Goal: Task Accomplishment & Management: Manage account settings

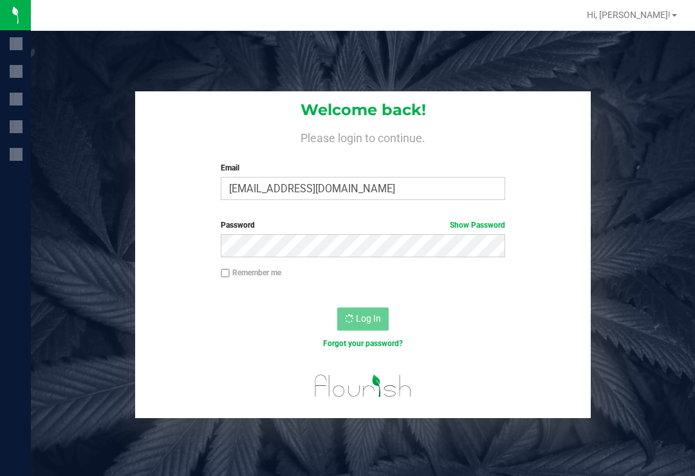
scroll to position [20, 0]
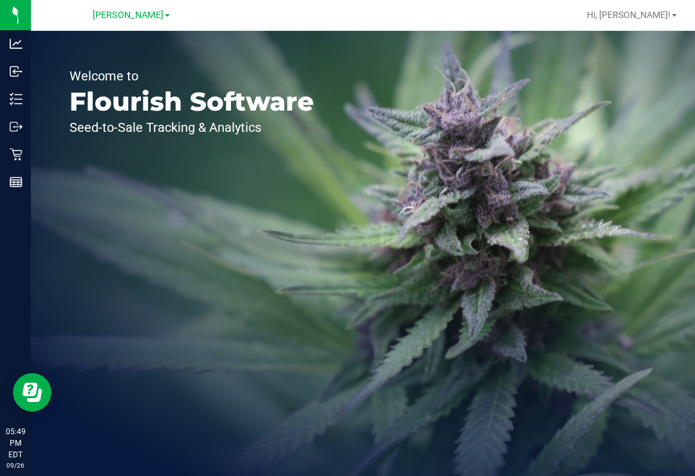
click at [18, 93] on icon at bounding box center [16, 99] width 13 height 13
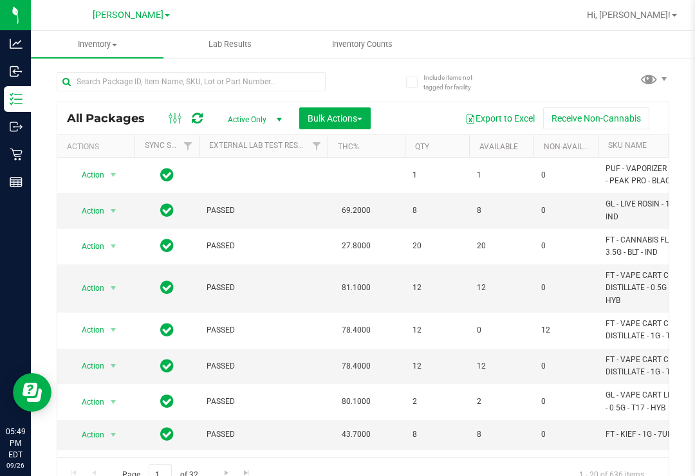
click at [363, 37] on uib-tab-heading "Inventory Counts" at bounding box center [362, 45] width 131 height 26
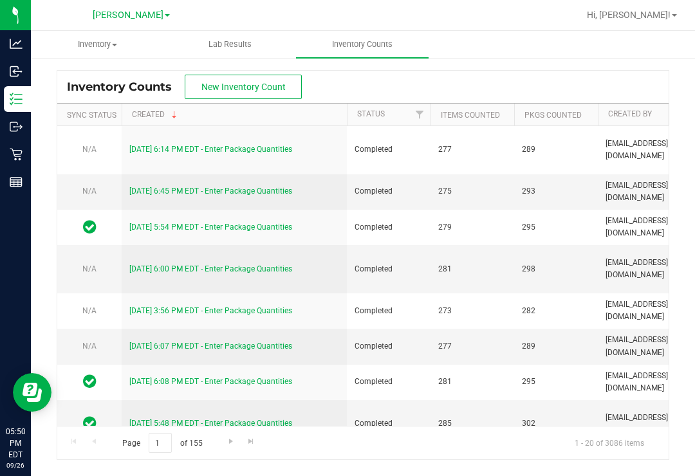
scroll to position [6, 0]
click at [227, 75] on button "New Inventory Count" at bounding box center [243, 87] width 117 height 24
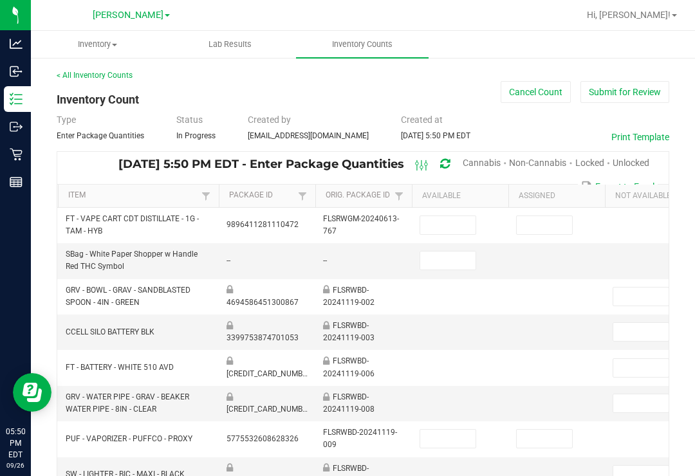
click at [636, 158] on span "Unlocked" at bounding box center [631, 163] width 37 height 10
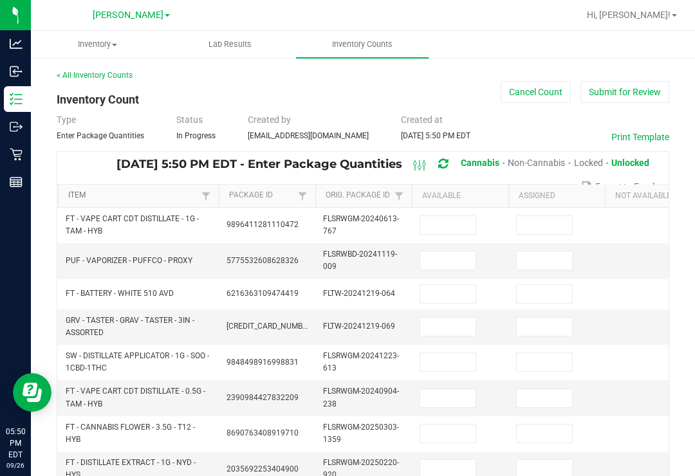
click at [79, 191] on link "Item" at bounding box center [132, 196] width 129 height 10
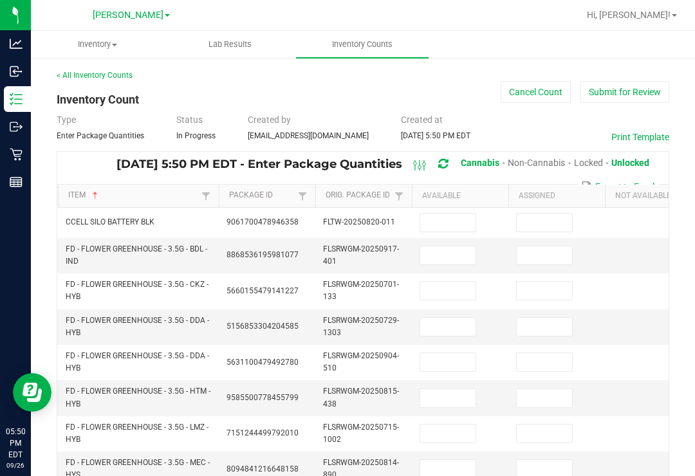
click at [449, 218] on input at bounding box center [447, 223] width 55 height 18
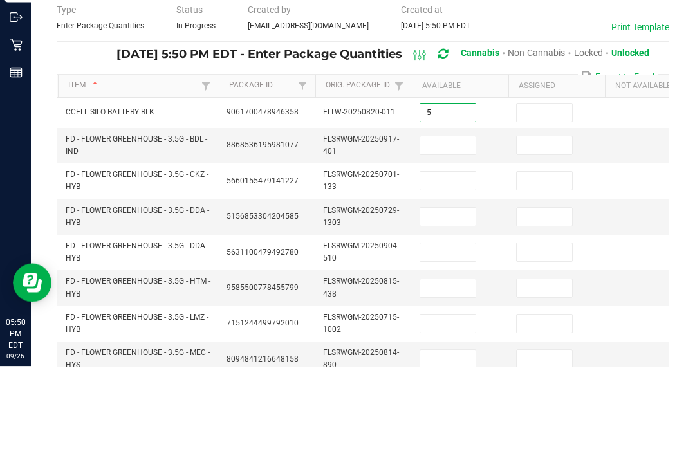
type input "5"
type input "0"
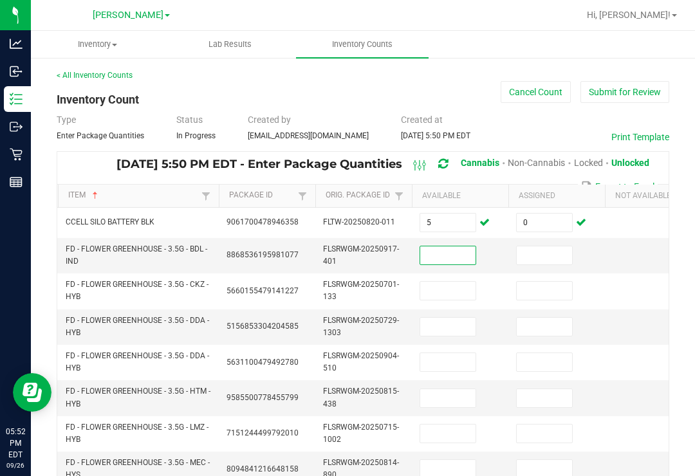
click at [456, 247] on input at bounding box center [447, 256] width 55 height 18
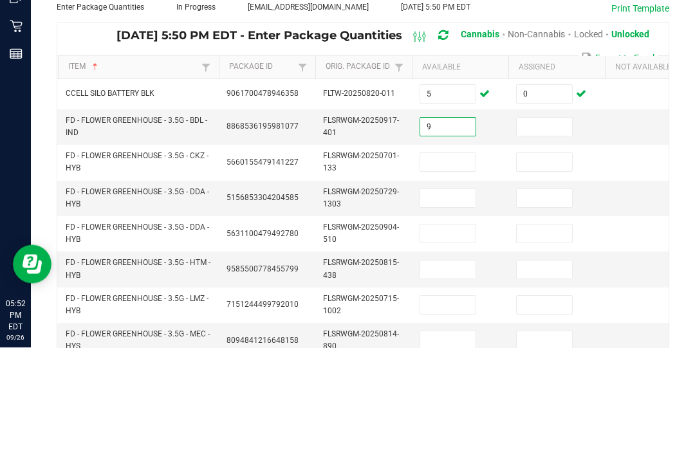
type input "9"
type input "0"
type input "16"
type input "0"
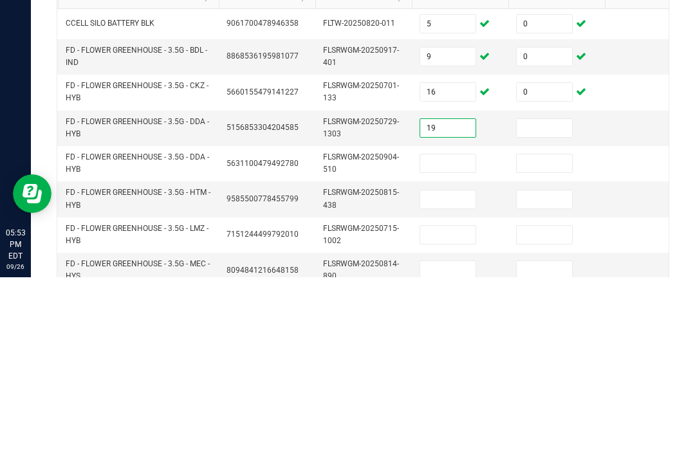
type input "19"
type input "0"
type input "19"
click at [439, 318] on input "19" at bounding box center [447, 327] width 55 height 18
type input "99"
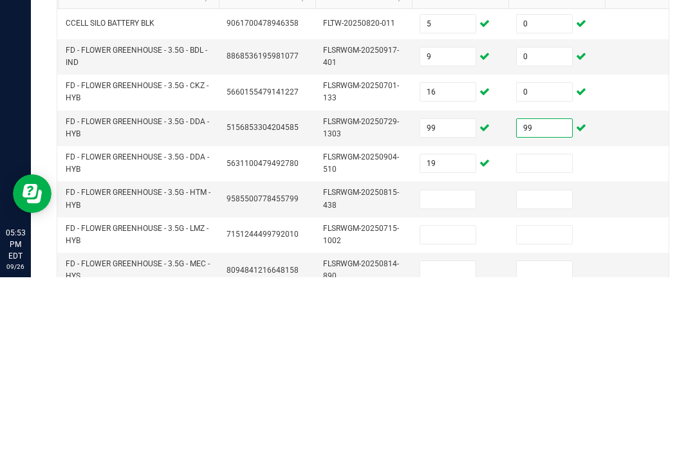
type input "99"
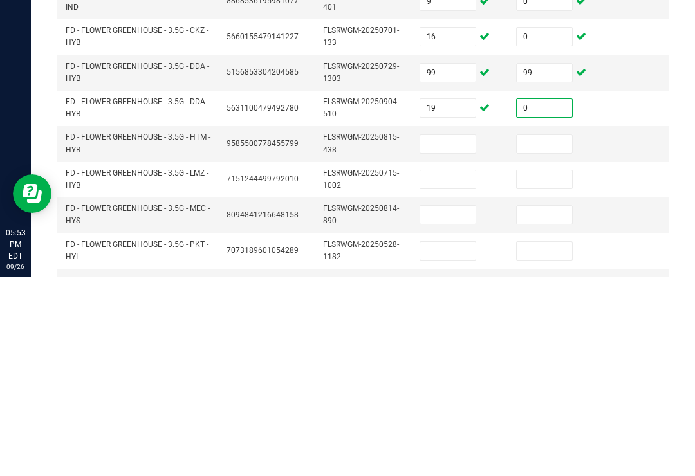
scroll to position [56, 0]
type input "0"
click at [443, 333] on input at bounding box center [447, 342] width 55 height 18
type input "7"
type input "0"
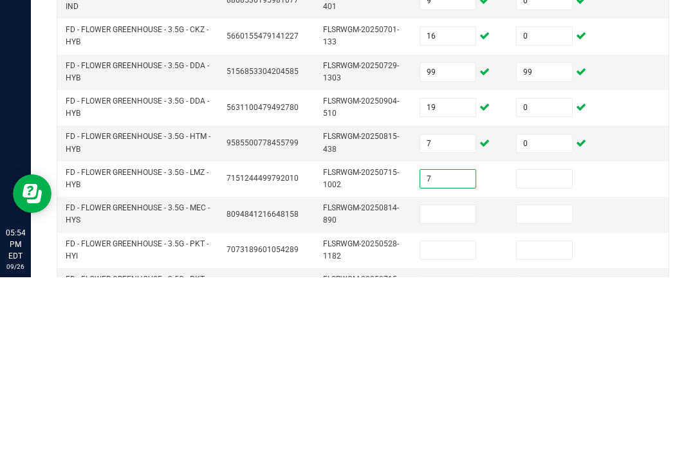
type input "7"
type input "0"
click at [442, 404] on input at bounding box center [447, 413] width 55 height 18
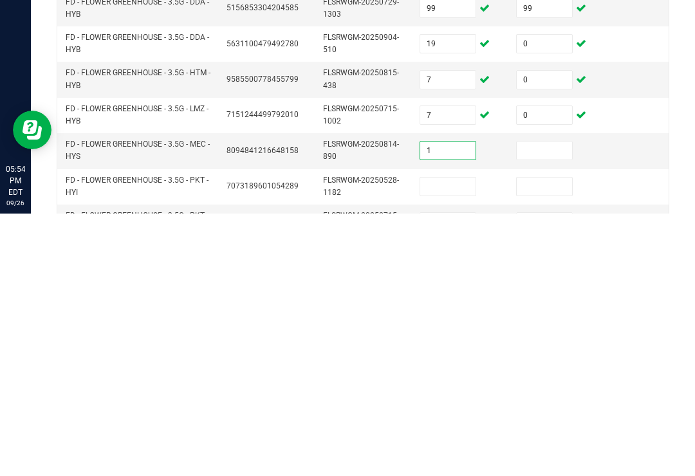
type input "1"
type input "0"
type input "99"
type input "20"
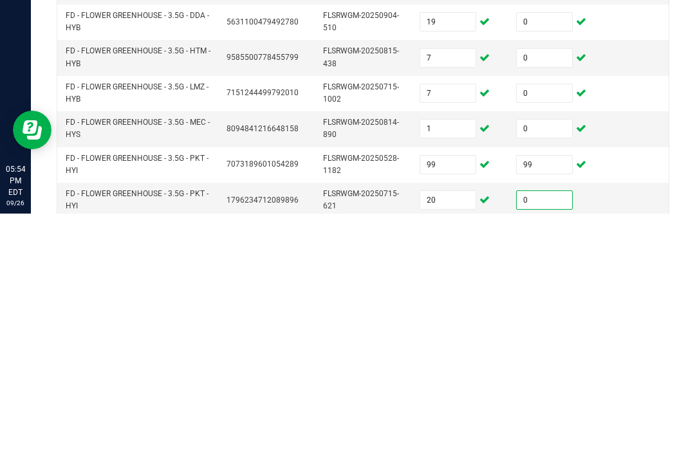
scroll to position [115, 0]
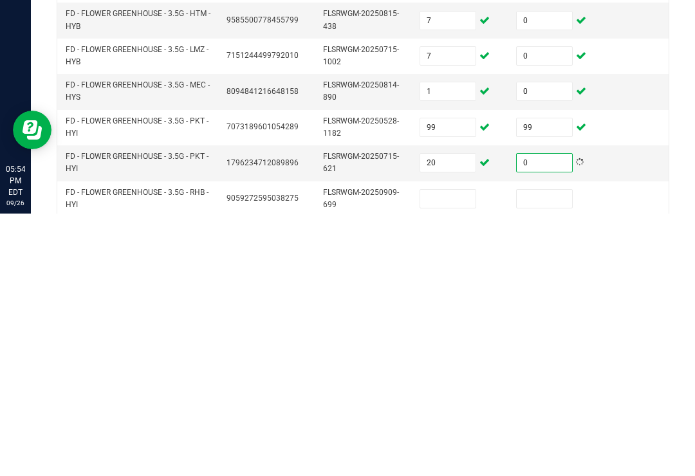
type input "0"
click at [453, 452] on input at bounding box center [447, 461] width 55 height 18
type input "17"
type input "0"
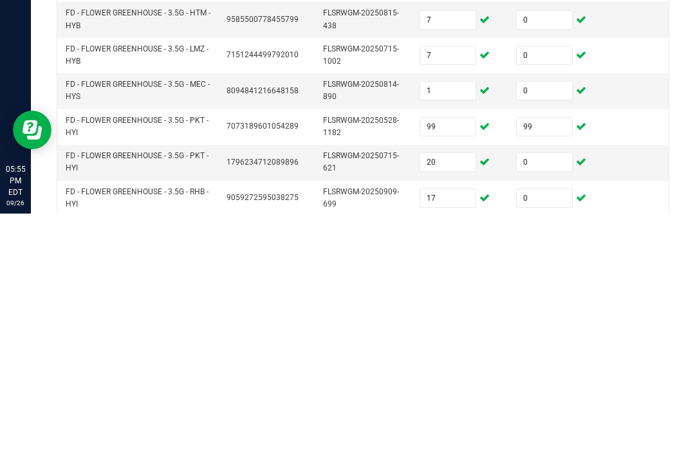
type input "6"
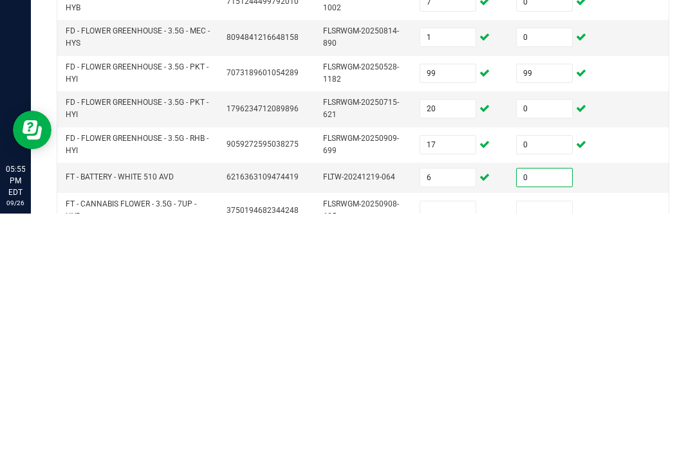
scroll to position [178, 0]
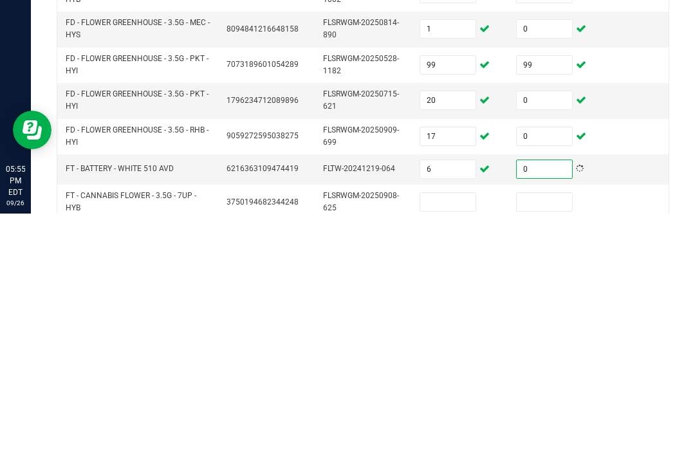
type input "0"
click at [454, 456] on input at bounding box center [447, 465] width 55 height 18
type input "1"
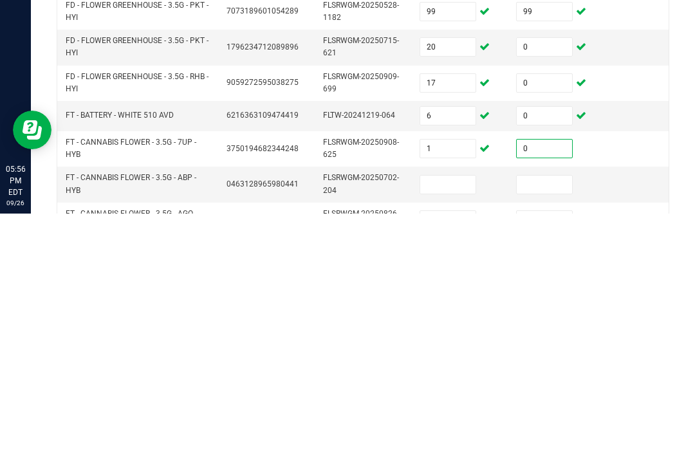
type input "0"
click at [452, 438] on input at bounding box center [447, 447] width 55 height 18
type input "10"
type input "0"
type input "16"
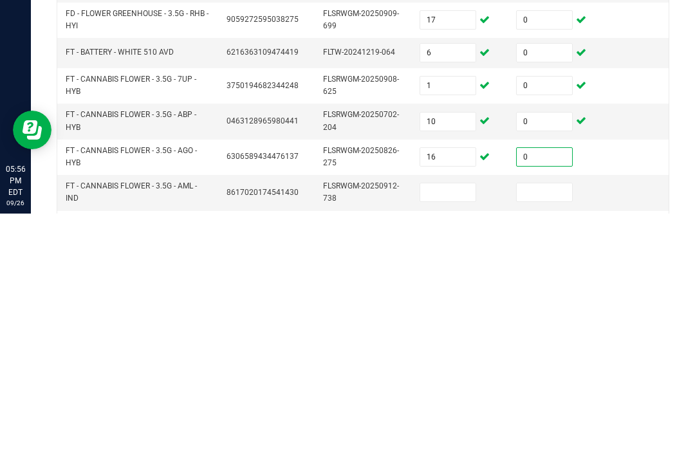
scroll to position [312, 0]
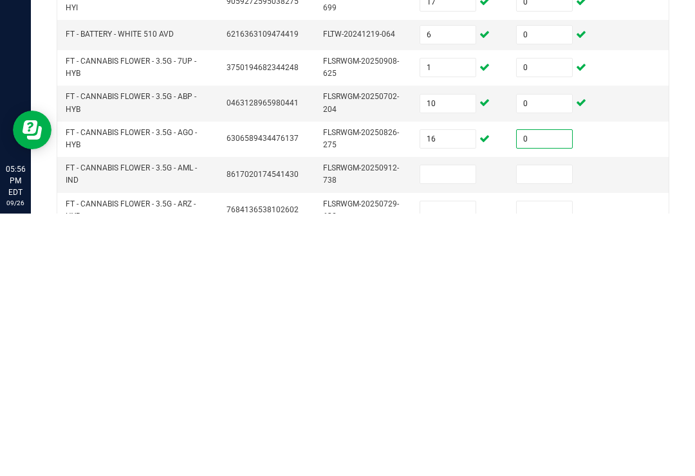
type input "0"
click at [444, 428] on input at bounding box center [447, 437] width 55 height 18
type input "18"
type input "0"
type input "18"
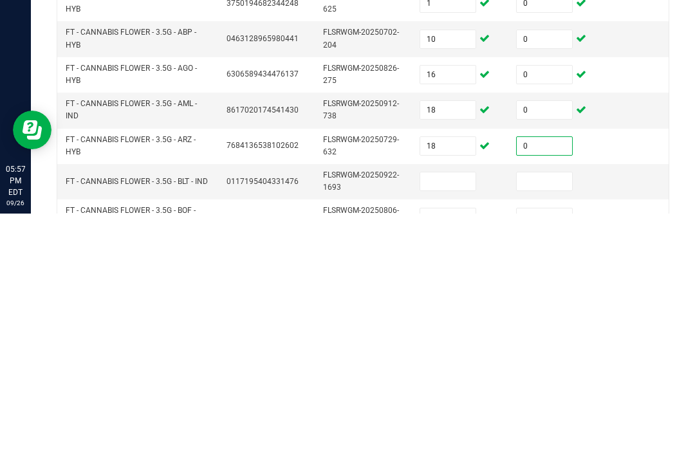
scroll to position [391, 0]
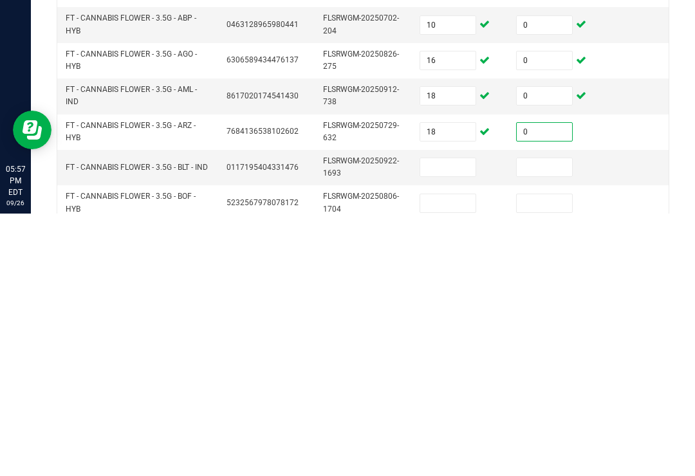
type input "0"
click at [452, 421] on input at bounding box center [447, 430] width 55 height 18
type input "20"
type input "0"
type input "8"
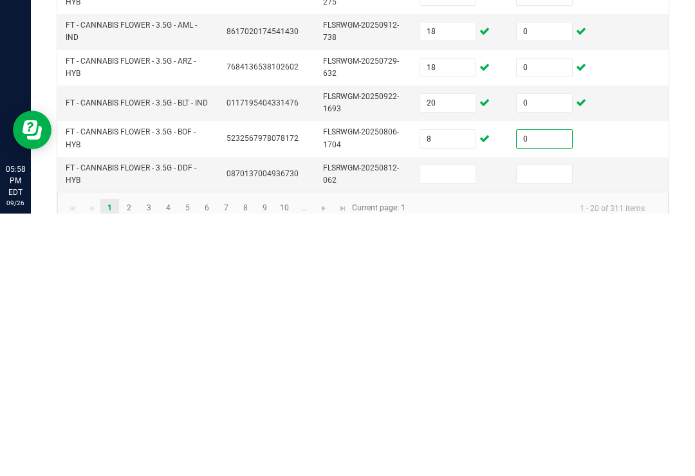
type input "0"
click at [448, 428] on input at bounding box center [447, 437] width 55 height 18
type input "4"
type input "0"
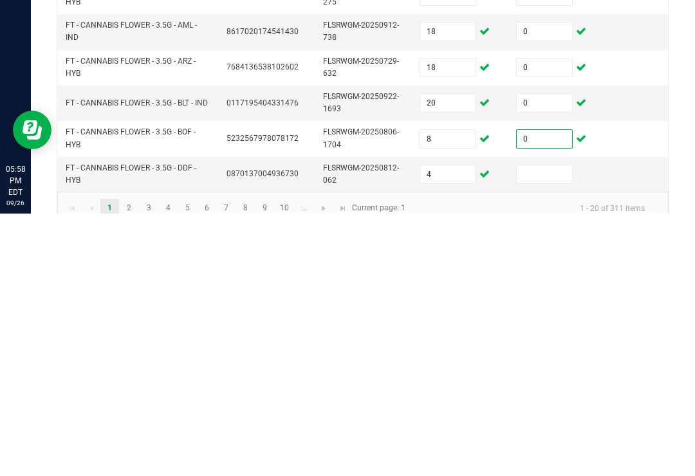
click at [545, 428] on input at bounding box center [544, 437] width 55 height 18
type input "0"
click at [126, 420] on td "FT - CANNABIS FLOWER - 3.5G - DDF - HYB" at bounding box center [138, 437] width 161 height 35
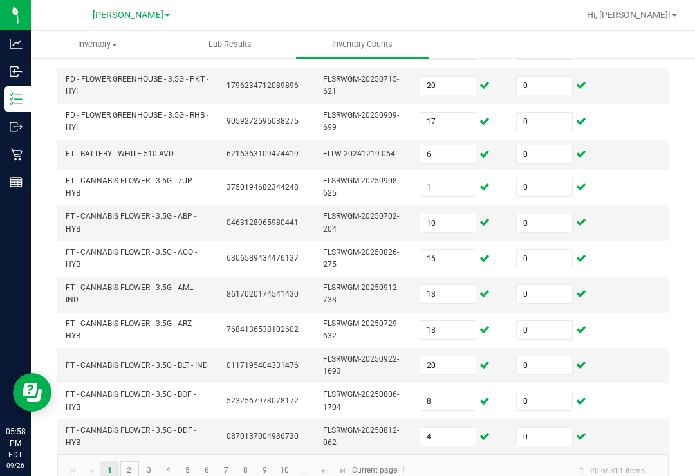
click at [127, 461] on link "2" at bounding box center [129, 470] width 19 height 19
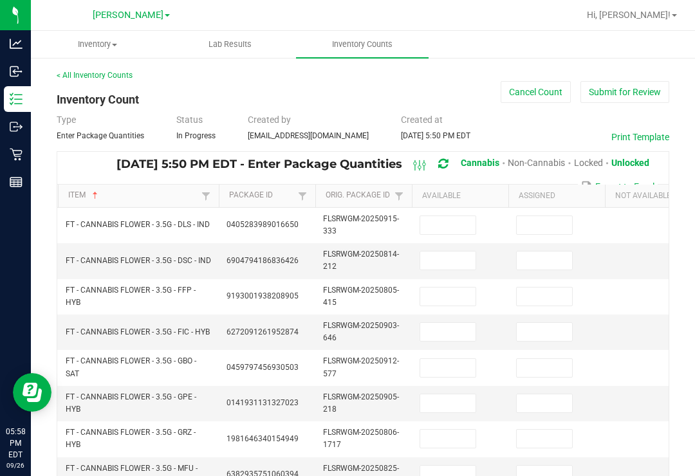
scroll to position [0, 0]
click at [466, 216] on input at bounding box center [447, 225] width 55 height 18
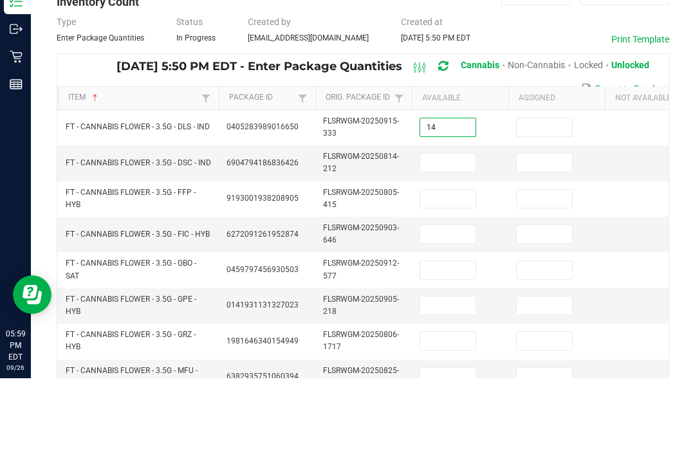
type input "14"
type input "0"
type input "9"
type input "0"
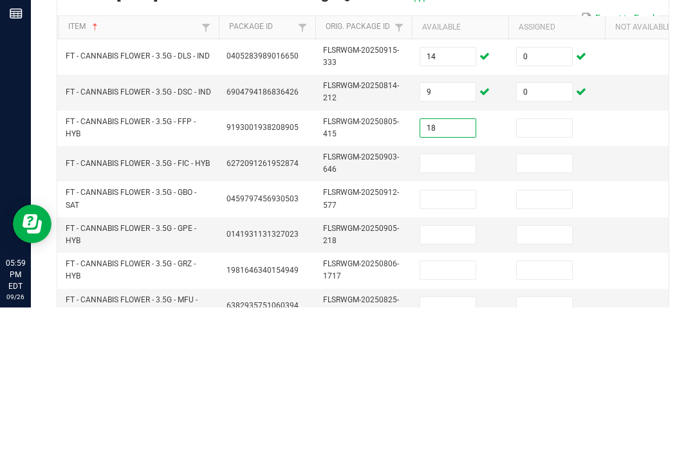
type input "18"
type input "0"
type input "3"
type input "0"
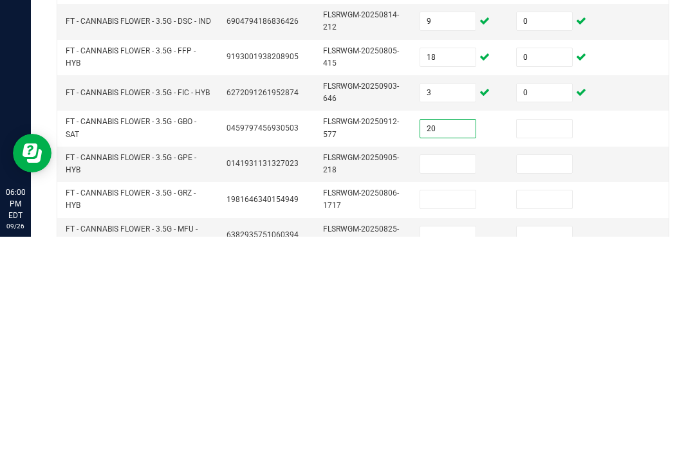
type input "20"
type input "0"
type input "7"
type input "0"
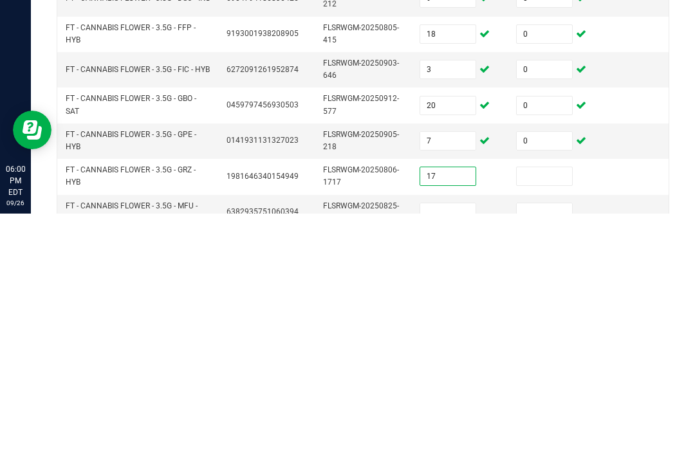
type input "17"
type input "0"
type input "19"
click at [552, 466] on input at bounding box center [544, 475] width 55 height 18
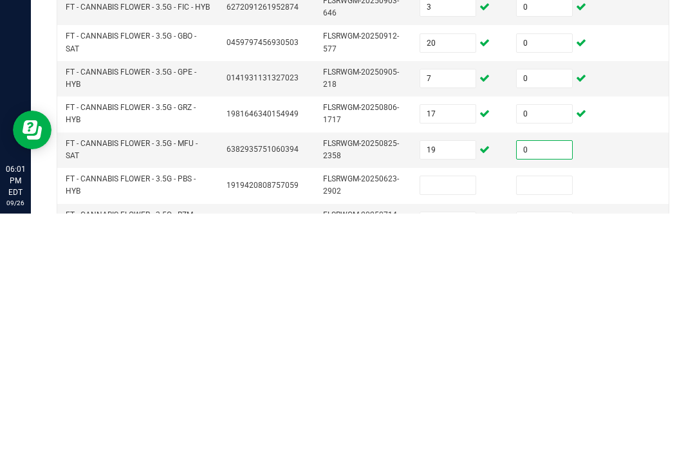
scroll to position [92, 0]
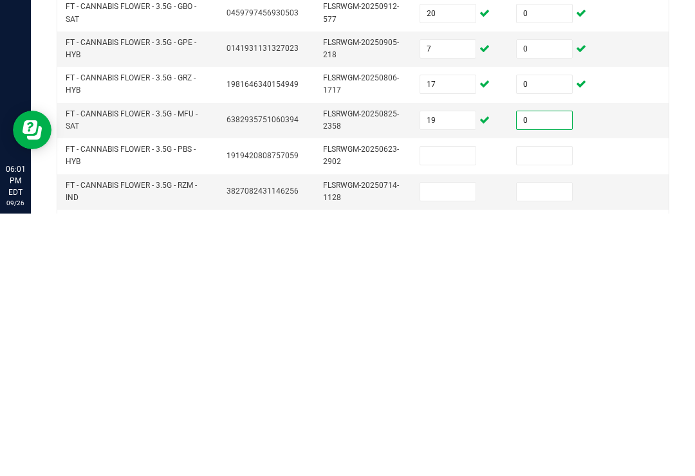
type input "0"
click at [454, 409] on input at bounding box center [447, 418] width 55 height 18
type input "8"
type input "0"
type input "4"
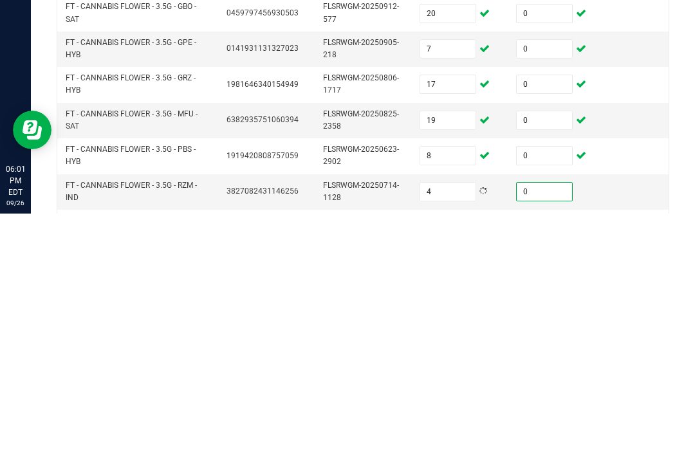
type input "0"
type input "10"
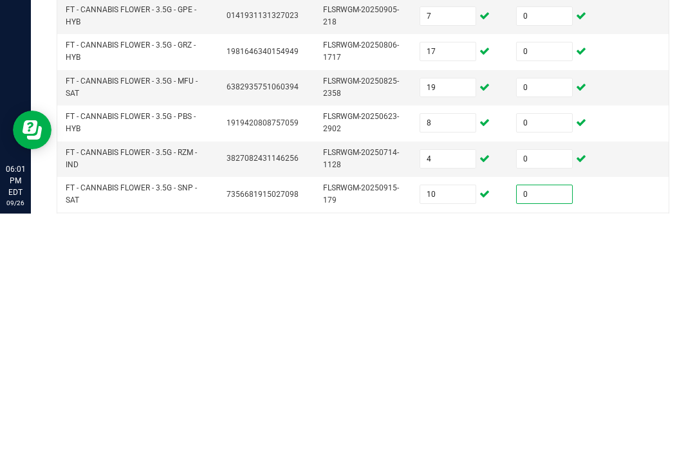
scroll to position [145, 0]
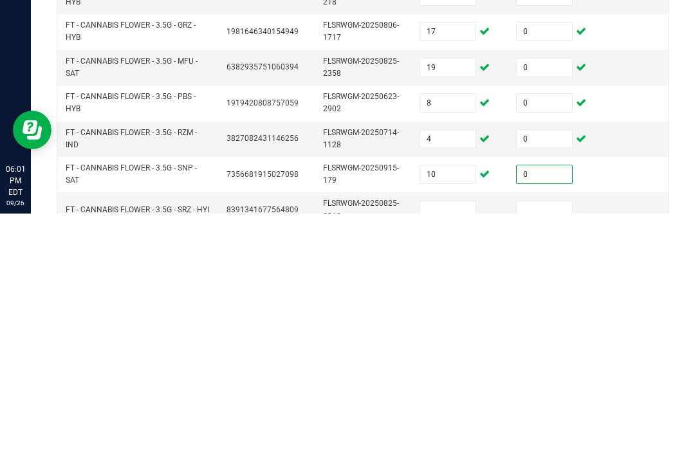
type input "0"
click at [447, 464] on input at bounding box center [447, 473] width 55 height 18
type input "9"
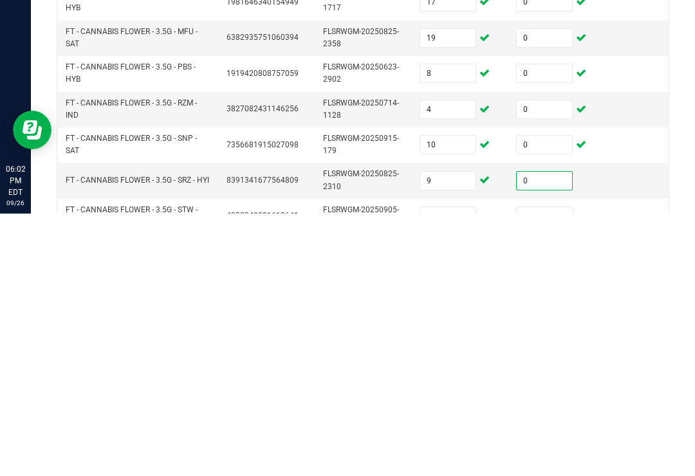
scroll to position [198, 0]
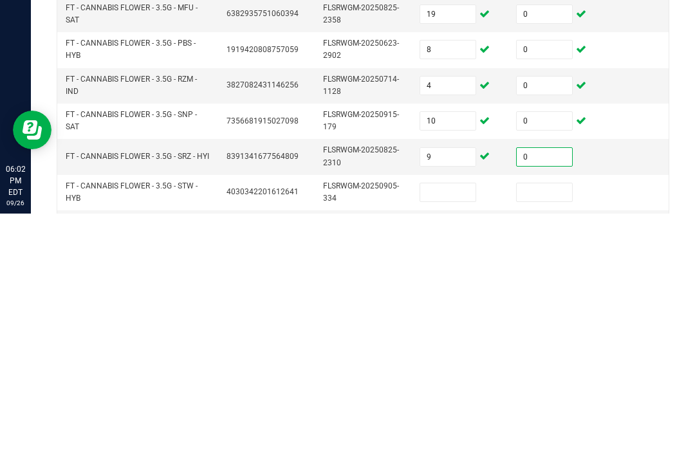
type input "0"
click at [451, 446] on input at bounding box center [447, 455] width 55 height 18
type input "17"
type input "0"
type input "9"
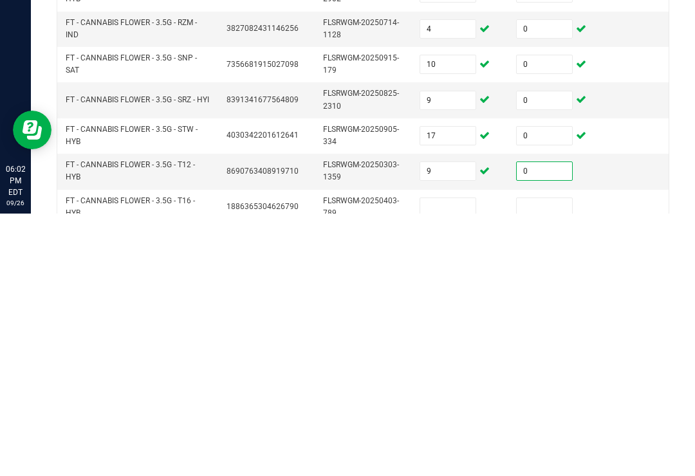
scroll to position [266, 0]
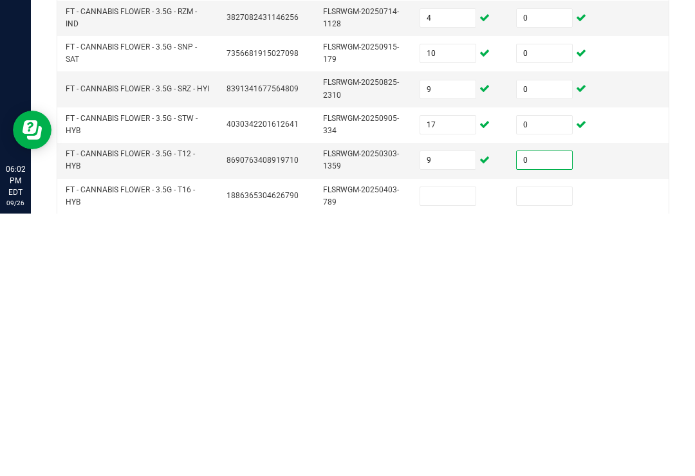
type input "0"
click at [454, 450] on input at bounding box center [447, 459] width 55 height 18
type input "2"
type input "0"
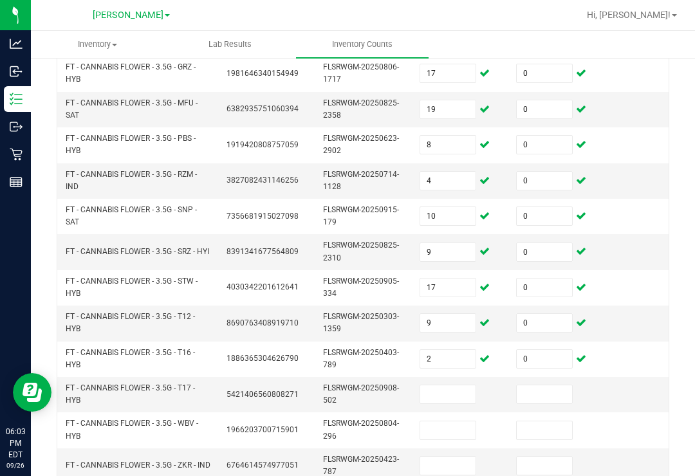
scroll to position [395, 0]
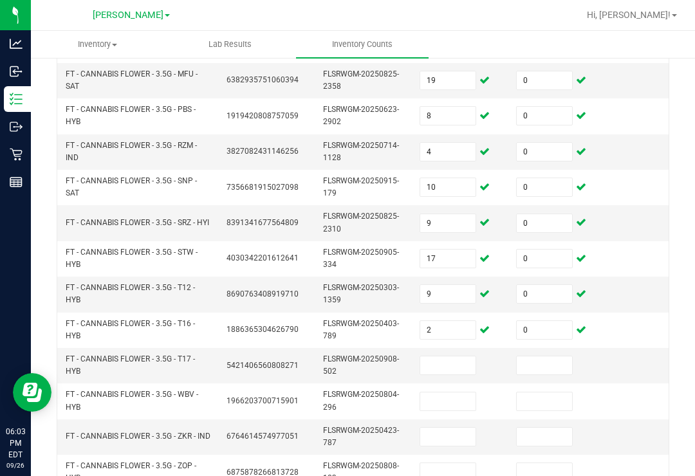
click at [454, 357] on input at bounding box center [447, 366] width 55 height 18
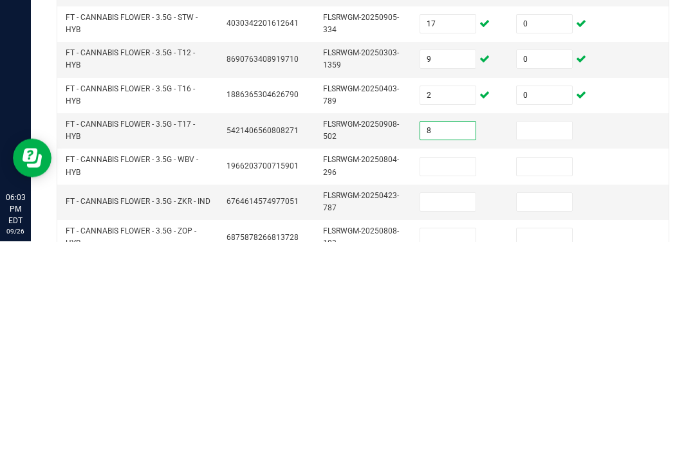
type input "8"
type input "0"
type input "3"
type input "0"
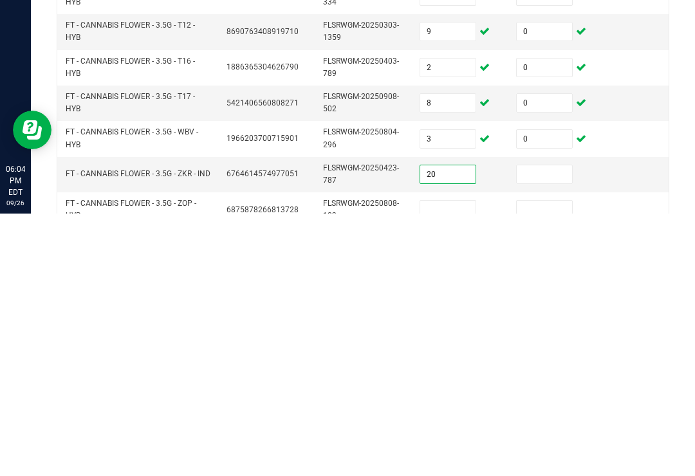
type input "20"
type input "0"
type input "16"
click at [547, 463] on input at bounding box center [544, 472] width 55 height 18
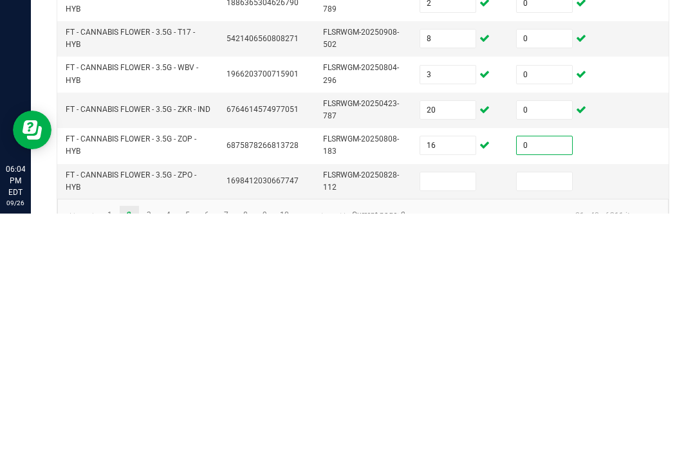
scroll to position [460, 0]
type input "0"
click at [452, 434] on input at bounding box center [447, 443] width 55 height 18
type input "17"
type input "0"
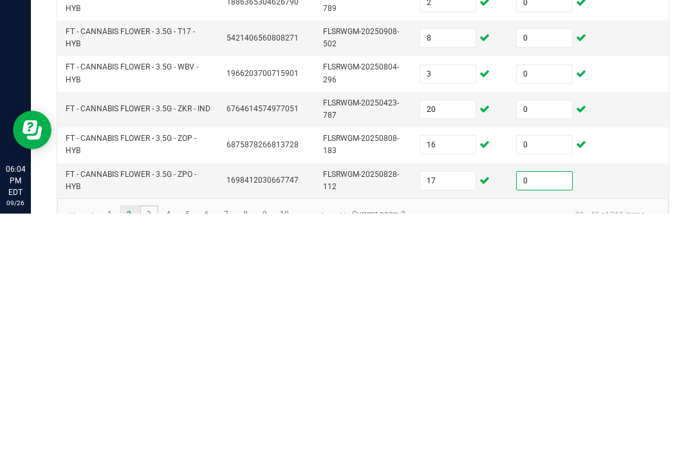
click at [155, 468] on link "3" at bounding box center [149, 477] width 19 height 19
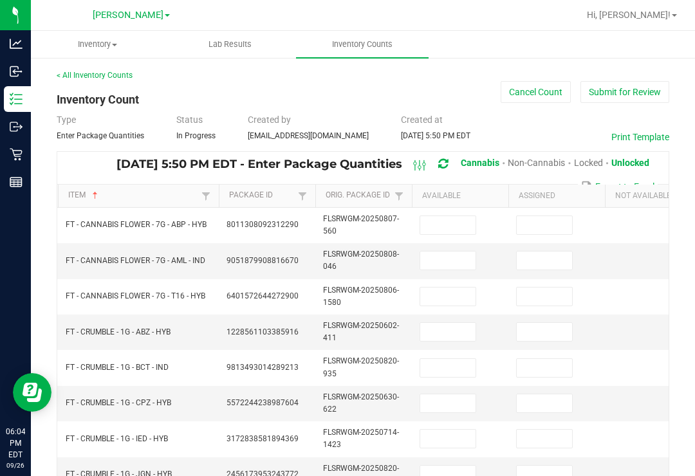
scroll to position [0, 0]
click at [458, 216] on input at bounding box center [447, 225] width 55 height 18
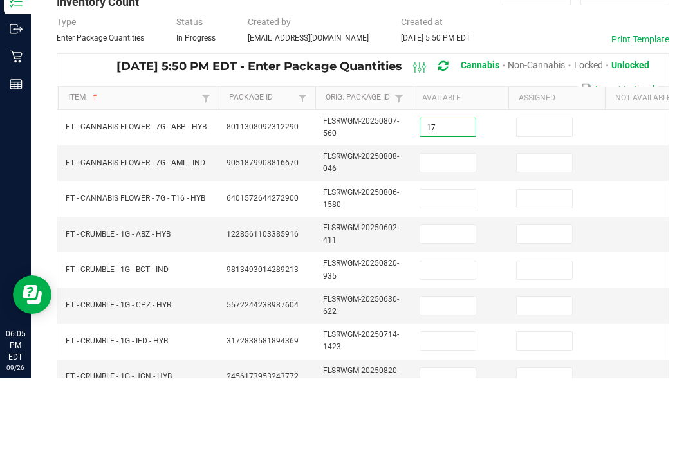
type input "17"
type input "0"
type input "5"
type input "0"
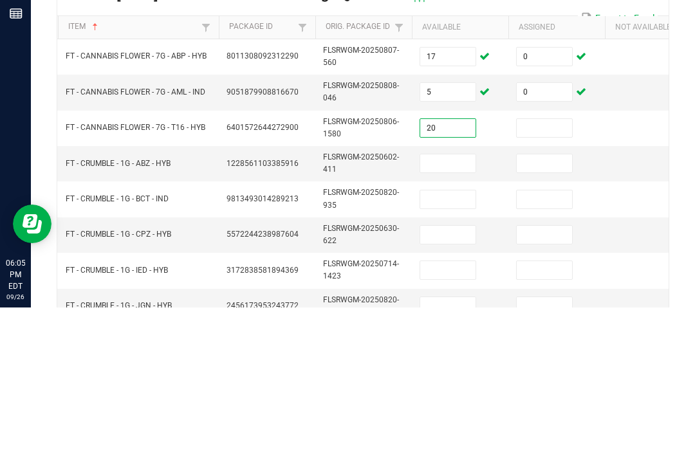
type input "20"
type input "0"
type input "5"
type input "0"
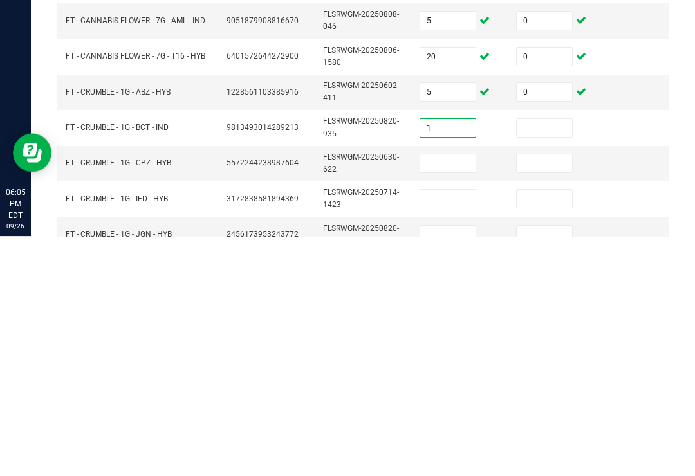
type input "1"
type input "0"
type input "7"
type input "0"
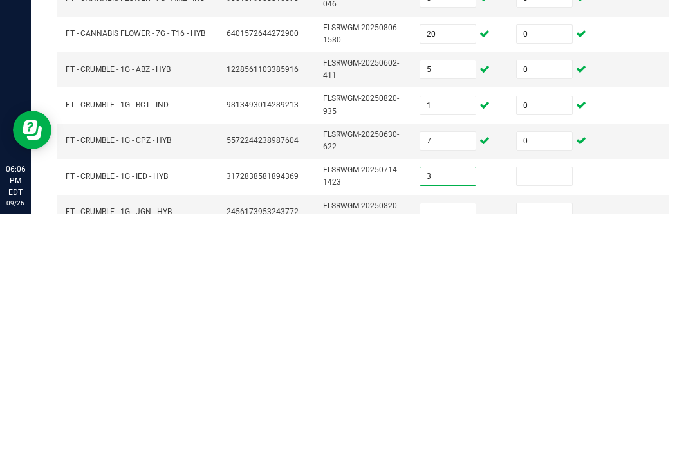
type input "3"
type input "0"
type input "3"
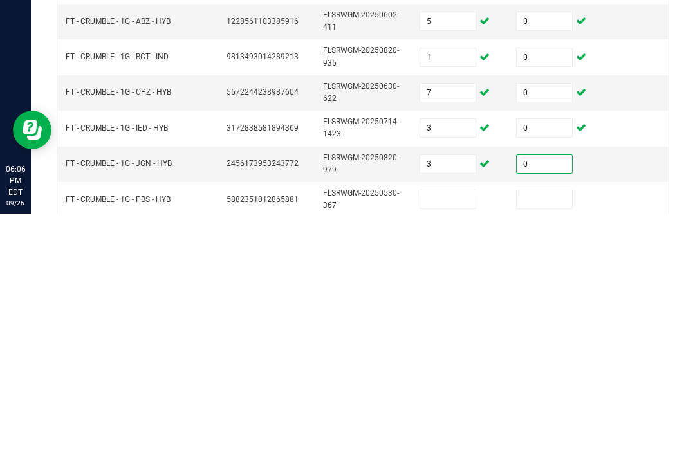
scroll to position [49, 0]
type input "0"
click at [453, 452] on input at bounding box center [447, 461] width 55 height 18
type input "1"
type input "0"
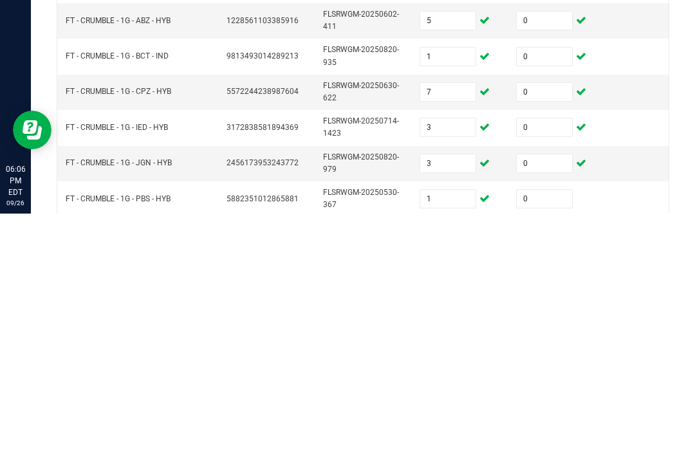
scroll to position [53, 0]
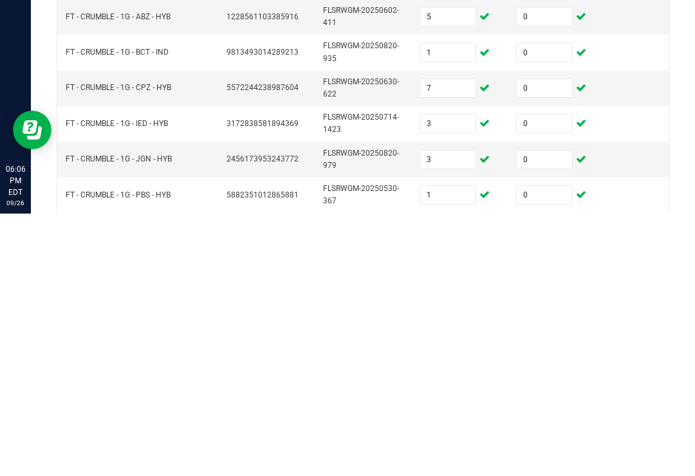
type input "3"
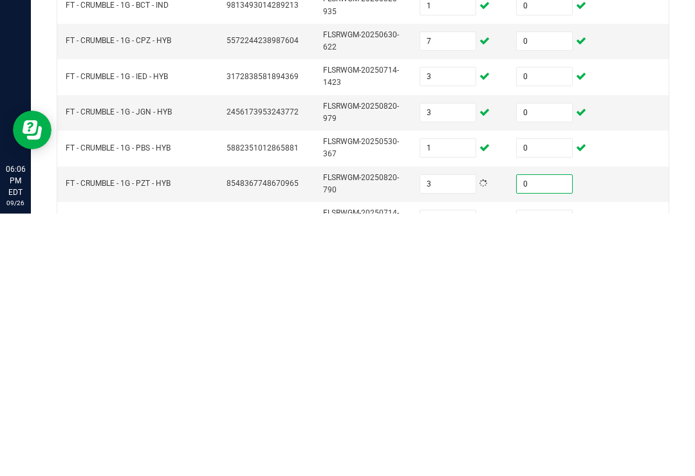
scroll to position [106, 0]
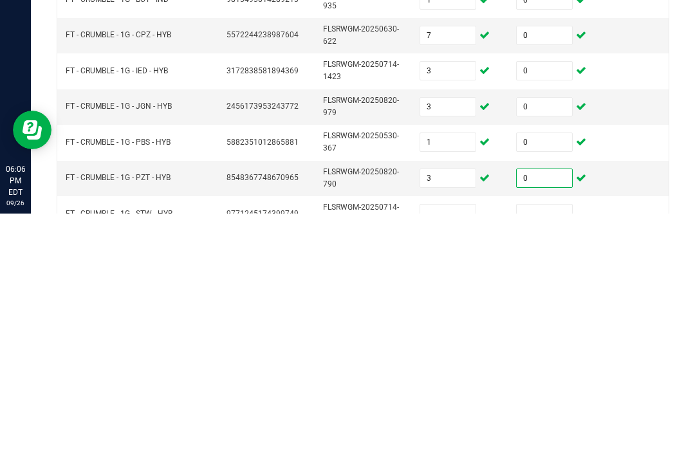
type input "0"
click at [443, 467] on input at bounding box center [447, 476] width 55 height 18
type input "3"
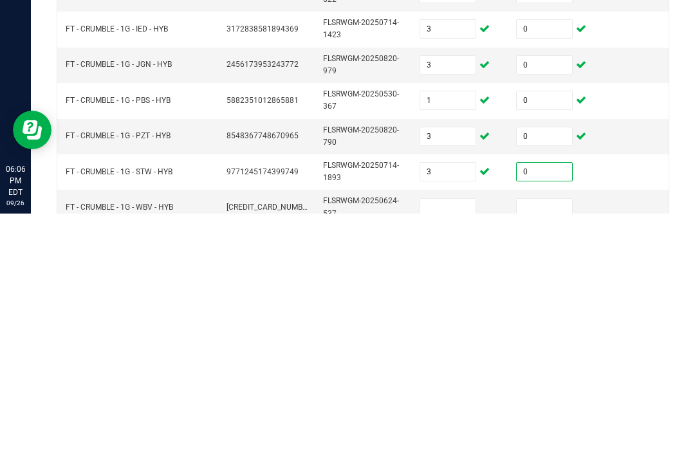
scroll to position [159, 0]
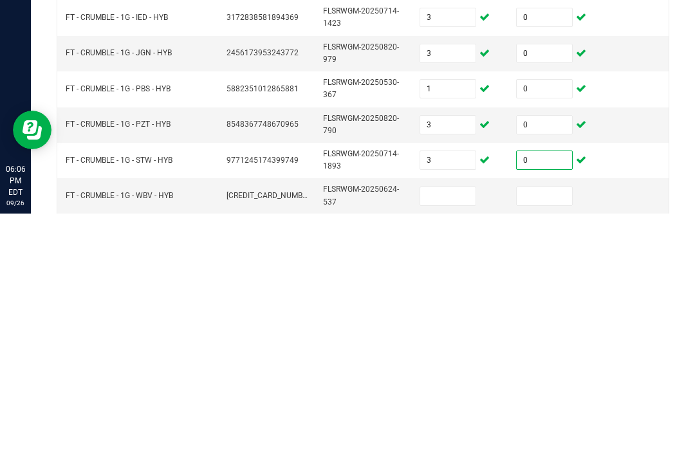
type input "0"
click at [452, 450] on input at bounding box center [447, 459] width 55 height 18
type input "5"
type input "0"
type input "4"
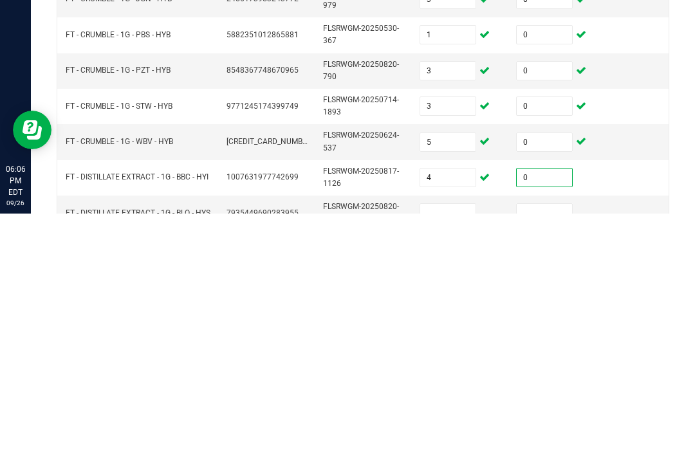
scroll to position [230, 0]
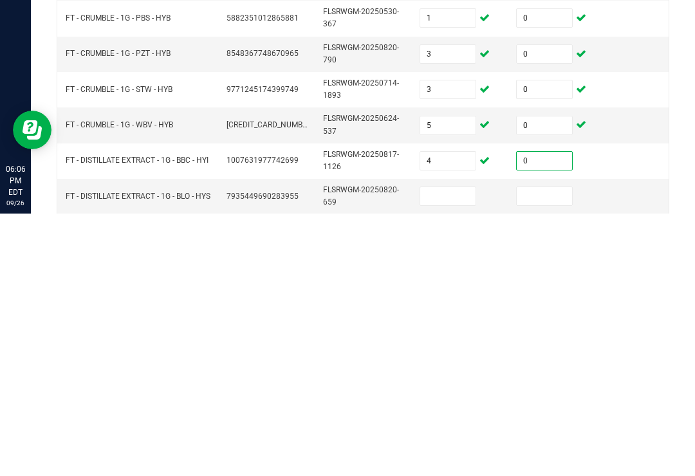
type input "0"
click at [459, 450] on input at bounding box center [447, 459] width 55 height 18
type input "2"
type input "0"
type input "4"
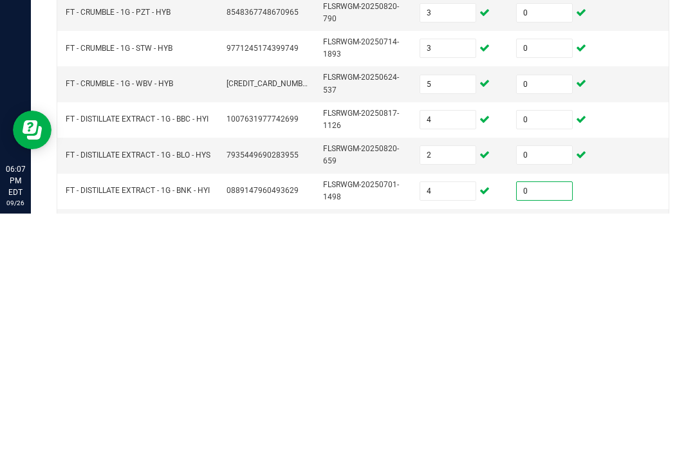
scroll to position [292, 0]
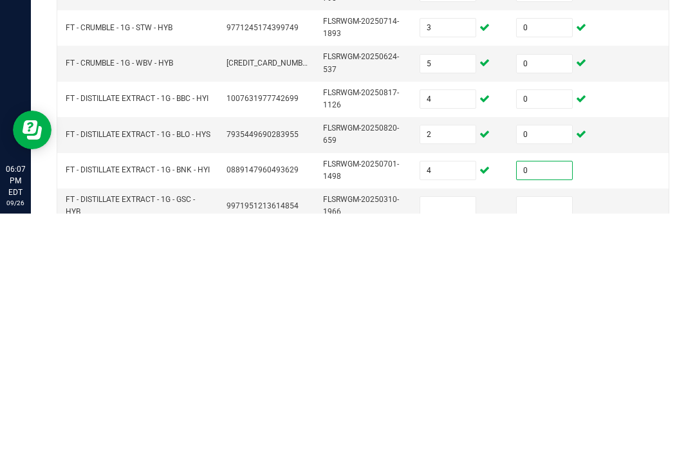
click at [449, 460] on input at bounding box center [447, 469] width 55 height 18
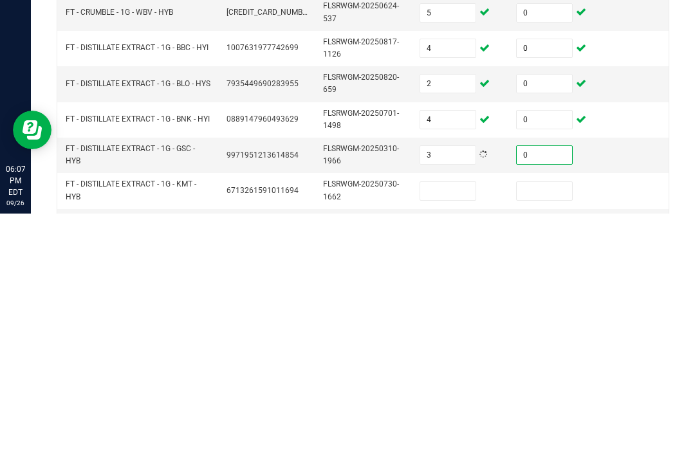
scroll to position [362, 0]
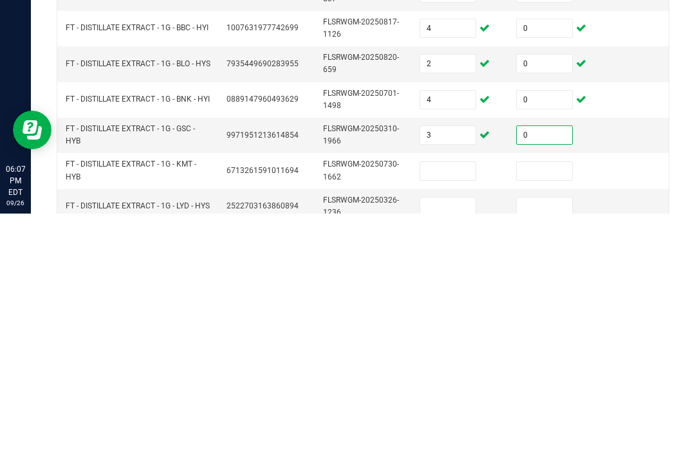
click at [445, 425] on input at bounding box center [447, 434] width 55 height 18
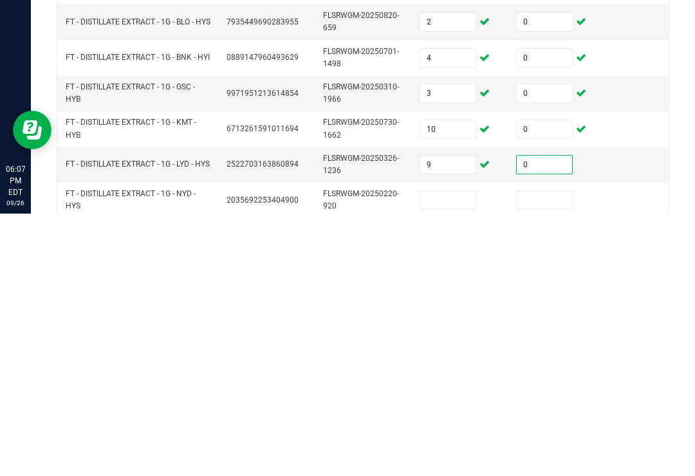
scroll to position [407, 0]
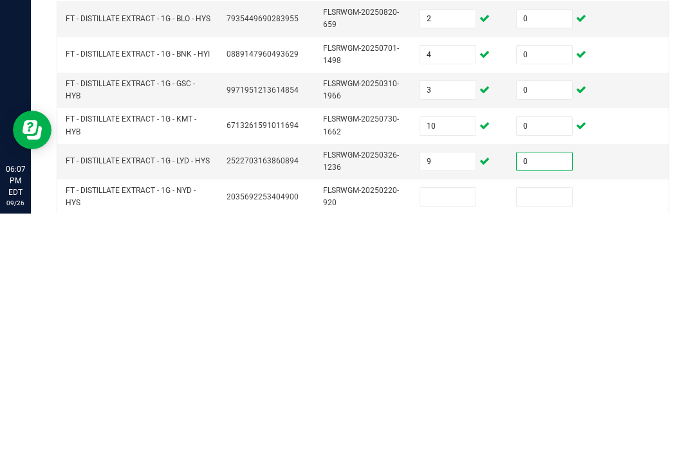
click at [456, 451] on input at bounding box center [447, 460] width 55 height 18
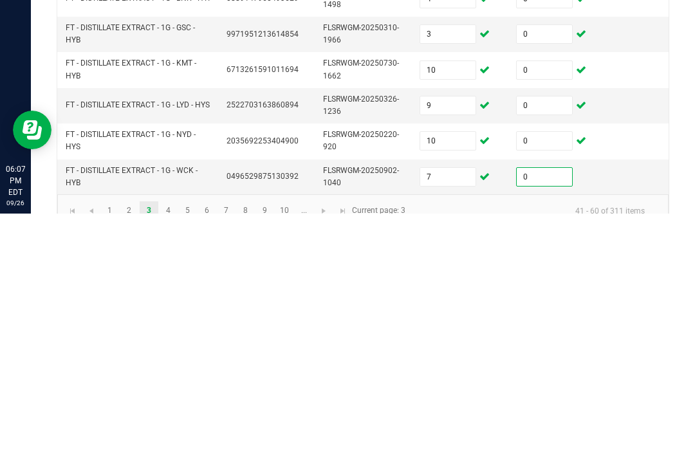
scroll to position [464, 0]
click at [165, 463] on link "4" at bounding box center [168, 472] width 19 height 19
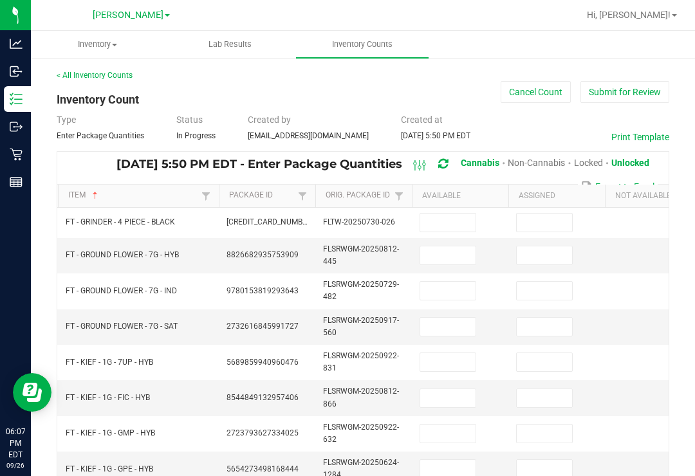
scroll to position [0, 0]
click at [443, 214] on input at bounding box center [447, 223] width 55 height 18
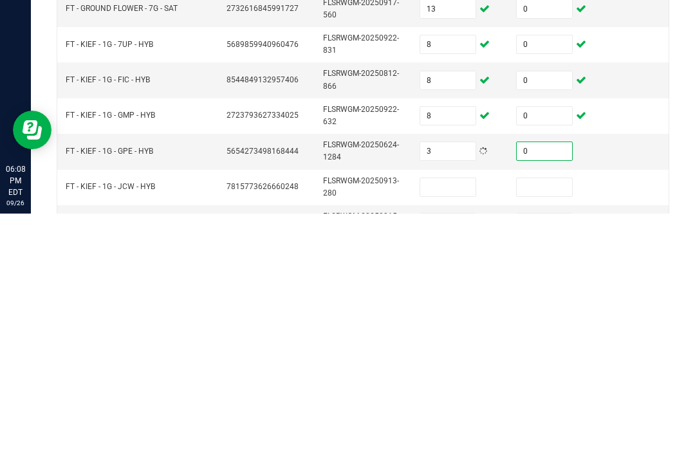
scroll to position [57, 0]
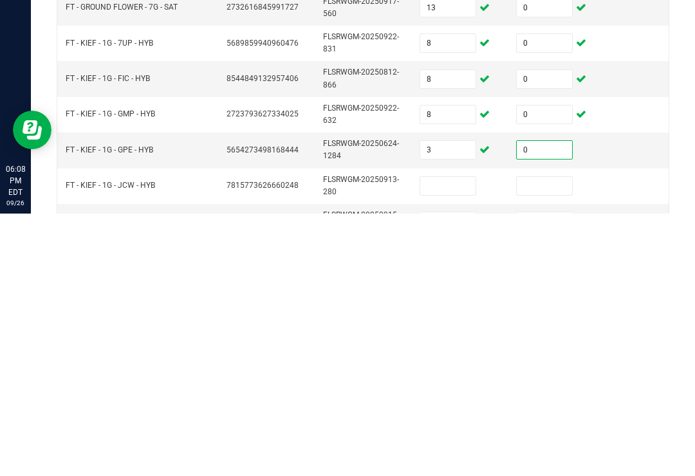
click at [449, 440] on input at bounding box center [447, 449] width 55 height 18
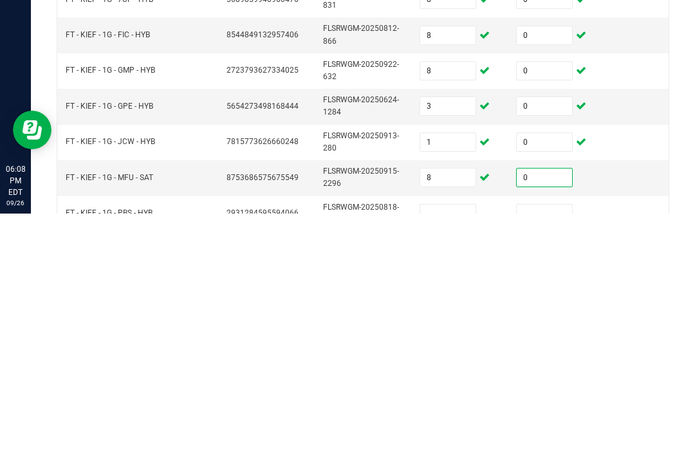
scroll to position [125, 0]
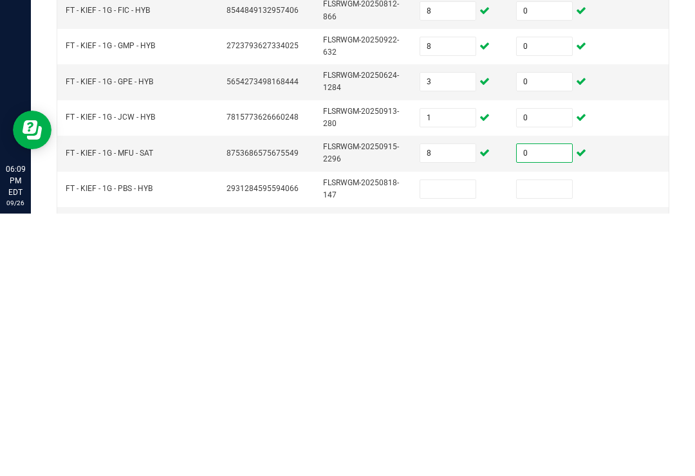
click at [456, 443] on input at bounding box center [447, 452] width 55 height 18
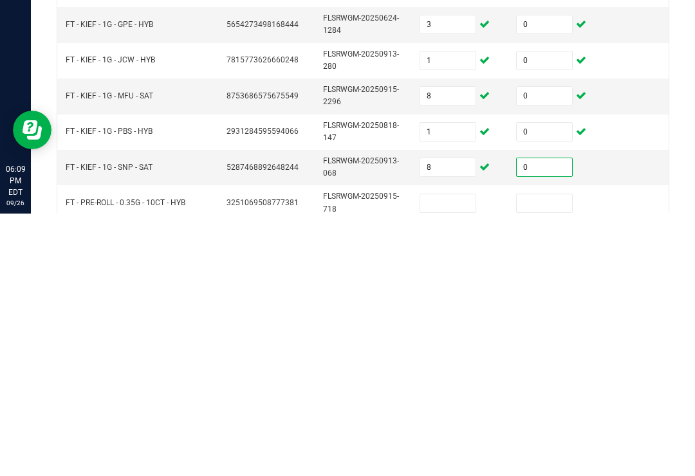
scroll to position [188, 0]
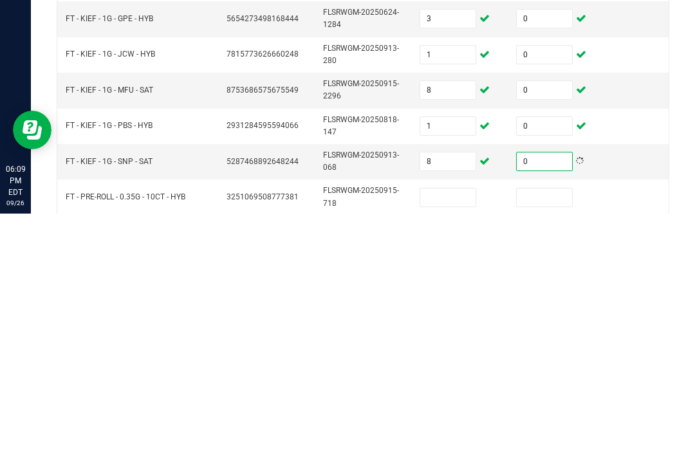
click at [460, 451] on input at bounding box center [447, 460] width 55 height 18
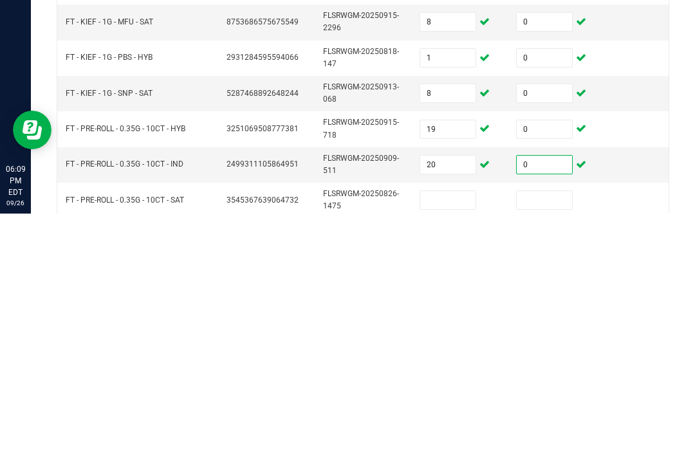
click at [456, 454] on input at bounding box center [447, 463] width 55 height 18
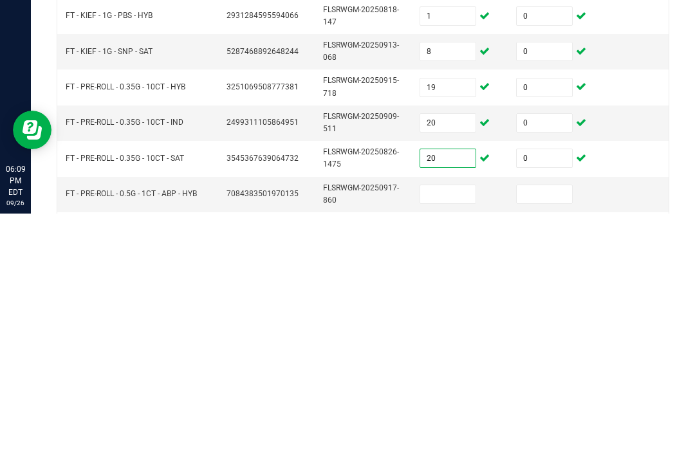
click at [454, 448] on input at bounding box center [447, 457] width 55 height 18
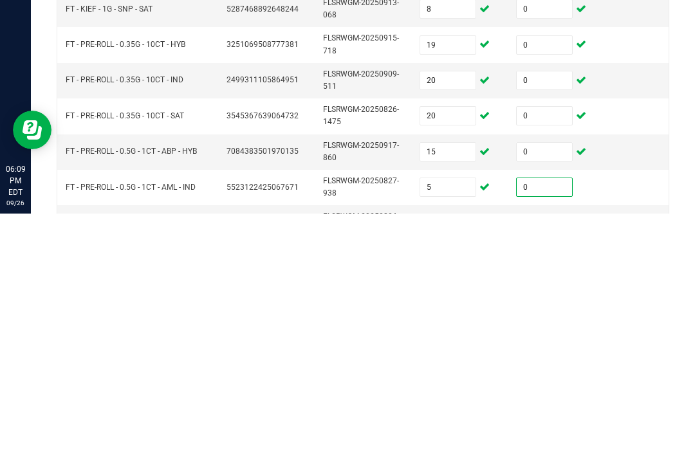
scroll to position [371, 0]
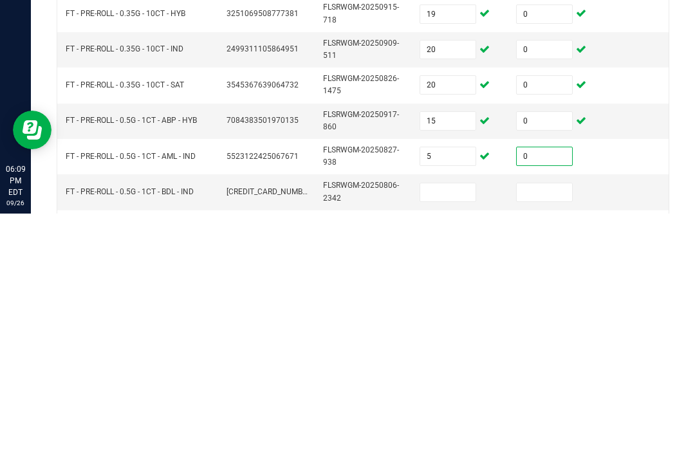
click at [456, 446] on input at bounding box center [447, 455] width 55 height 18
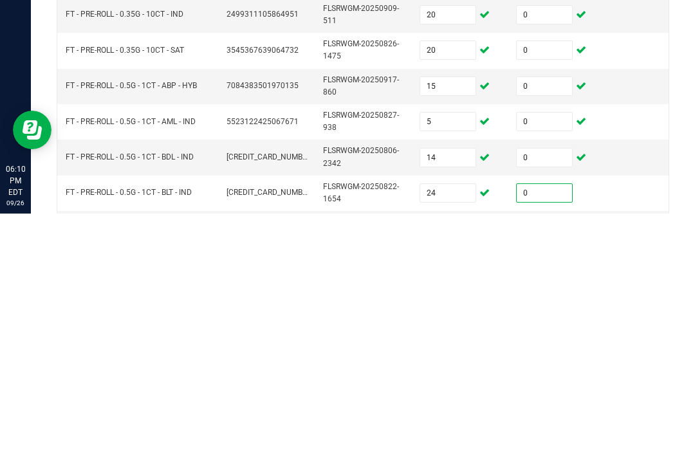
scroll to position [433, 0]
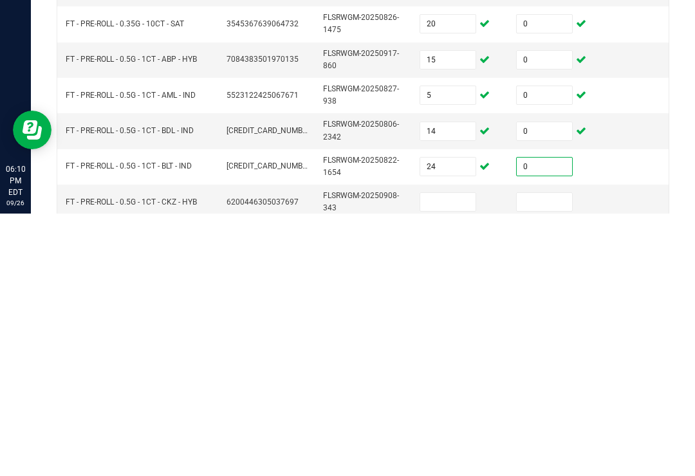
click at [452, 456] on input at bounding box center [447, 465] width 55 height 18
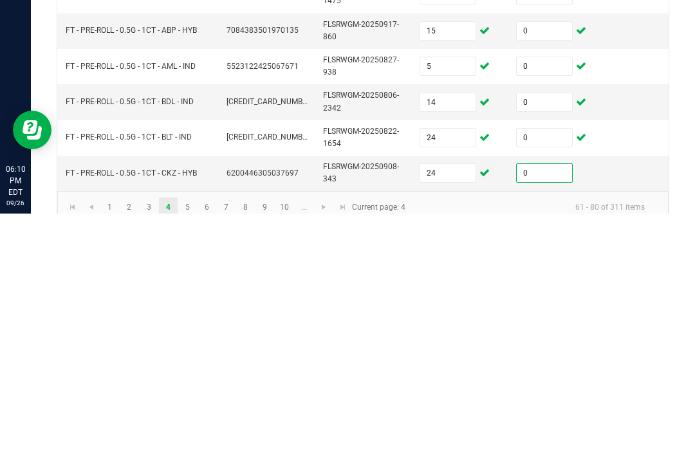
scroll to position [460, 0]
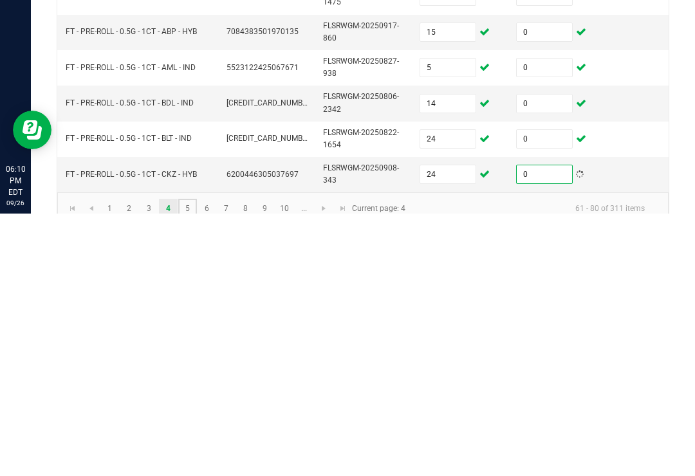
click at [181, 461] on link "5" at bounding box center [187, 470] width 19 height 19
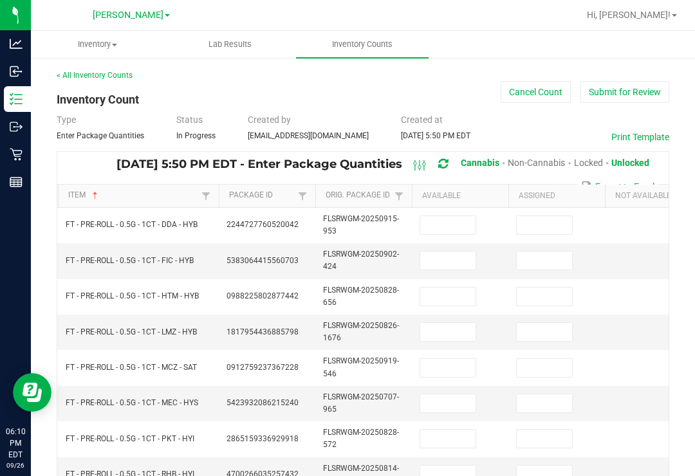
scroll to position [-1, 0]
click at [452, 216] on input at bounding box center [447, 225] width 55 height 18
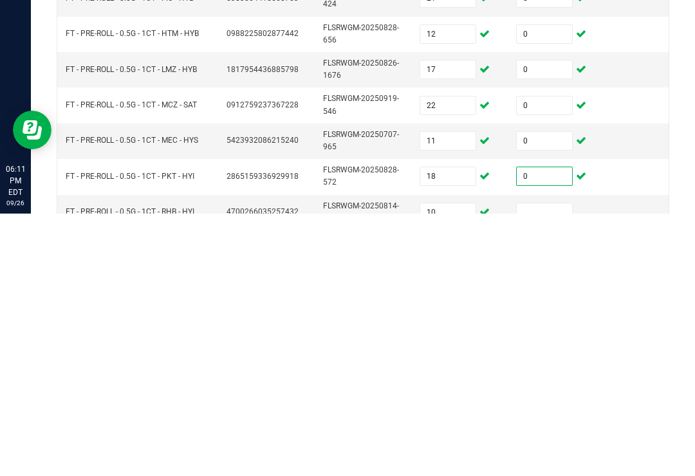
click at [557, 466] on input at bounding box center [544, 475] width 55 height 18
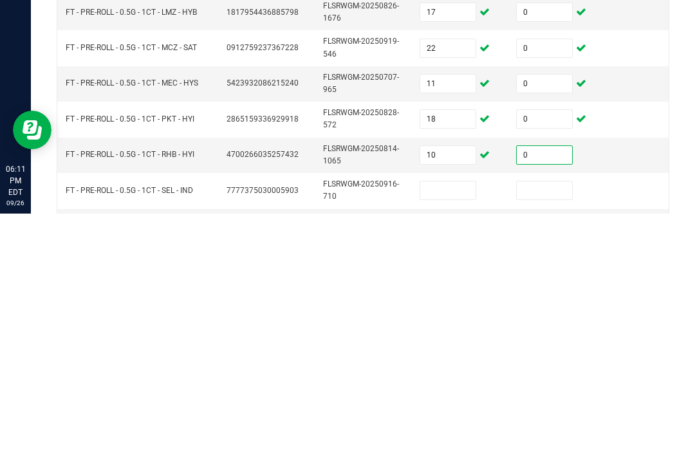
scroll to position [60, 0]
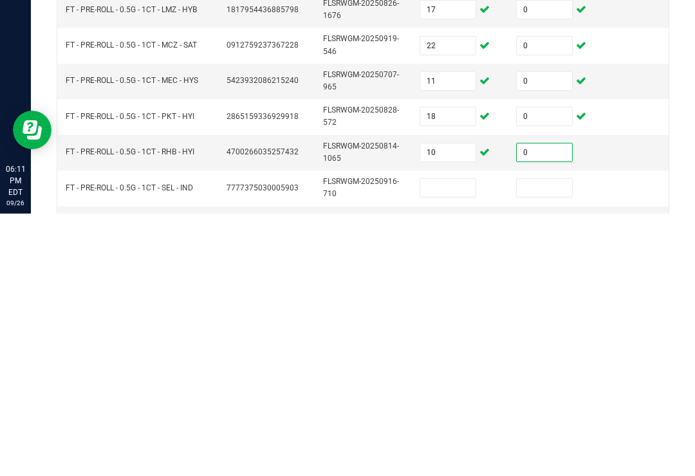
click at [454, 442] on input at bounding box center [447, 451] width 55 height 18
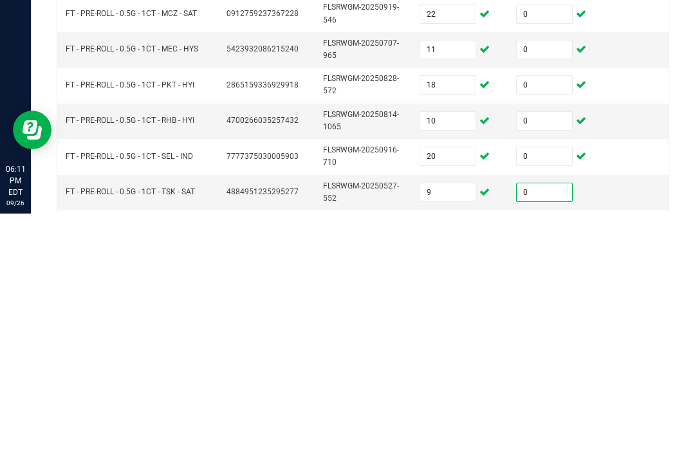
scroll to position [106, 0]
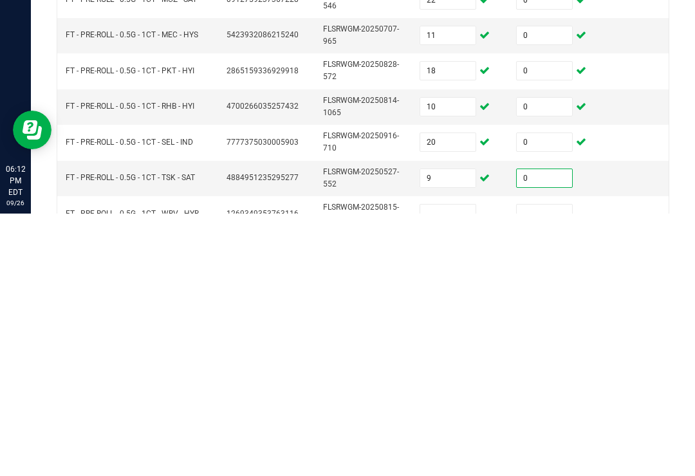
click at [463, 467] on input at bounding box center [447, 476] width 55 height 18
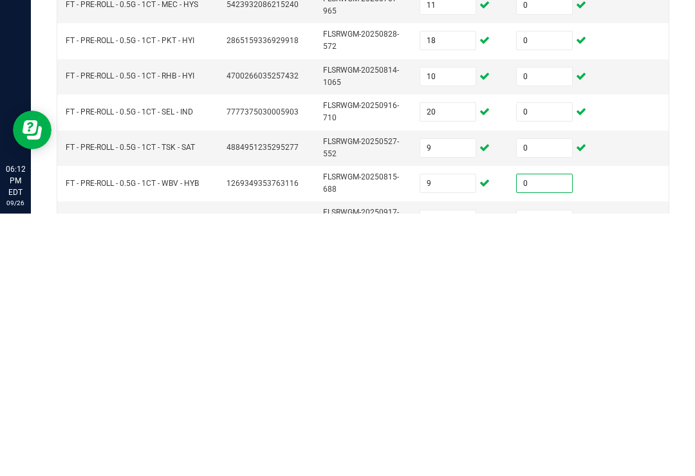
scroll to position [163, 0]
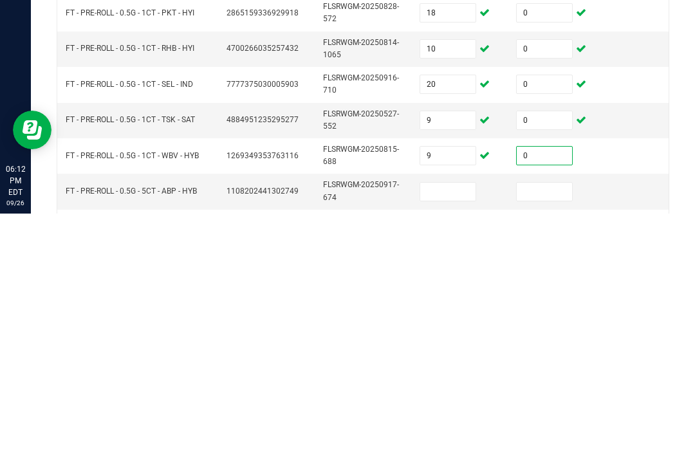
click at [426, 445] on input at bounding box center [447, 454] width 55 height 18
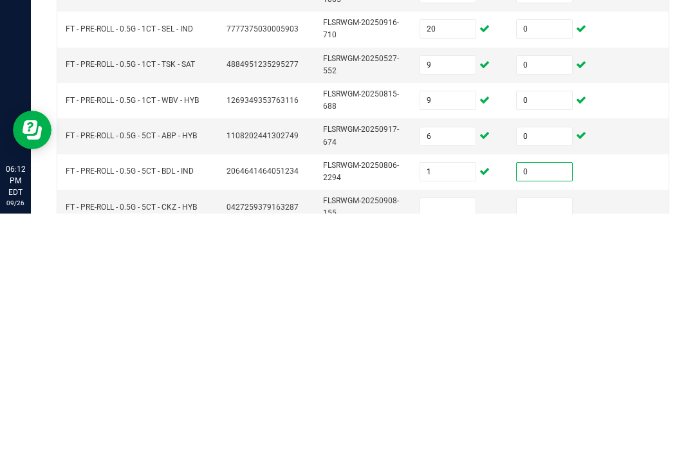
scroll to position [223, 0]
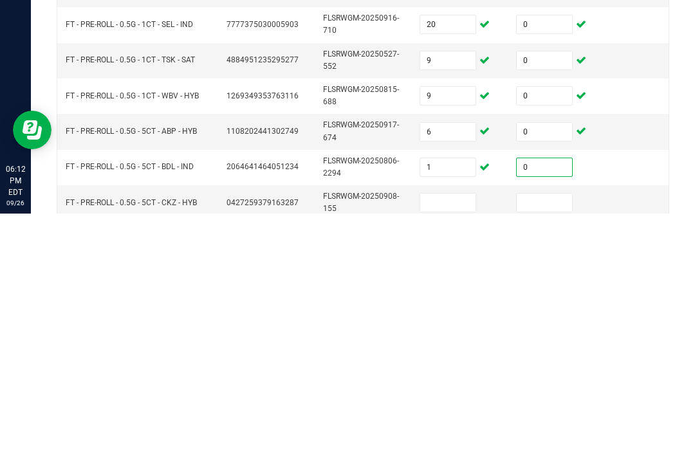
click at [442, 456] on input at bounding box center [447, 465] width 55 height 18
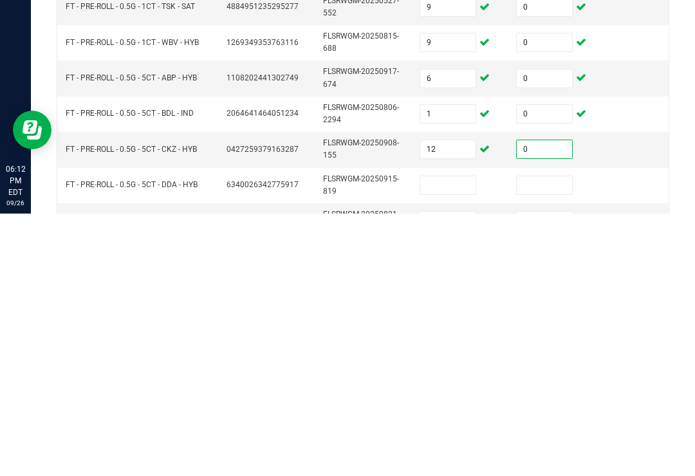
scroll to position [277, 0]
click at [450, 438] on input at bounding box center [447, 447] width 55 height 18
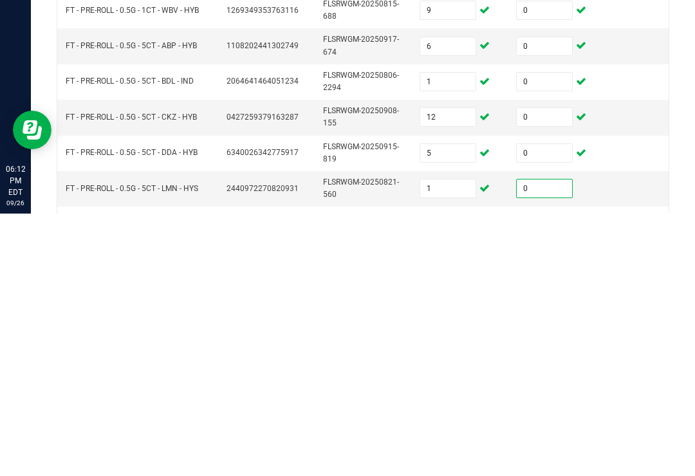
scroll to position [335, 0]
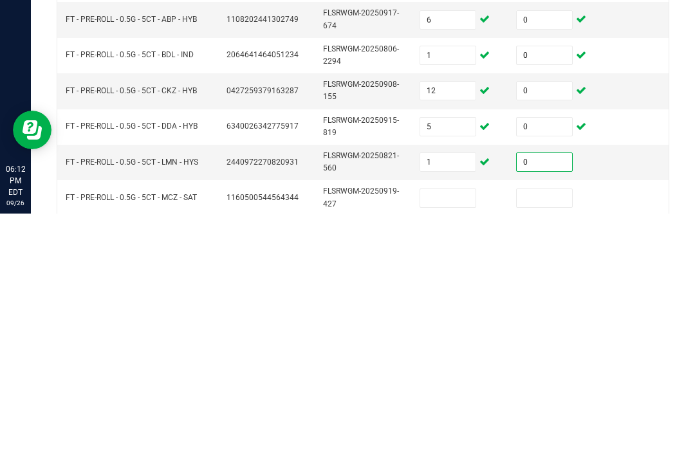
click at [452, 452] on input at bounding box center [447, 461] width 55 height 18
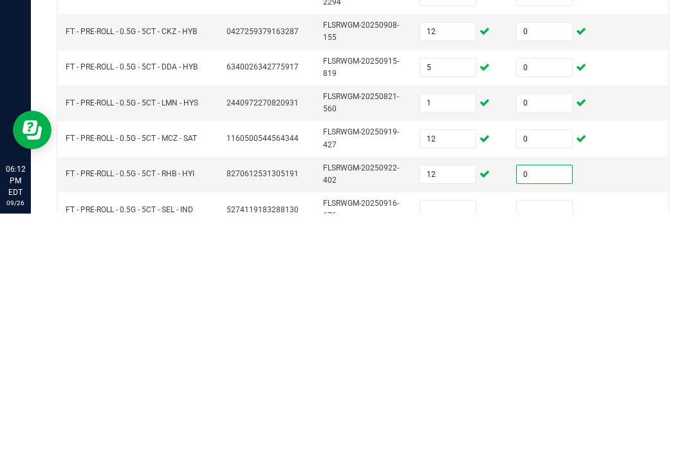
scroll to position [401, 0]
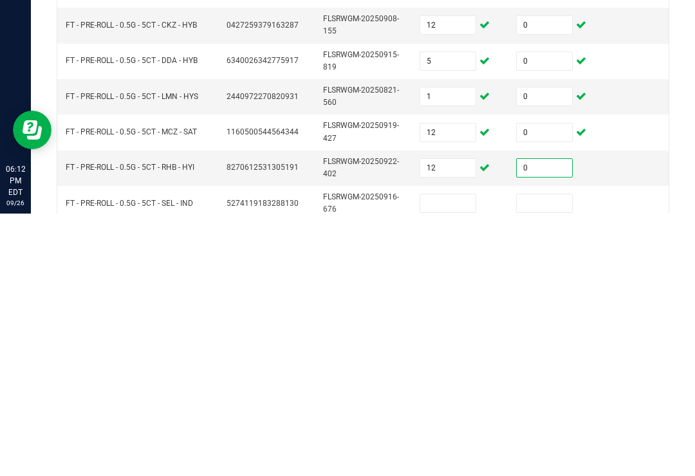
click at [452, 457] on input at bounding box center [447, 466] width 55 height 18
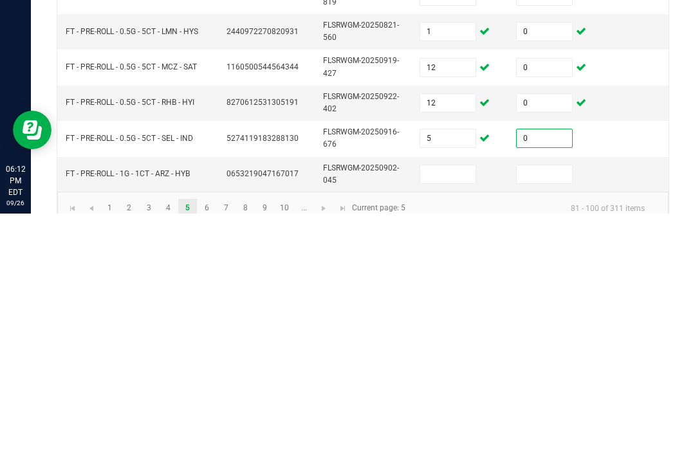
click at [456, 428] on input at bounding box center [447, 437] width 55 height 18
click at [210, 462] on link "6" at bounding box center [207, 471] width 19 height 19
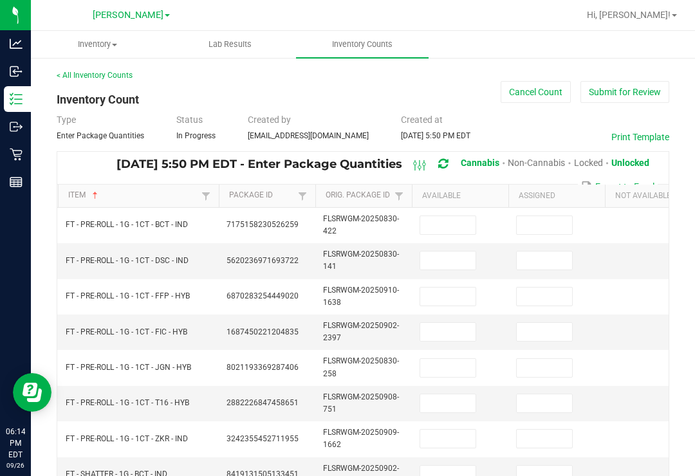
scroll to position [-3, 0]
click at [445, 216] on input at bounding box center [447, 225] width 55 height 18
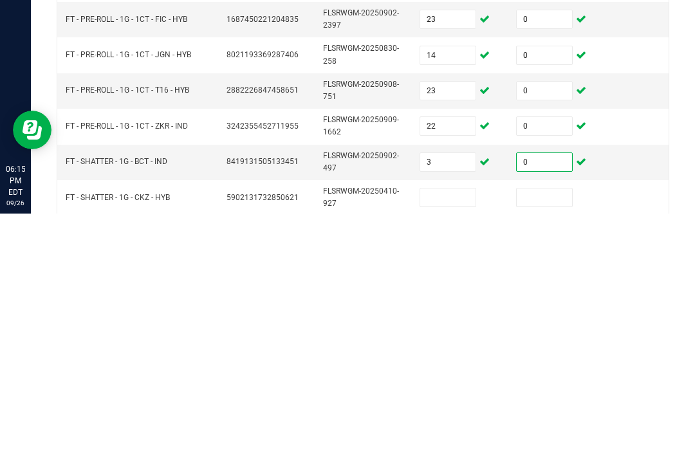
scroll to position [61, 0]
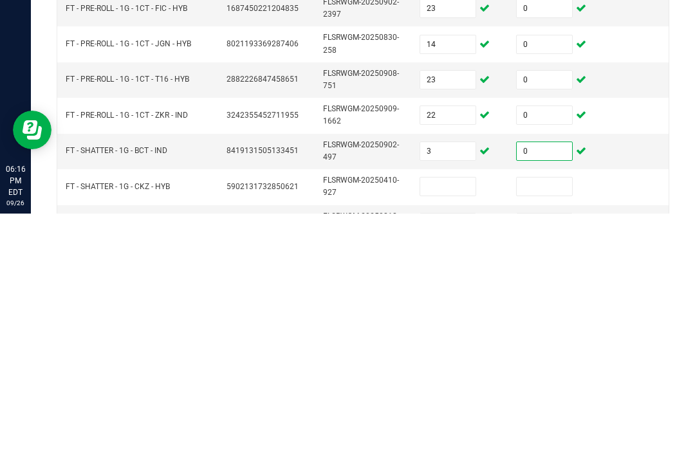
click at [456, 440] on input at bounding box center [447, 449] width 55 height 18
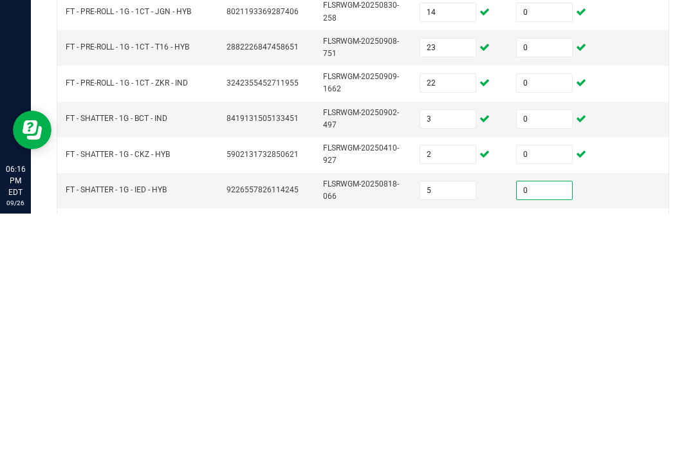
scroll to position [117, 0]
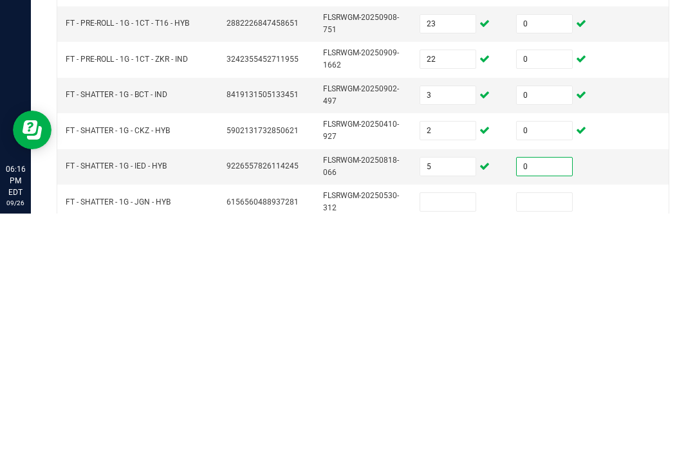
click at [452, 456] on input at bounding box center [447, 465] width 55 height 18
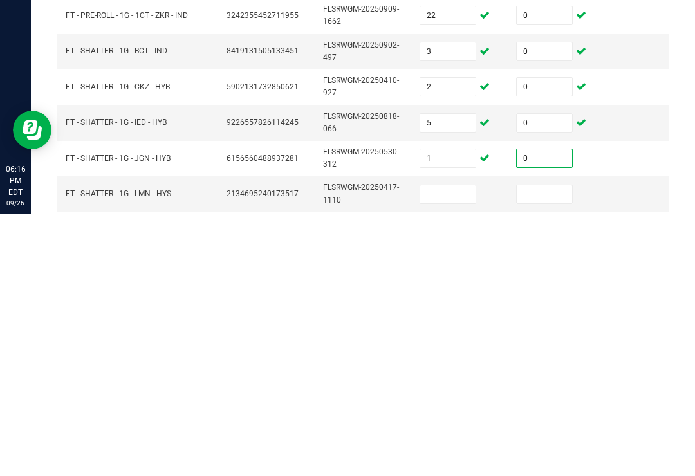
scroll to position [167, 0]
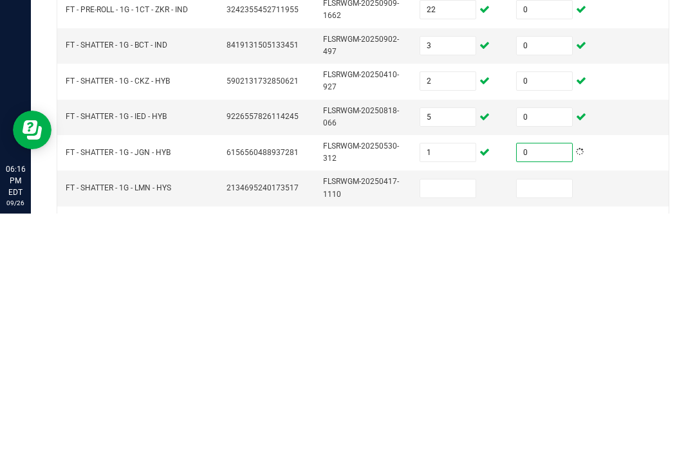
click at [448, 442] on input at bounding box center [447, 451] width 55 height 18
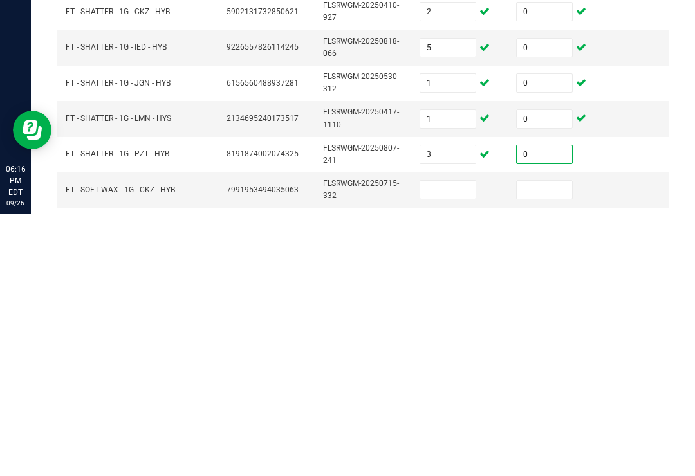
scroll to position [239, 0]
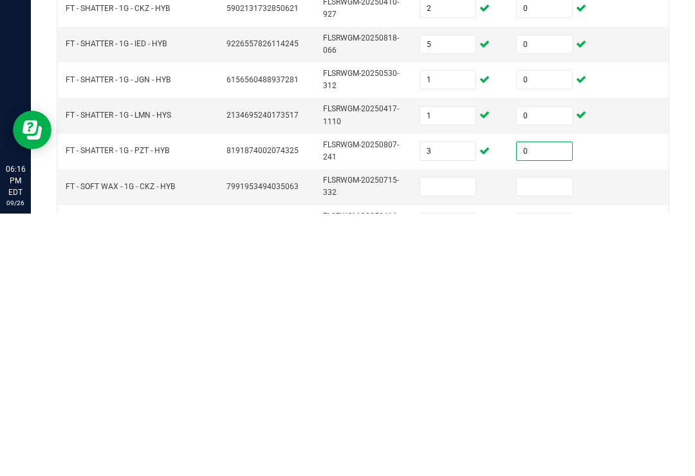
click at [457, 440] on input at bounding box center [447, 449] width 55 height 18
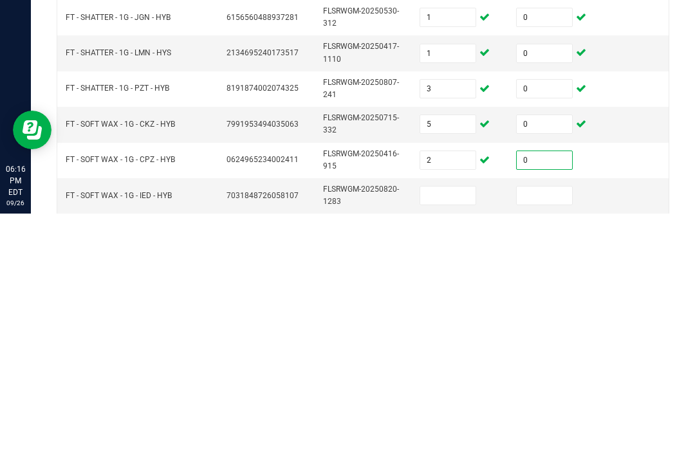
scroll to position [305, 0]
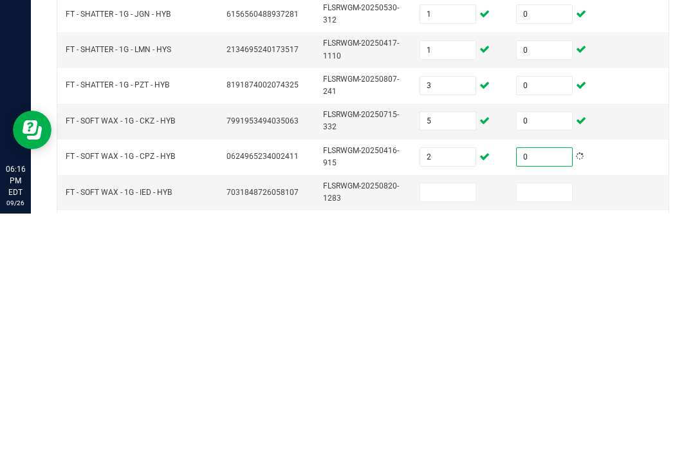
click at [459, 446] on input at bounding box center [447, 455] width 55 height 18
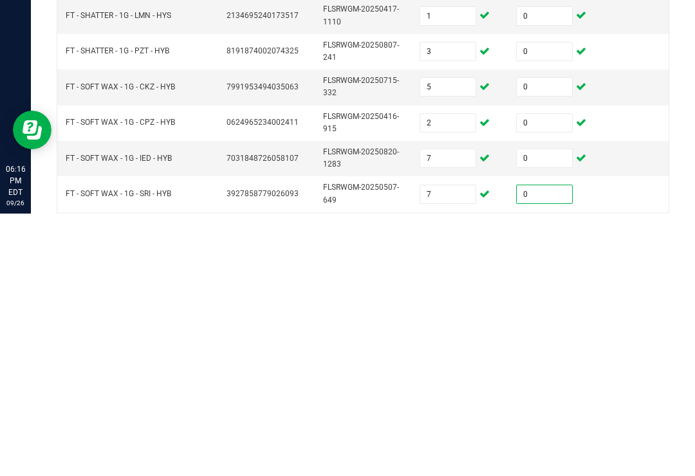
scroll to position [359, 0]
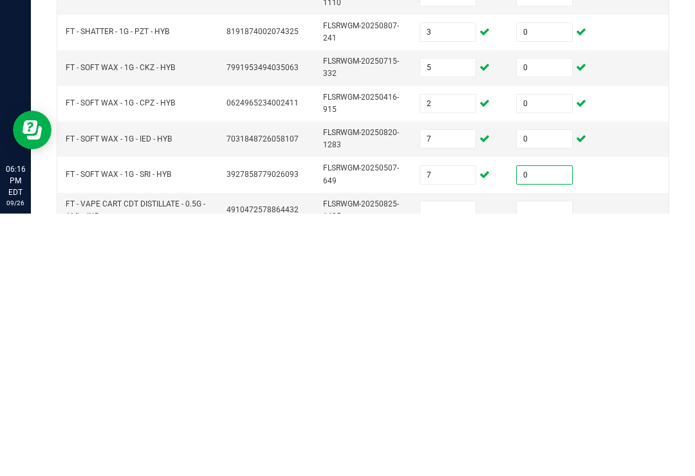
click at [456, 464] on input at bounding box center [447, 473] width 55 height 18
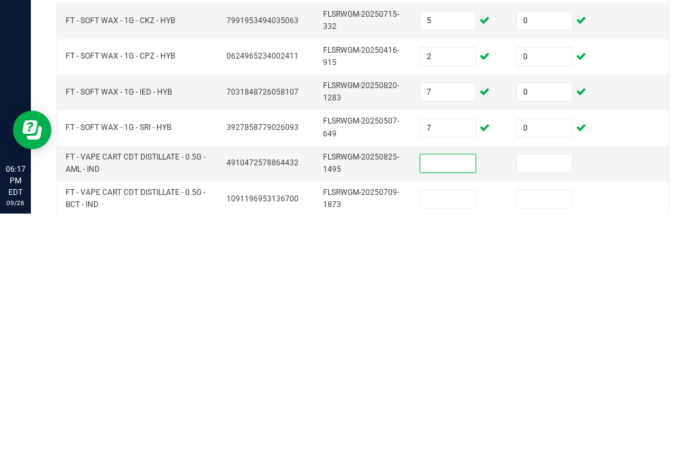
scroll to position [412, 0]
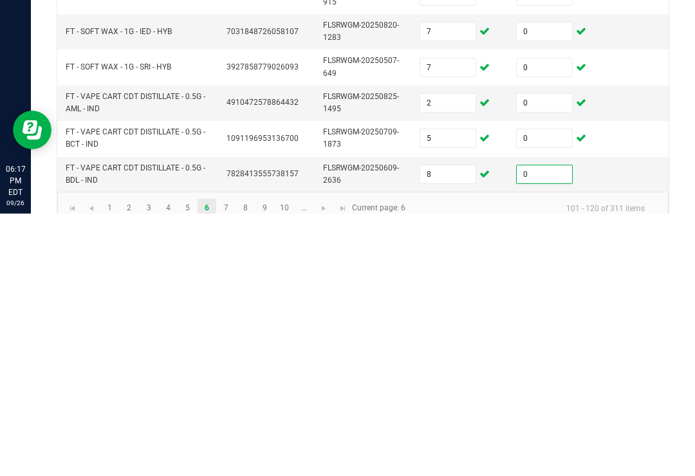
scroll to position [465, 0]
click at [225, 462] on link "7" at bounding box center [226, 471] width 19 height 19
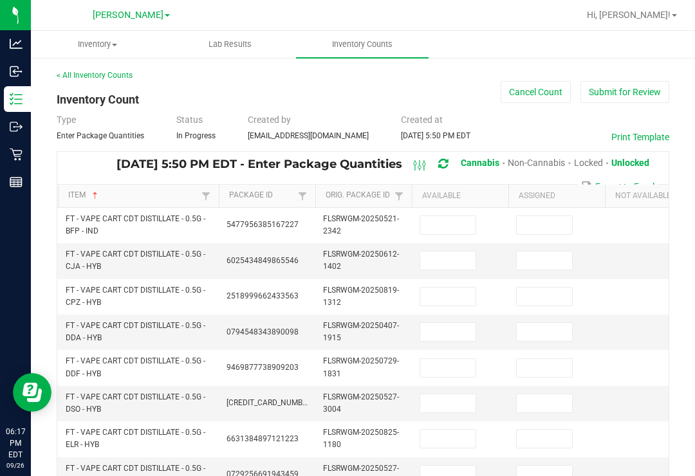
scroll to position [0, 0]
click at [442, 216] on input at bounding box center [447, 225] width 55 height 18
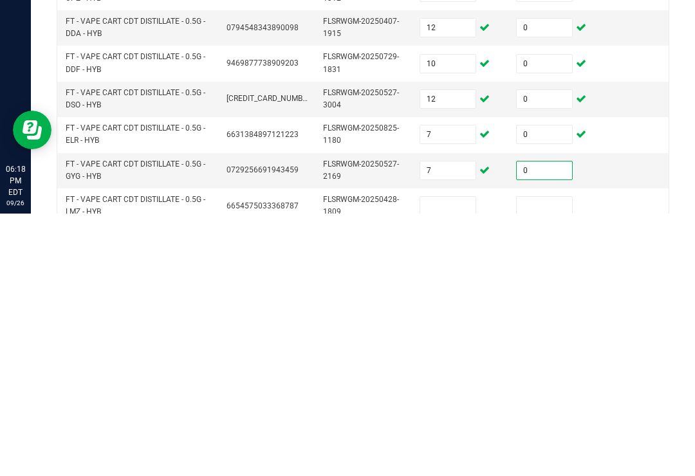
scroll to position [66, 0]
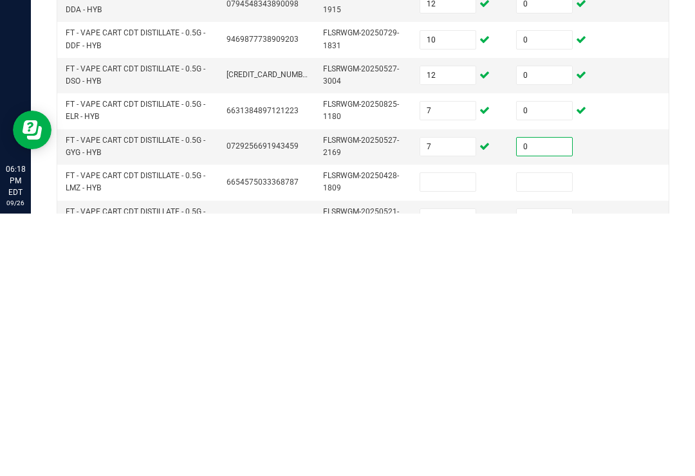
click at [445, 436] on input at bounding box center [447, 445] width 55 height 18
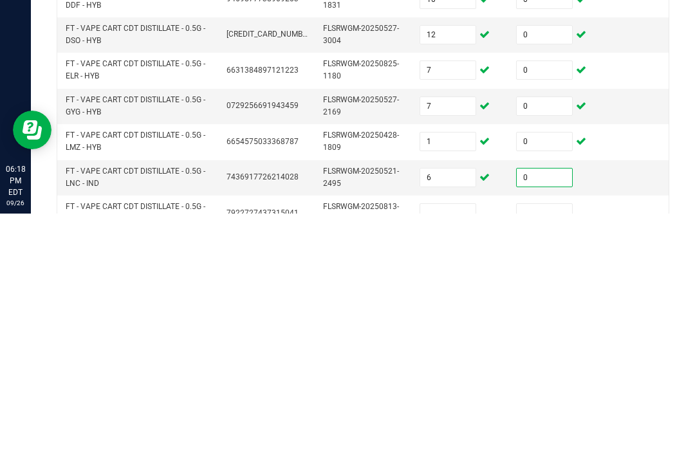
scroll to position [143, 0]
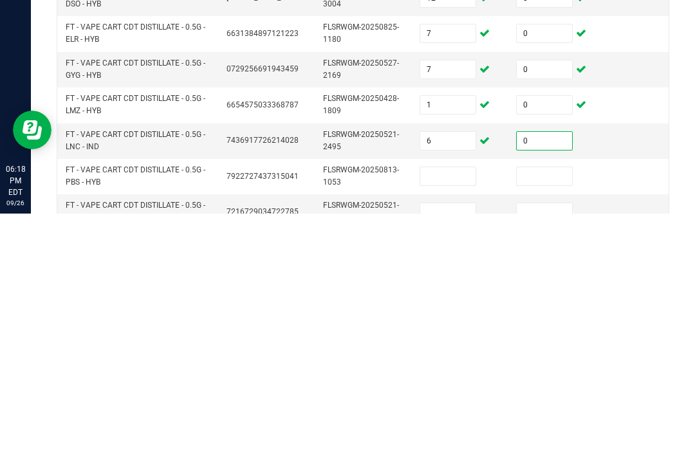
click at [449, 430] on input at bounding box center [447, 439] width 55 height 18
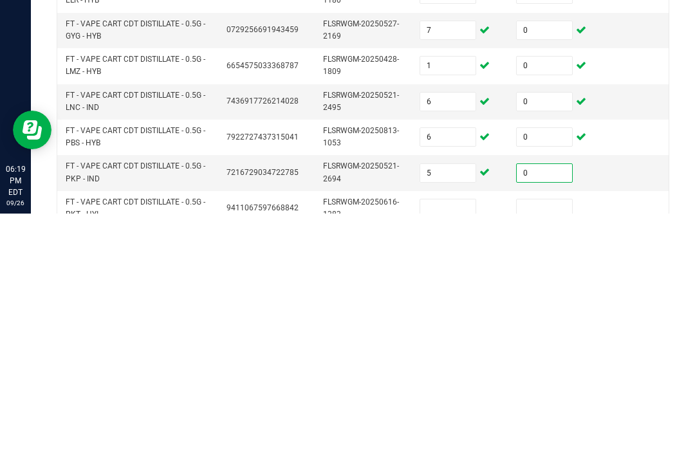
scroll to position [200, 0]
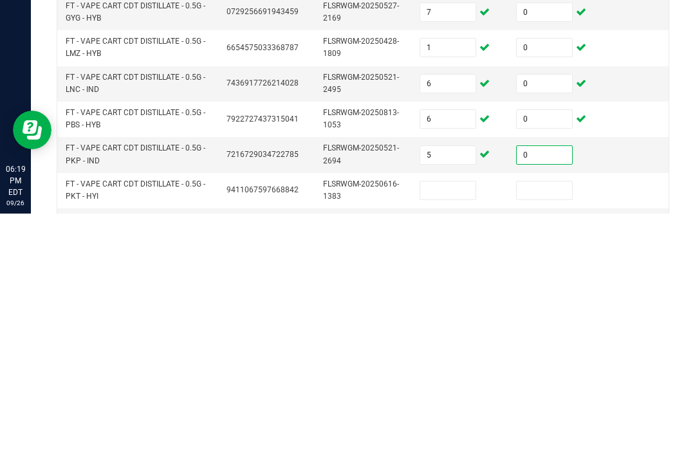
click at [431, 444] on input at bounding box center [447, 453] width 55 height 18
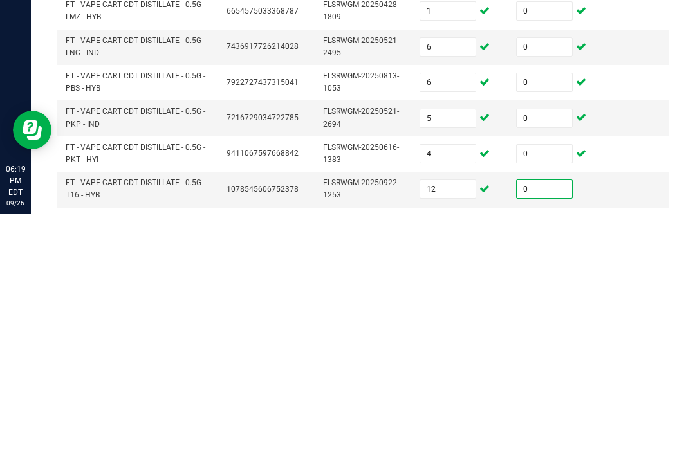
scroll to position [255, 0]
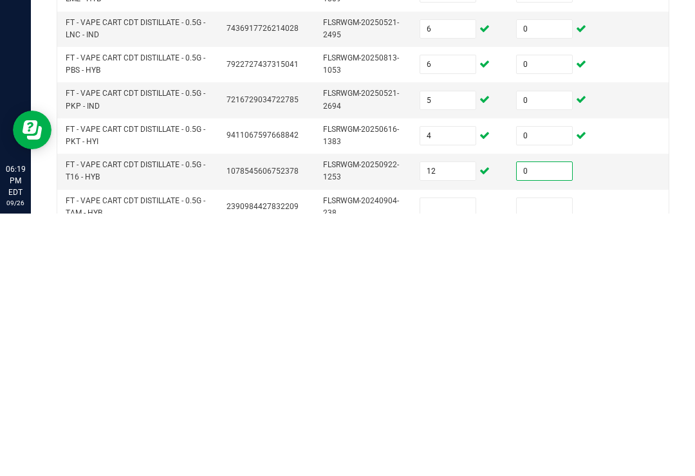
click at [452, 461] on input at bounding box center [447, 470] width 55 height 18
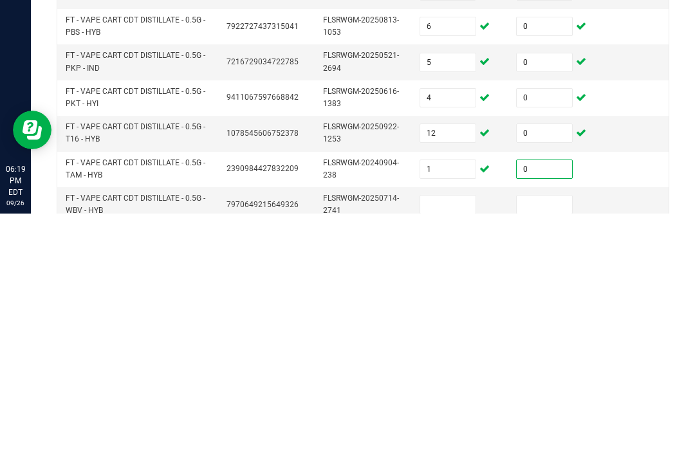
scroll to position [303, 0]
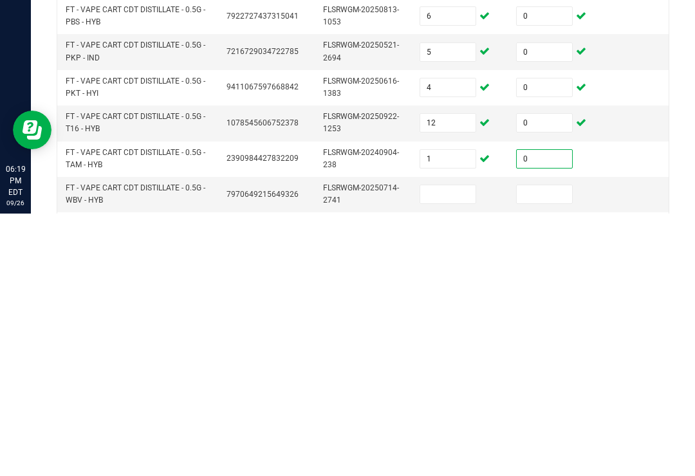
click at [452, 448] on input at bounding box center [447, 457] width 55 height 18
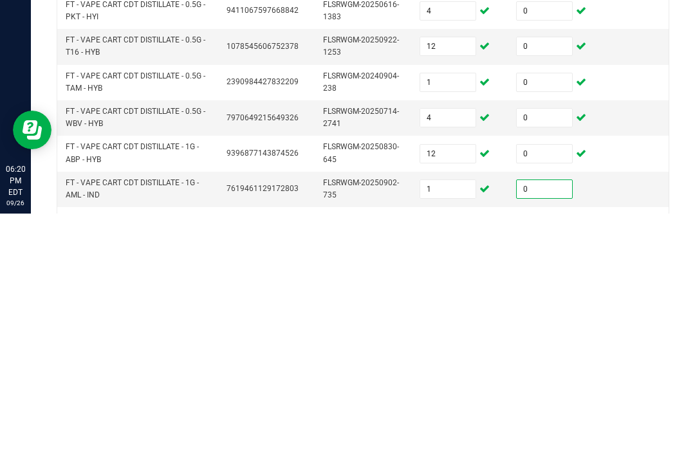
scroll to position [392, 0]
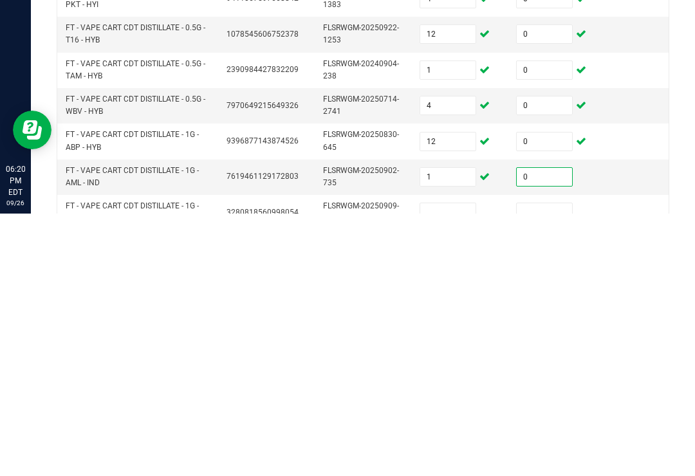
click at [440, 466] on input at bounding box center [447, 475] width 55 height 18
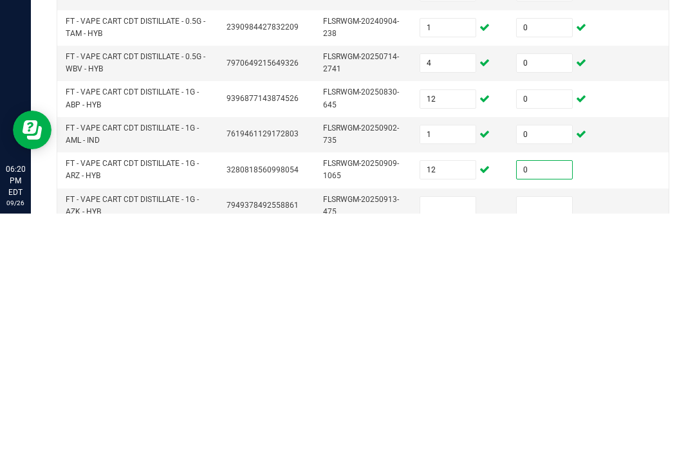
scroll to position [446, 0]
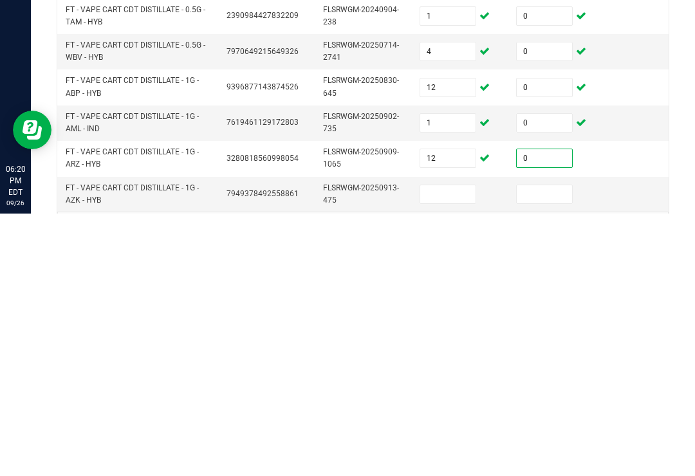
click at [455, 448] on input at bounding box center [447, 457] width 55 height 18
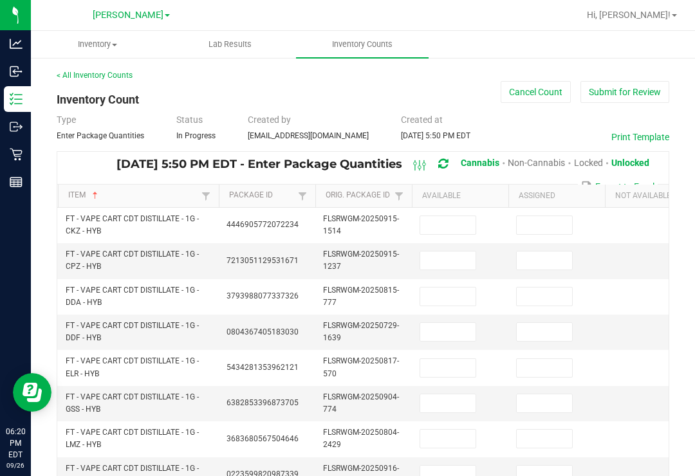
scroll to position [0, 0]
click at [442, 216] on input at bounding box center [447, 225] width 55 height 18
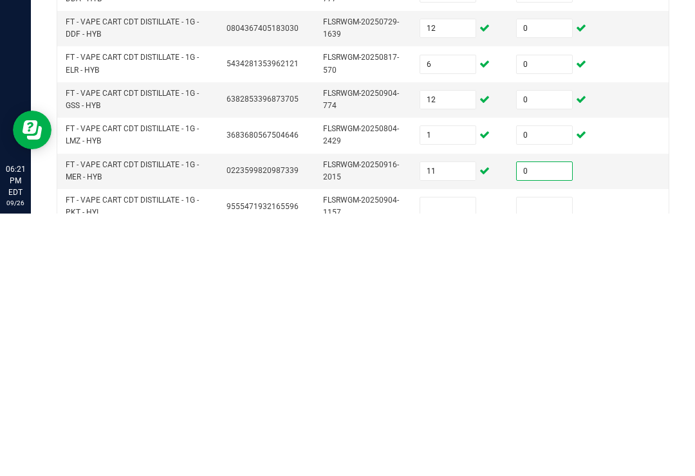
scroll to position [64, 0]
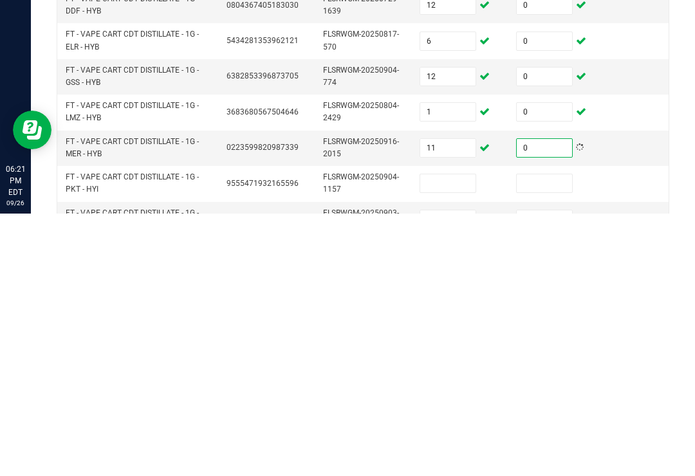
click at [460, 437] on input at bounding box center [447, 446] width 55 height 18
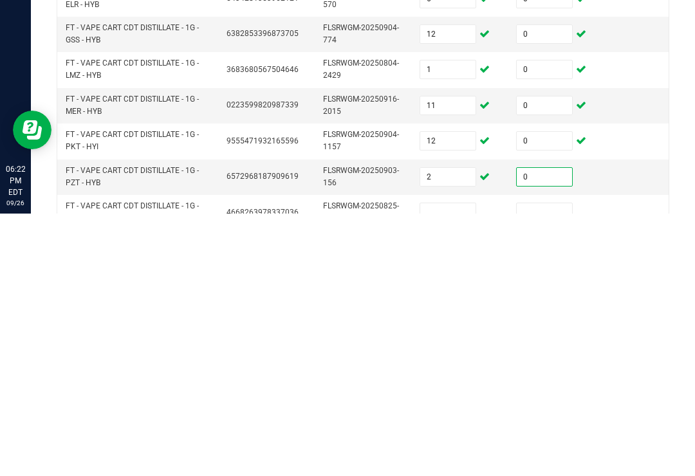
scroll to position [122, 0]
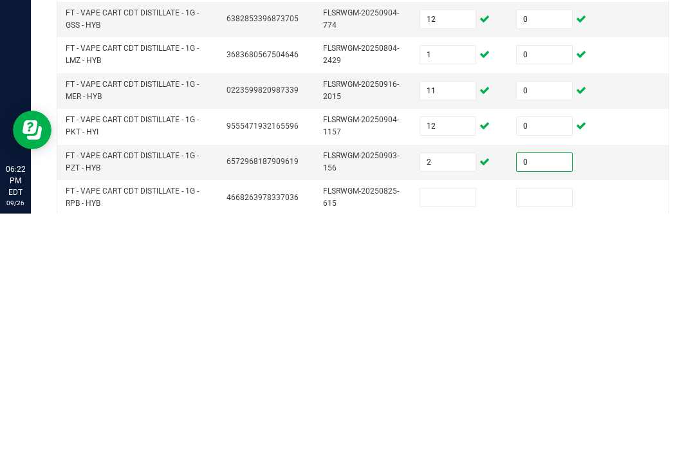
click at [440, 451] on input at bounding box center [447, 460] width 55 height 18
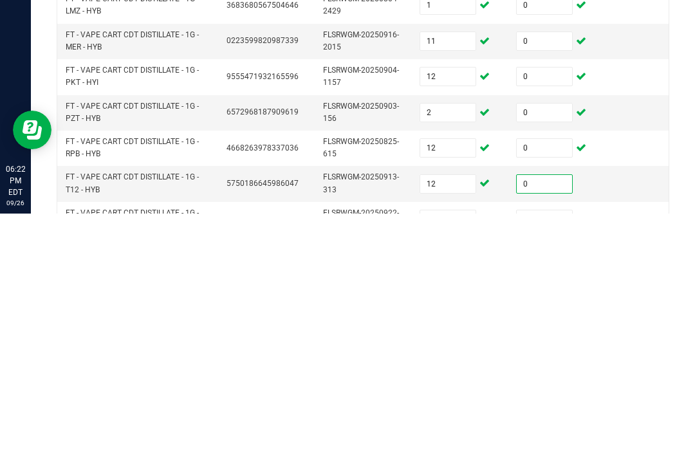
scroll to position [184, 0]
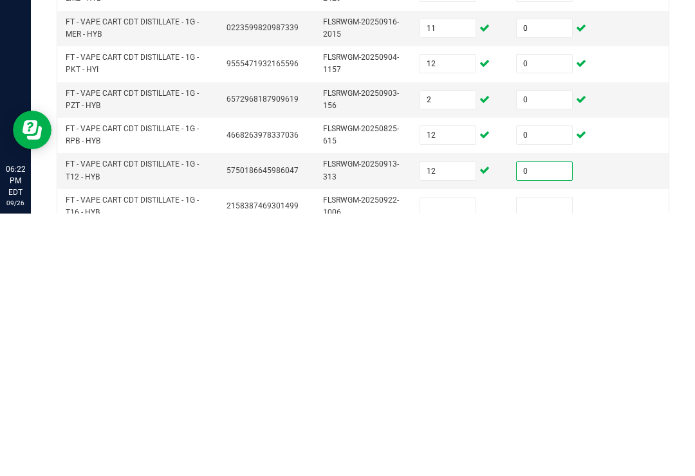
click at [451, 460] on input at bounding box center [447, 469] width 55 height 18
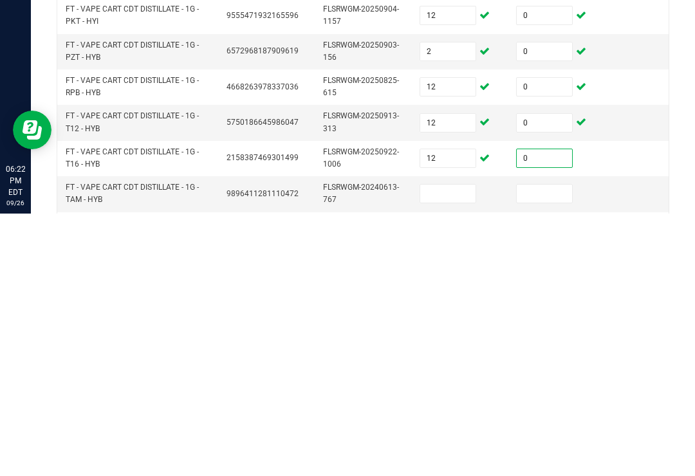
scroll to position [255, 0]
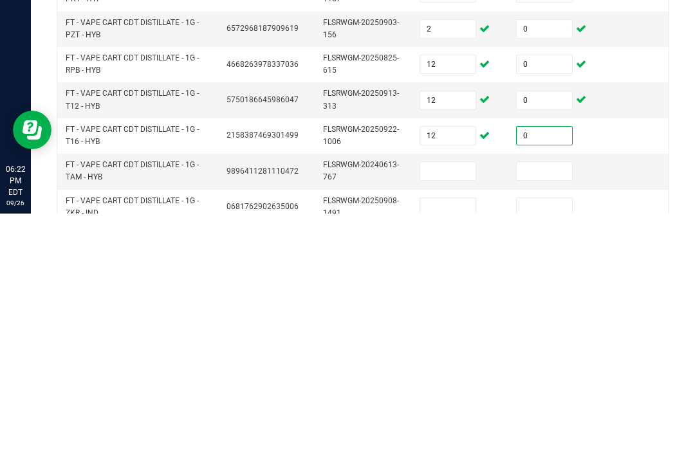
click at [440, 425] on input at bounding box center [447, 434] width 55 height 18
click at [546, 425] on input at bounding box center [544, 434] width 55 height 18
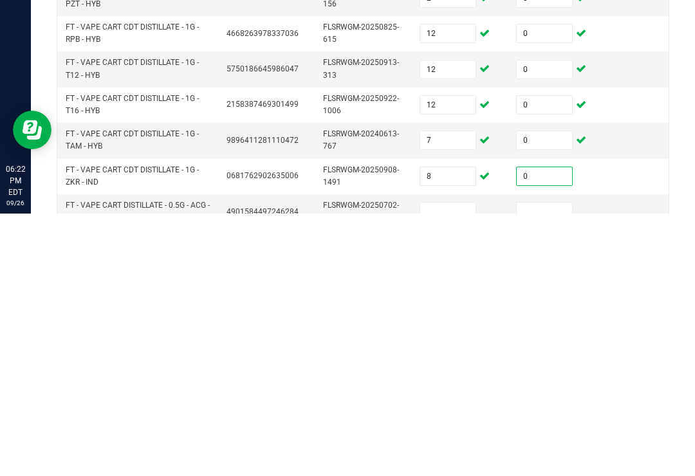
scroll to position [307, 0]
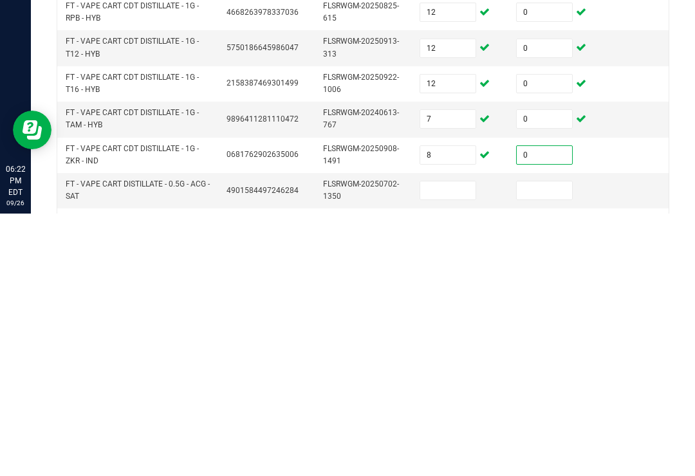
click at [450, 444] on input at bounding box center [447, 453] width 55 height 18
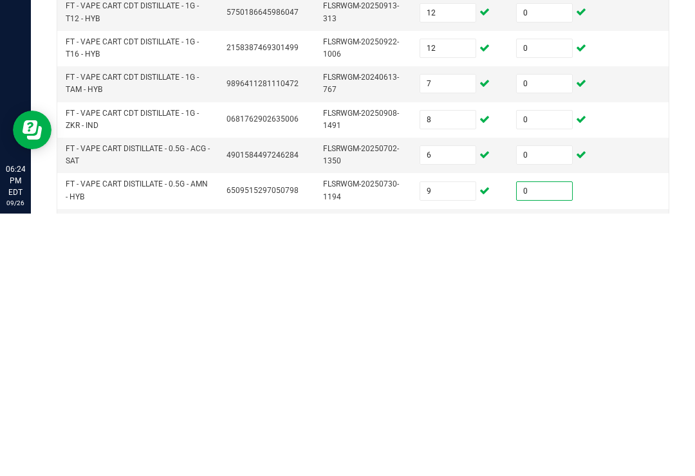
scroll to position [370, 0]
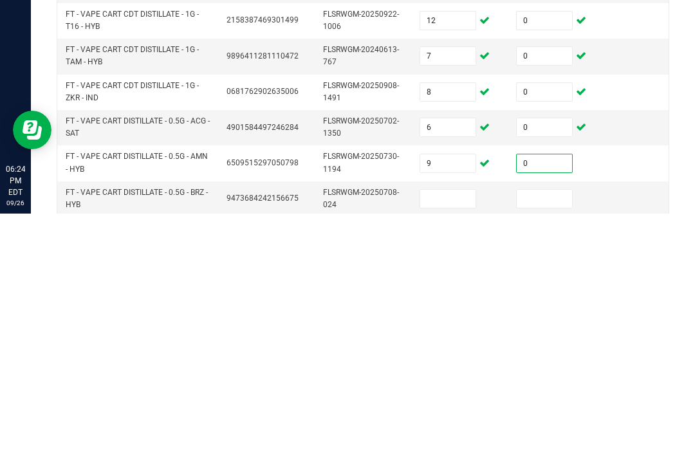
click at [449, 452] on input at bounding box center [447, 461] width 55 height 18
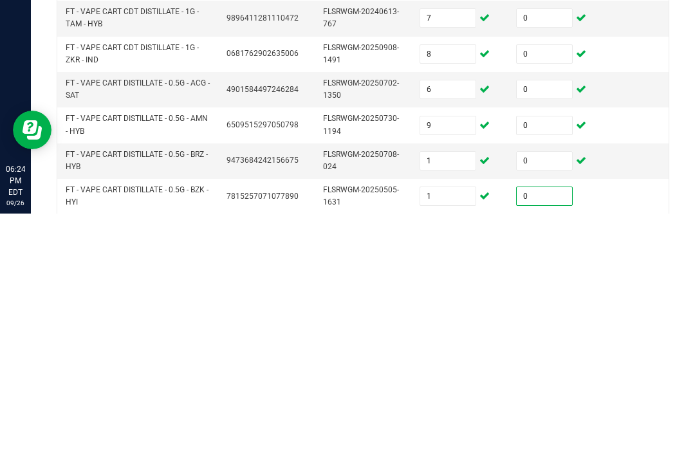
scroll to position [437, 0]
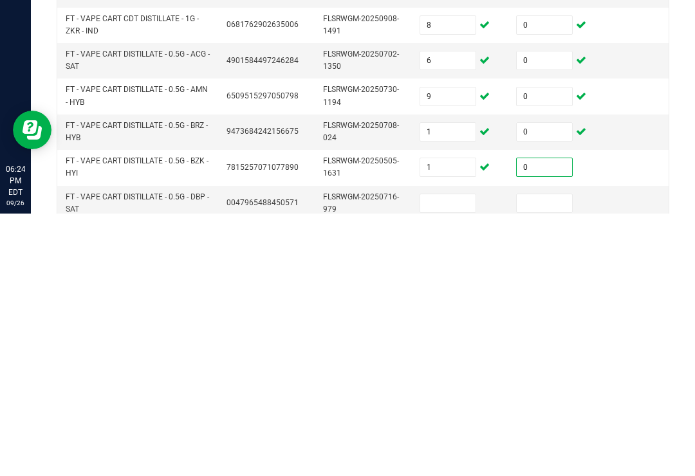
click at [442, 457] on input at bounding box center [447, 466] width 55 height 18
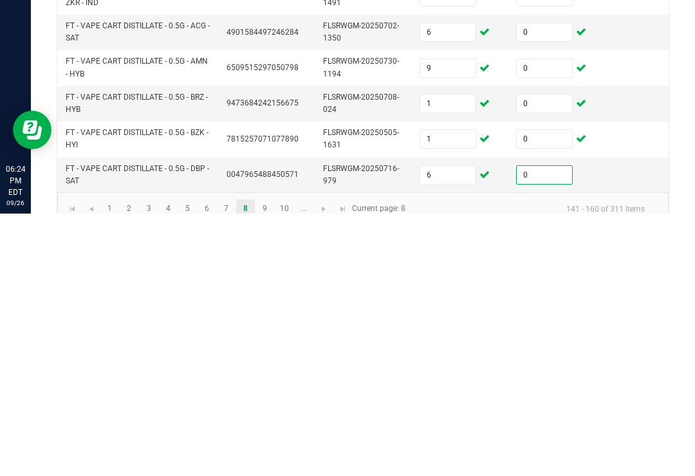
scroll to position [465, 0]
click at [265, 462] on link "9" at bounding box center [265, 471] width 19 height 19
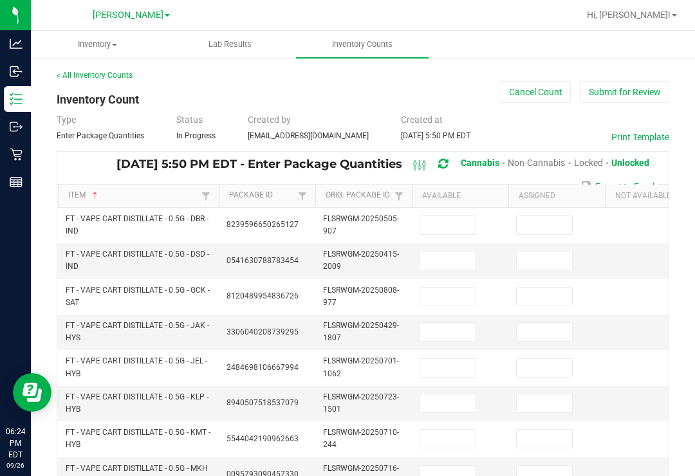
scroll to position [0, 0]
click at [454, 216] on input at bounding box center [447, 225] width 55 height 18
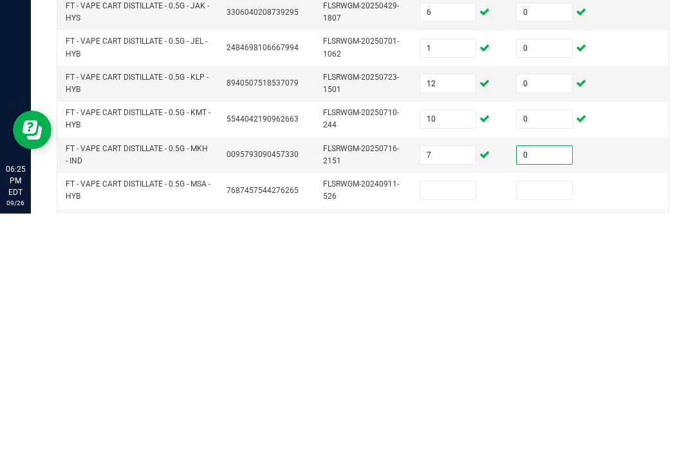
scroll to position [58, 0]
click at [449, 443] on input at bounding box center [447, 452] width 55 height 18
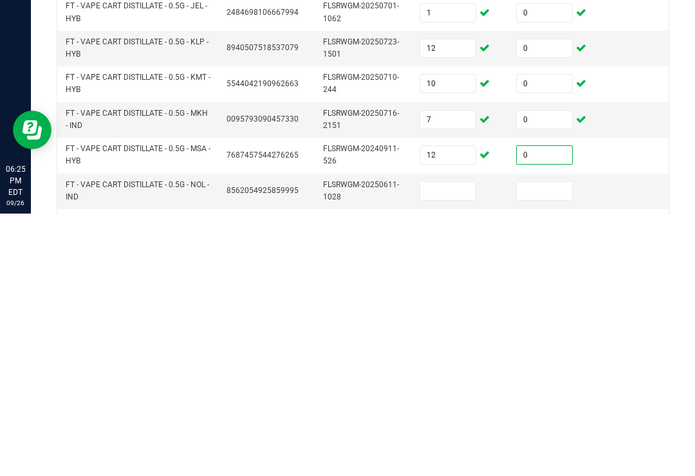
scroll to position [103, 0]
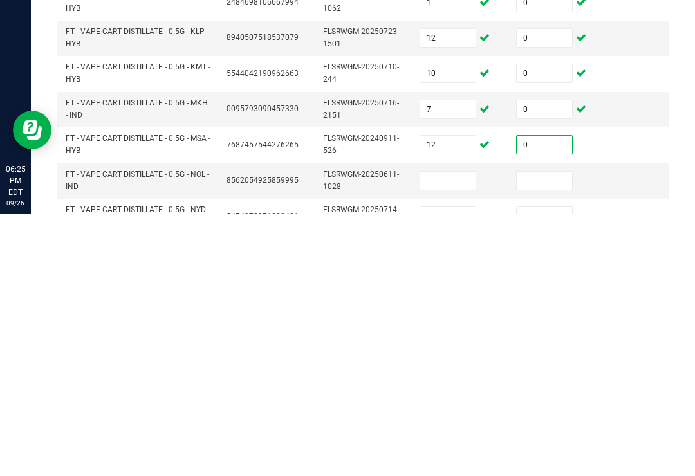
click at [442, 434] on input at bounding box center [447, 443] width 55 height 18
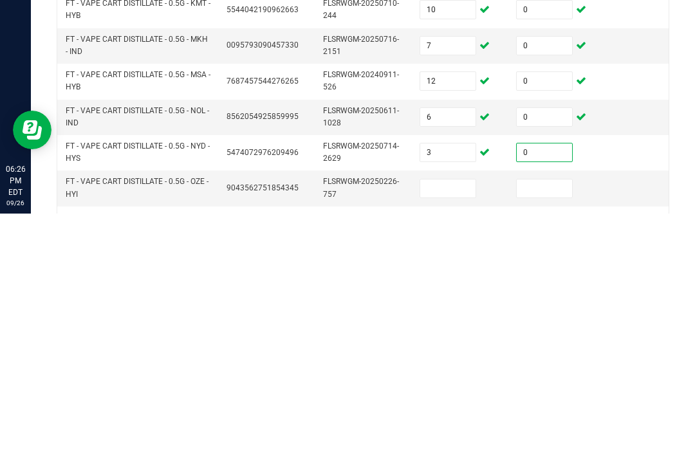
scroll to position [168, 0]
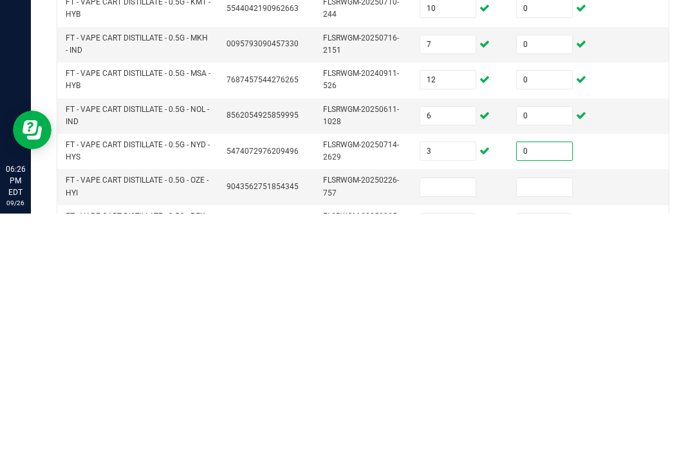
click at [450, 441] on input at bounding box center [447, 450] width 55 height 18
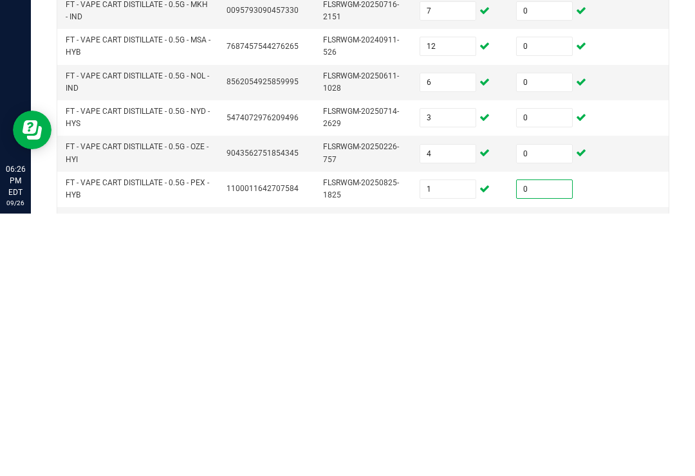
scroll to position [225, 0]
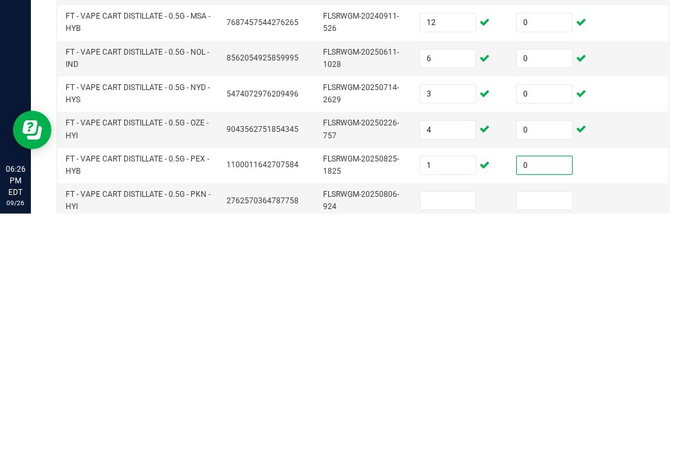
click at [454, 454] on input at bounding box center [447, 463] width 55 height 18
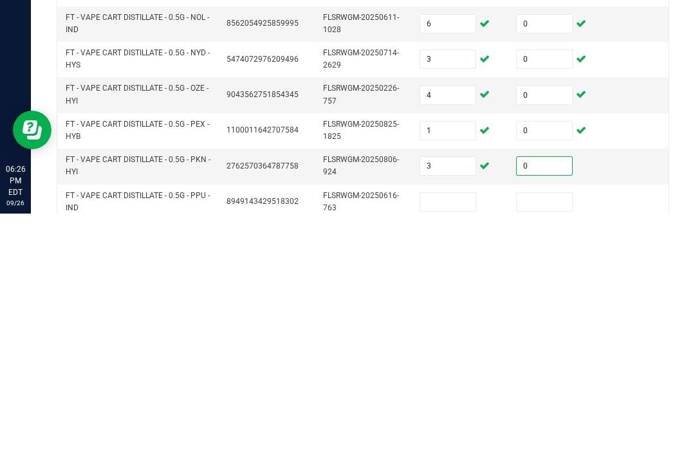
scroll to position [282, 0]
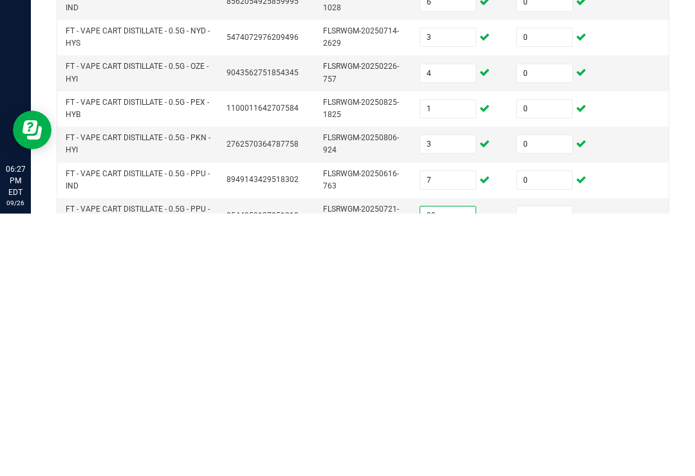
click at [543, 469] on input at bounding box center [544, 478] width 55 height 18
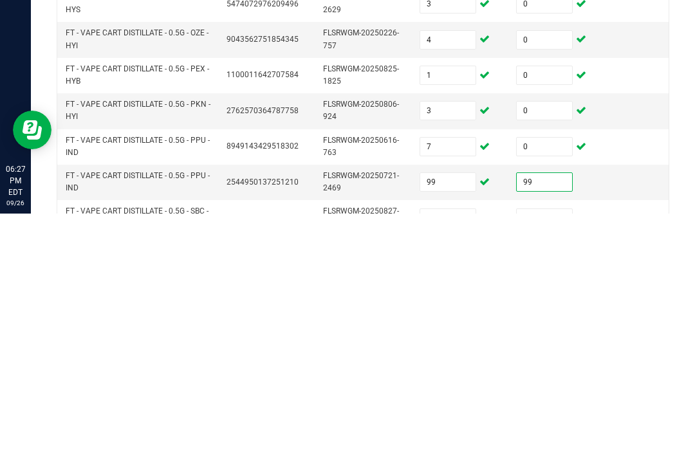
scroll to position [337, 0]
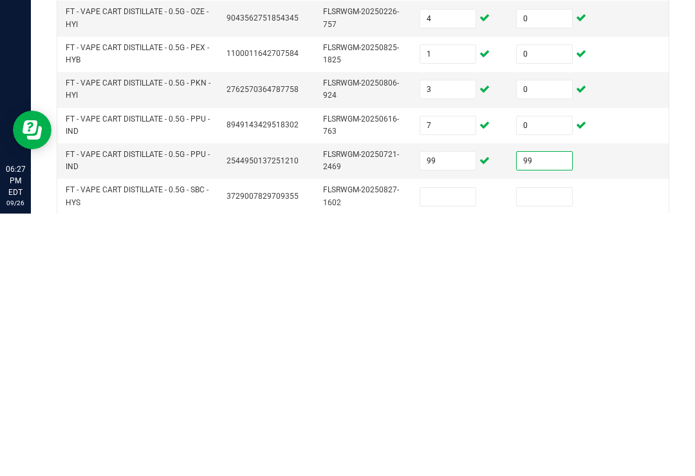
click at [451, 451] on input at bounding box center [447, 460] width 55 height 18
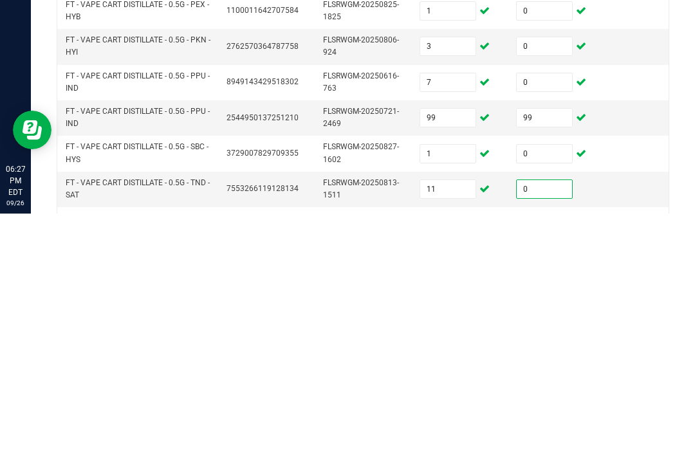
scroll to position [407, 0]
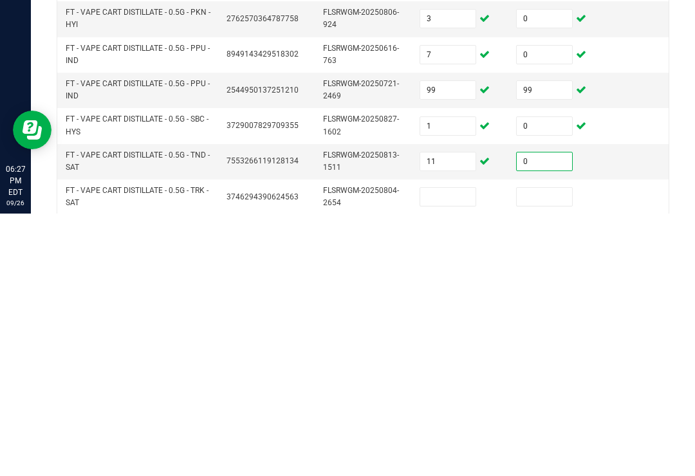
click at [453, 451] on input at bounding box center [447, 460] width 55 height 18
click at [687, 210] on div "< All Inventory Counts Inventory Count Cancel Count Submit for Review Type Ente…" at bounding box center [363, 104] width 664 height 910
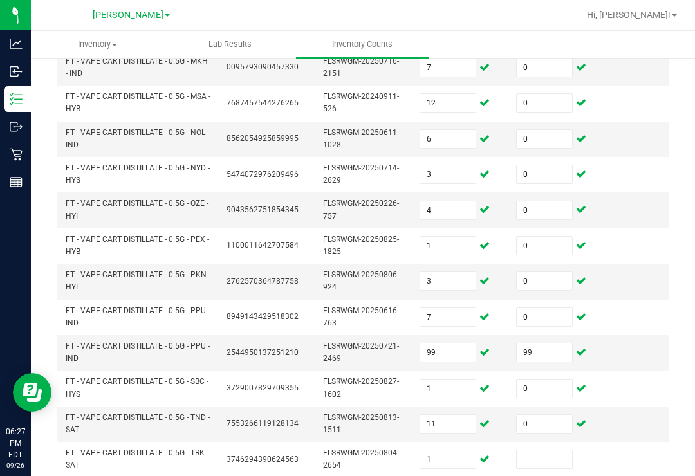
click at [557, 451] on input at bounding box center [544, 460] width 55 height 18
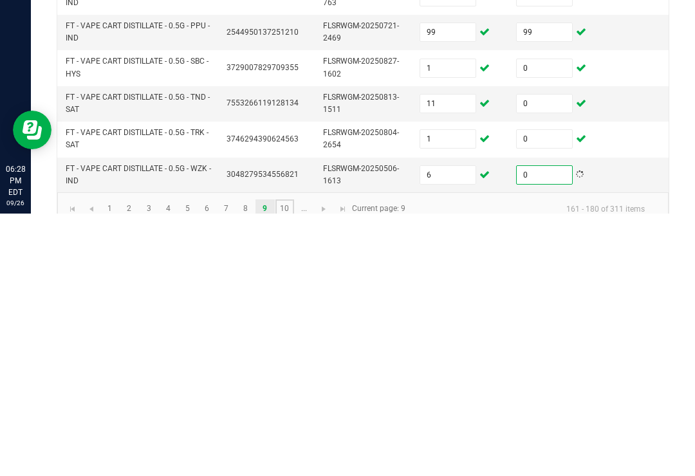
click at [290, 462] on link "10" at bounding box center [284, 471] width 19 height 19
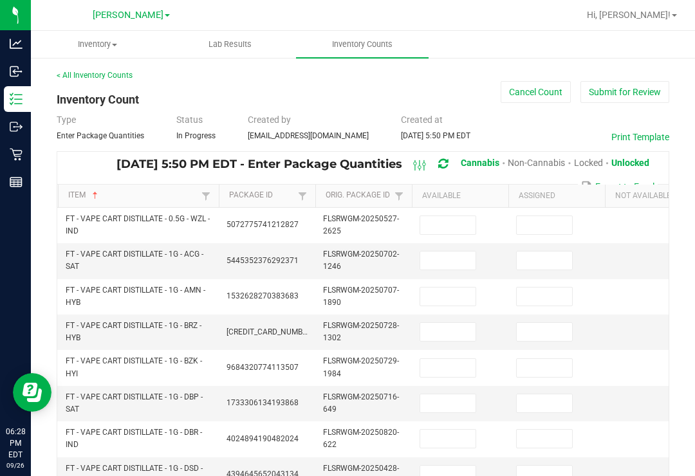
scroll to position [-1, 0]
click at [458, 216] on input at bounding box center [447, 225] width 55 height 18
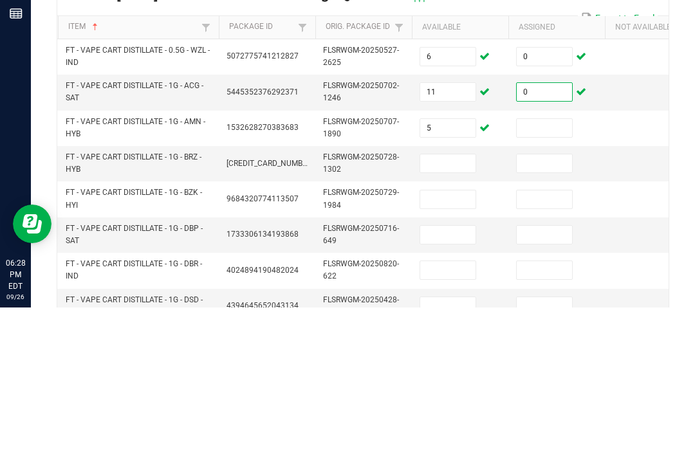
click at [546, 288] on input at bounding box center [544, 297] width 55 height 18
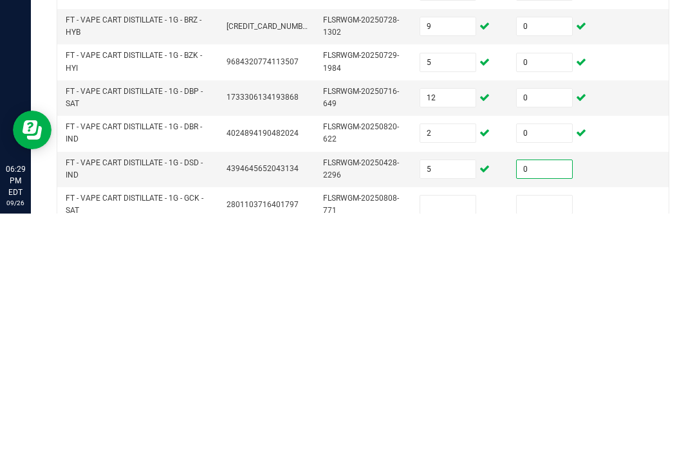
scroll to position [59, 0]
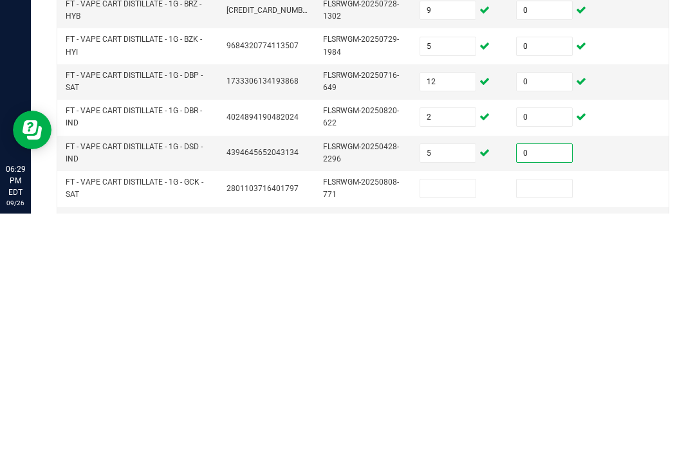
click at [442, 442] on input at bounding box center [447, 451] width 55 height 18
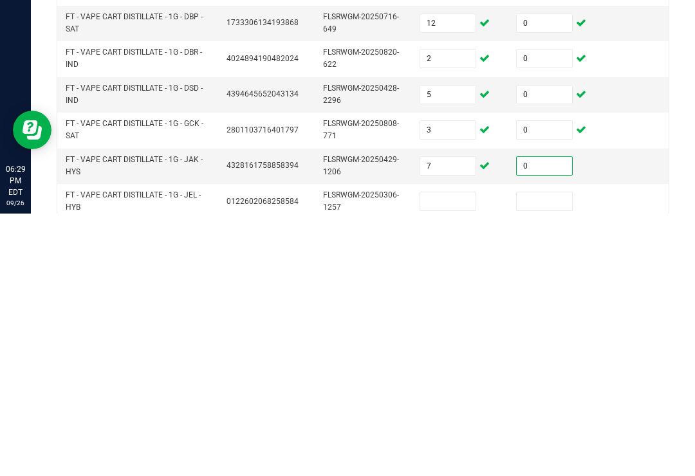
scroll to position [122, 0]
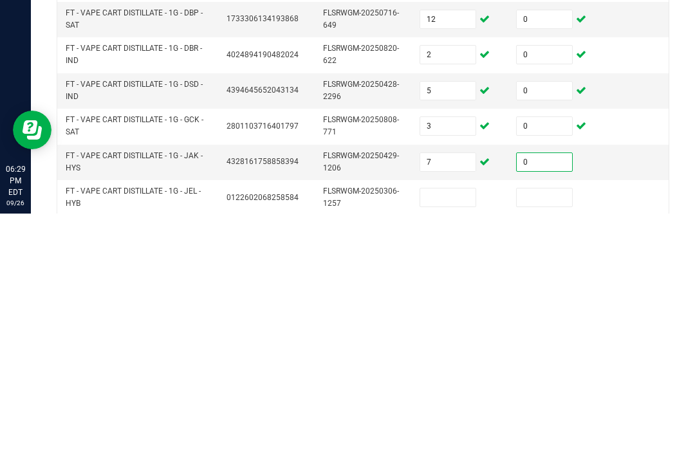
click at [458, 451] on input at bounding box center [447, 460] width 55 height 18
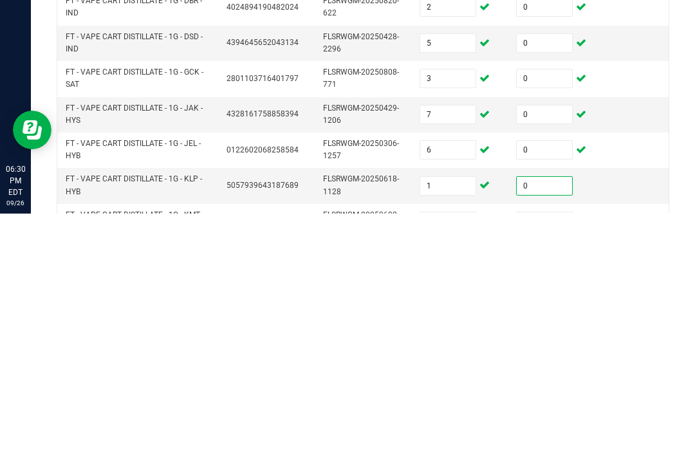
scroll to position [193, 0]
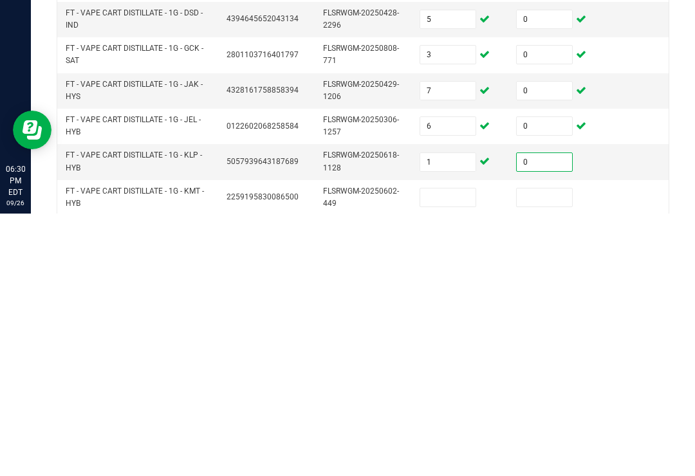
click at [451, 451] on input at bounding box center [447, 460] width 55 height 18
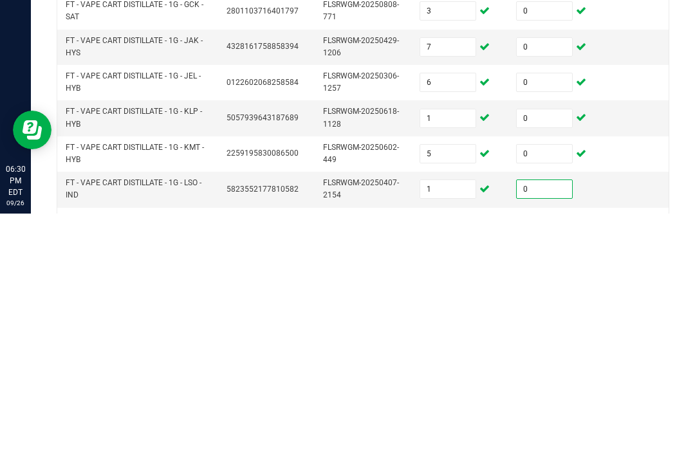
scroll to position [272, 0]
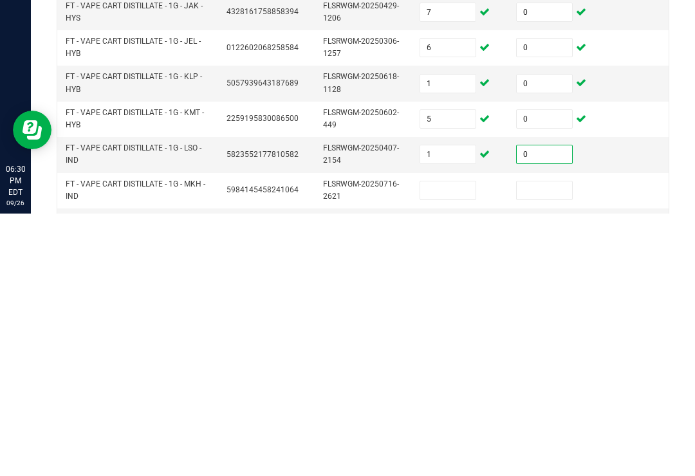
click at [451, 444] on input at bounding box center [447, 453] width 55 height 18
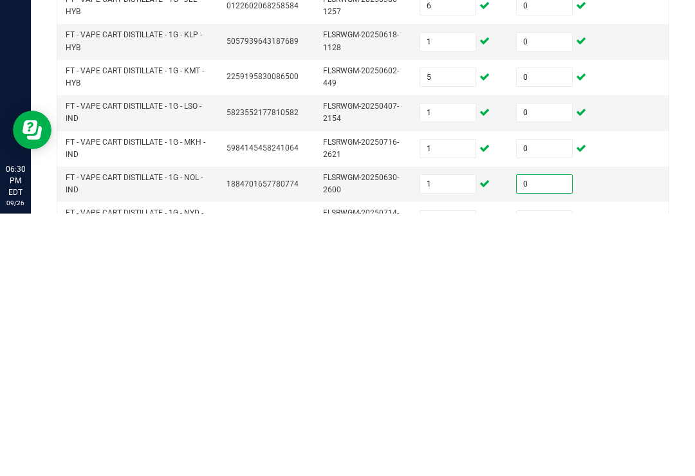
scroll to position [337, 0]
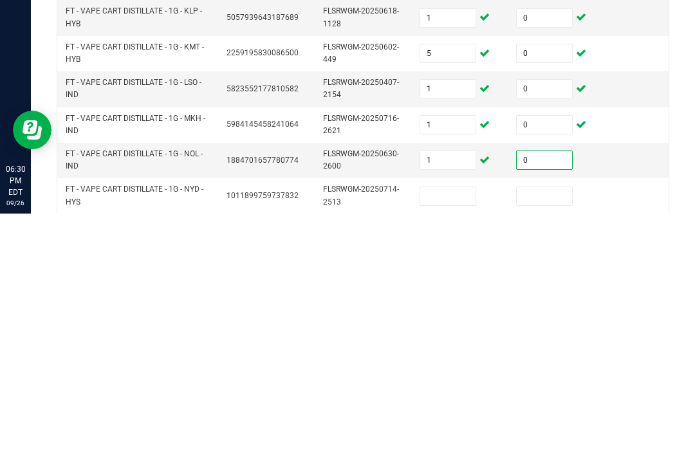
click at [460, 450] on input at bounding box center [447, 459] width 55 height 18
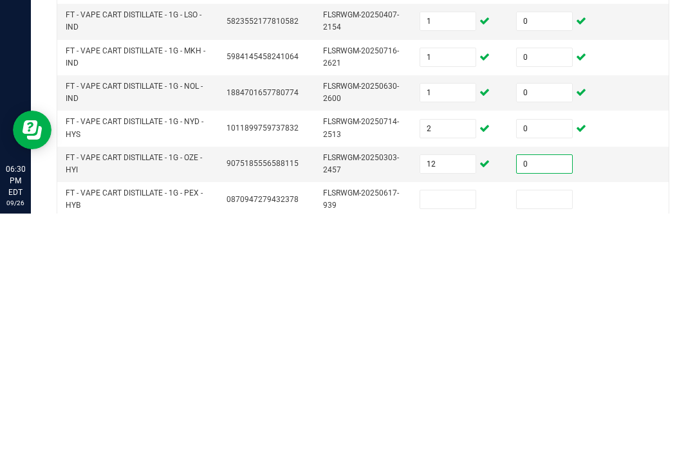
scroll to position [406, 0]
click at [462, 452] on input at bounding box center [447, 461] width 55 height 18
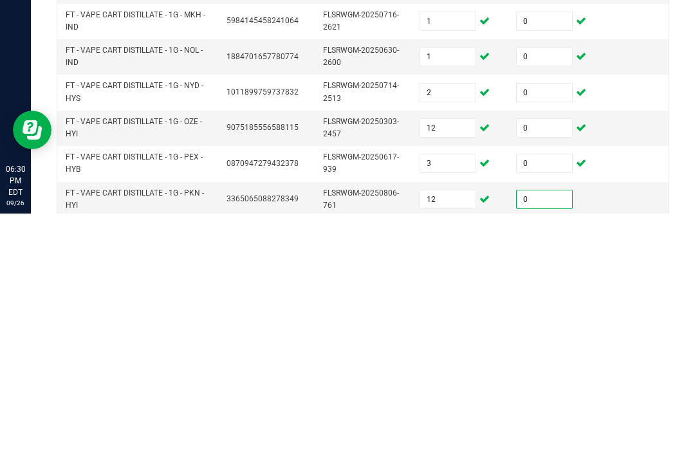
scroll to position [456, 0]
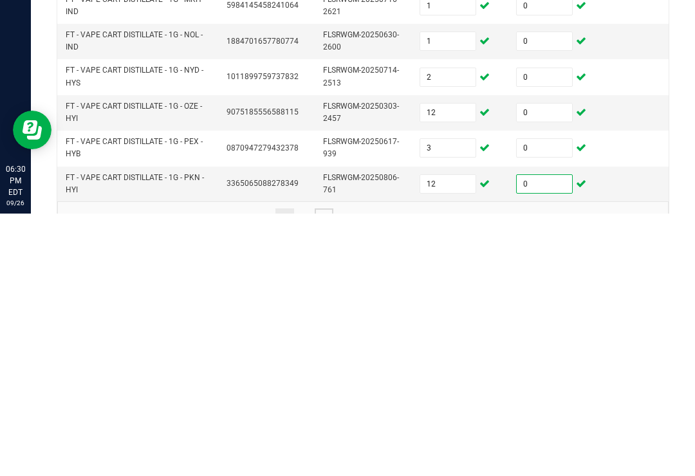
click at [319, 476] on span "Go to the next page" at bounding box center [324, 481] width 10 height 10
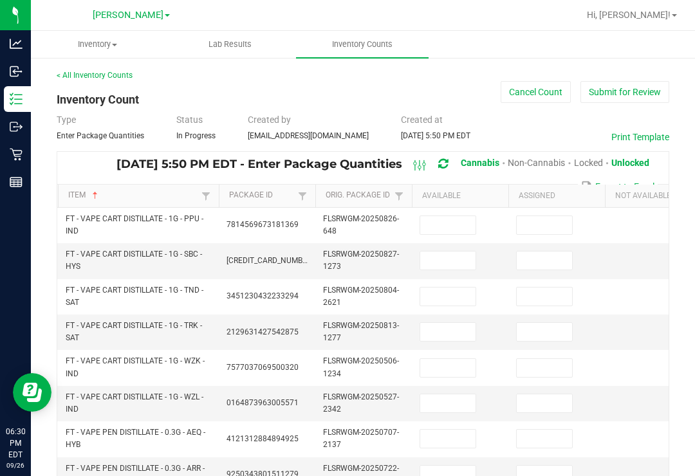
scroll to position [0, 0]
click at [446, 216] on input at bounding box center [447, 225] width 55 height 18
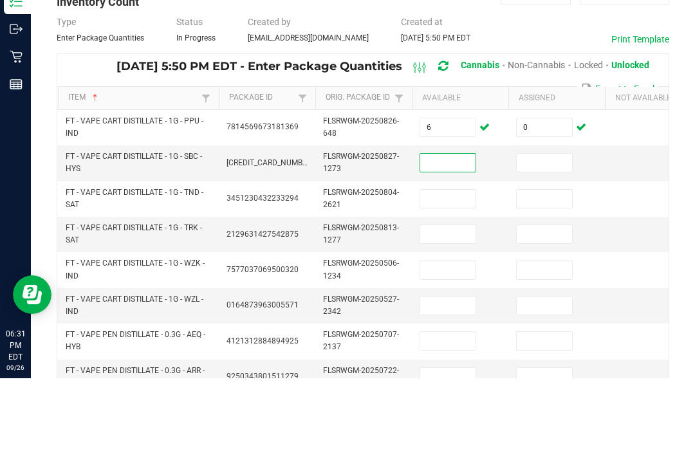
click at [434, 216] on input "6" at bounding box center [447, 225] width 55 height 18
click at [457, 252] on input at bounding box center [447, 261] width 55 height 18
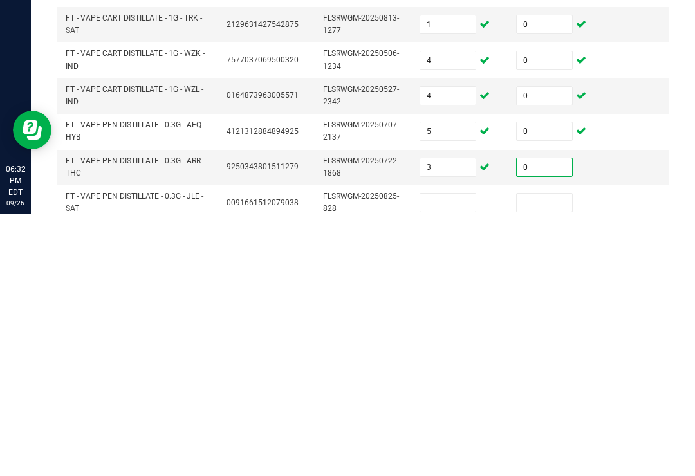
scroll to position [66, 0]
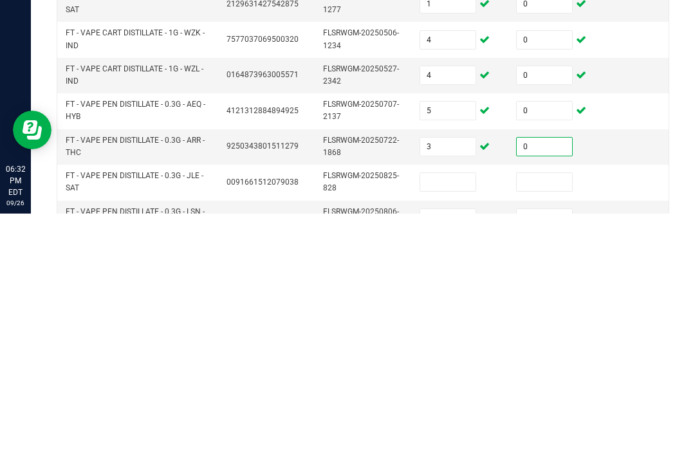
click at [462, 436] on input at bounding box center [447, 445] width 55 height 18
click at [666, 463] on td at bounding box center [653, 480] width 97 height 35
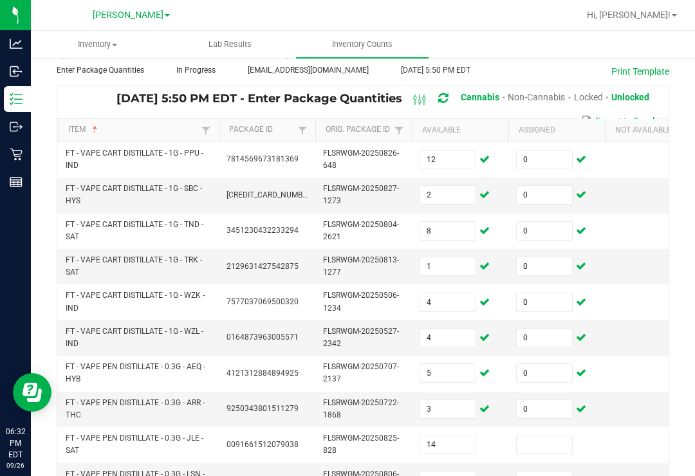
click at [549, 436] on input at bounding box center [544, 445] width 55 height 18
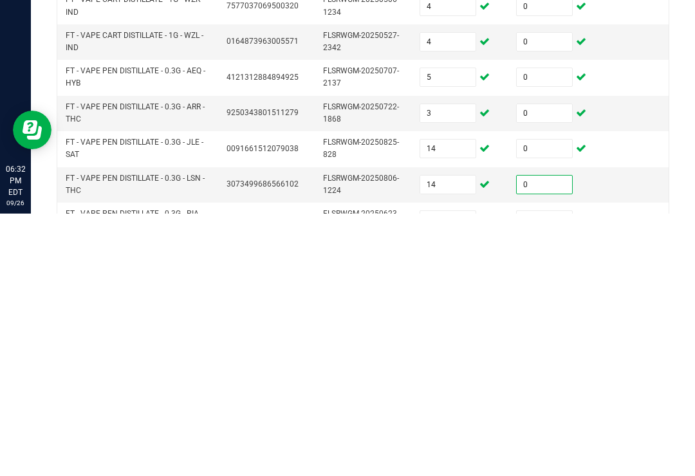
scroll to position [122, 0]
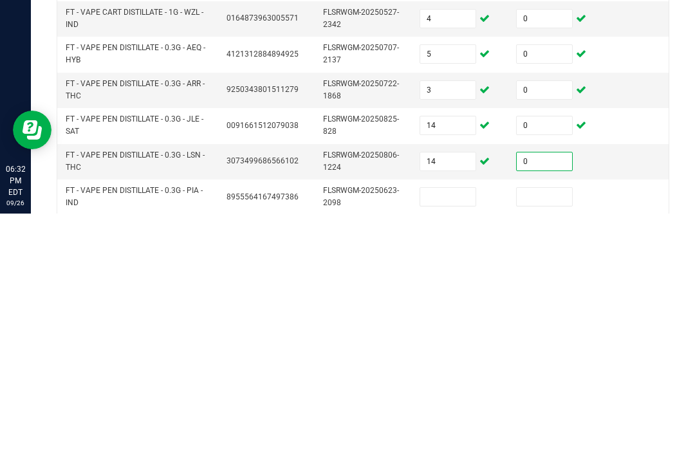
click at [444, 451] on input at bounding box center [447, 460] width 55 height 18
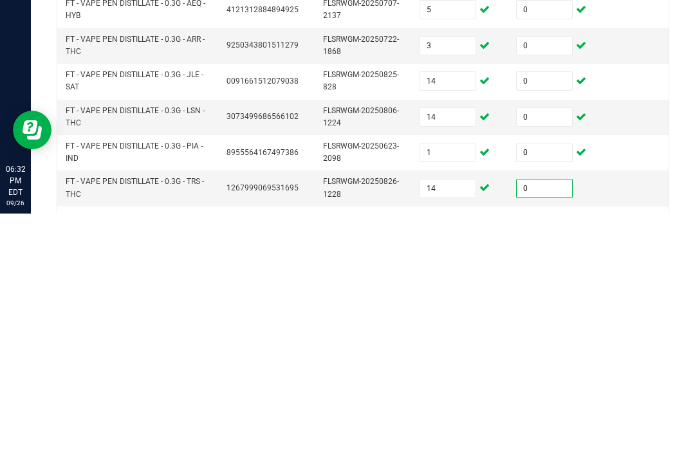
scroll to position [198, 0]
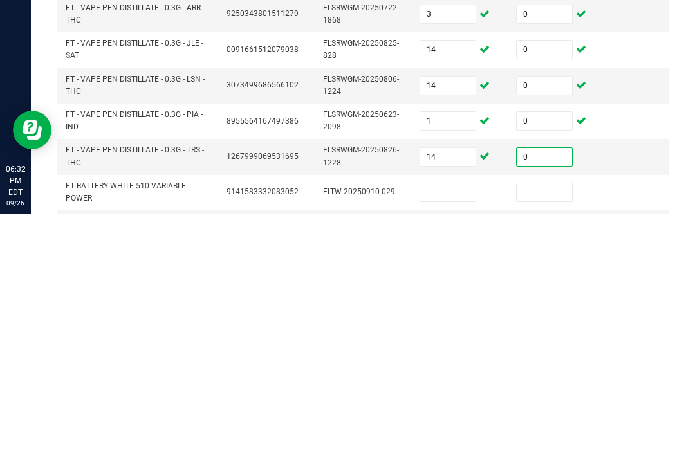
click at [451, 446] on input at bounding box center [447, 455] width 55 height 18
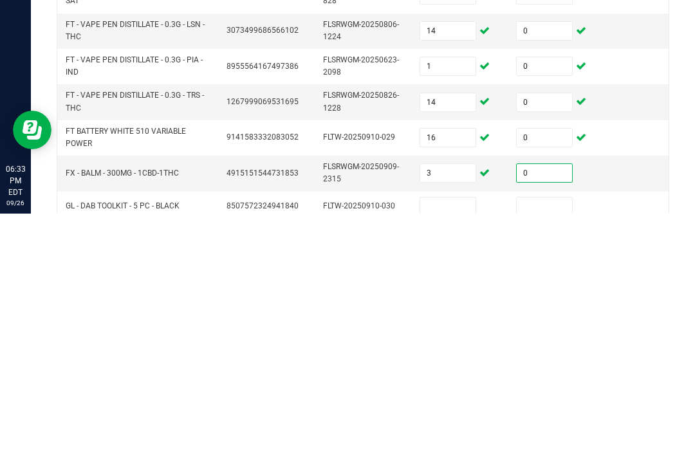
click at [453, 460] on input at bounding box center [447, 469] width 55 height 18
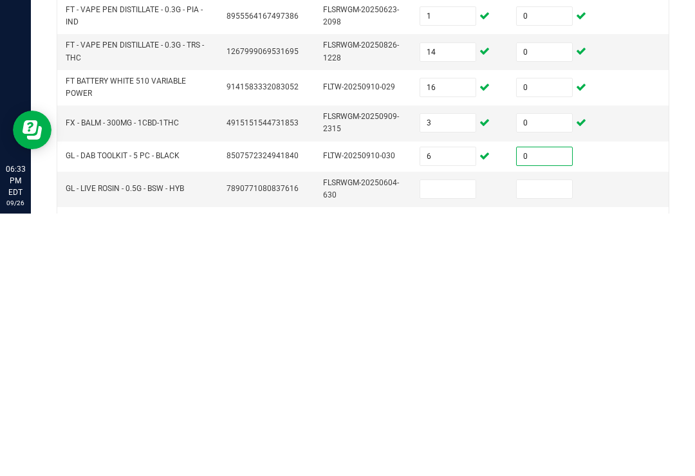
scroll to position [310, 0]
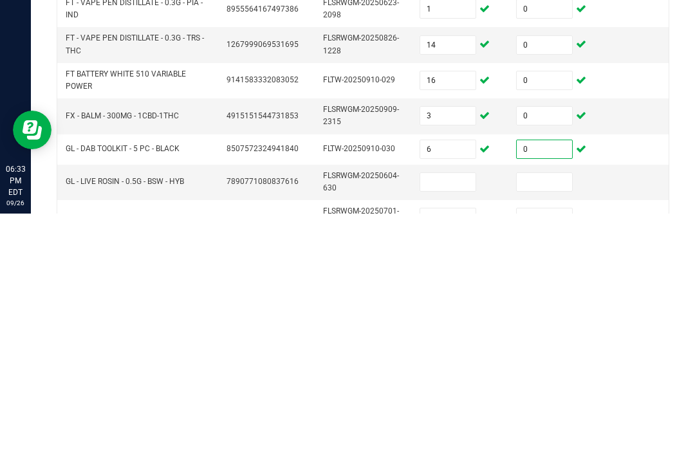
click at [450, 436] on input at bounding box center [447, 445] width 55 height 18
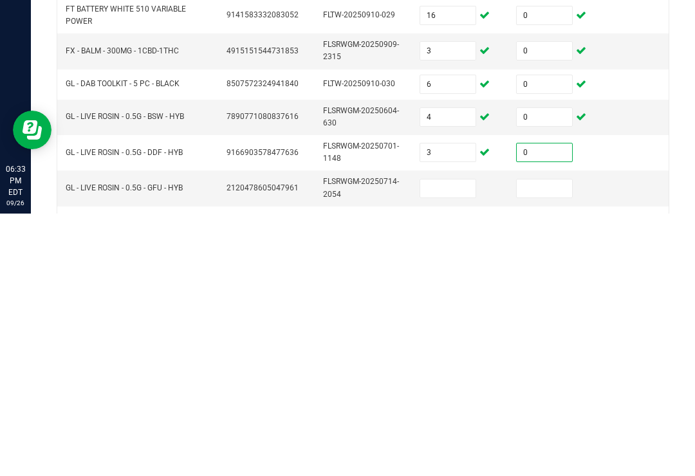
scroll to position [380, 0]
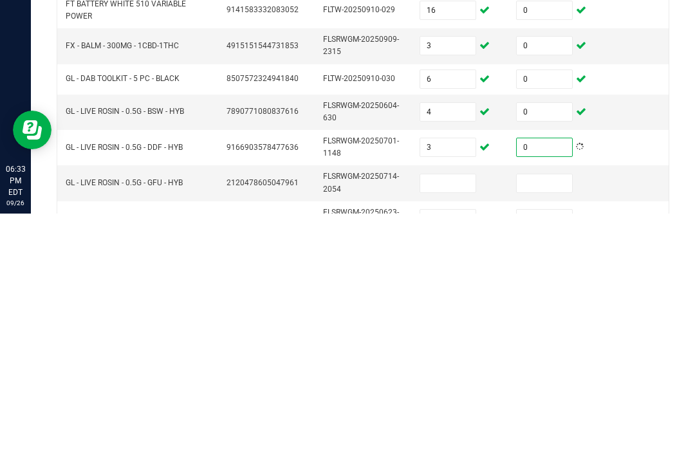
click at [459, 437] on input at bounding box center [447, 446] width 55 height 18
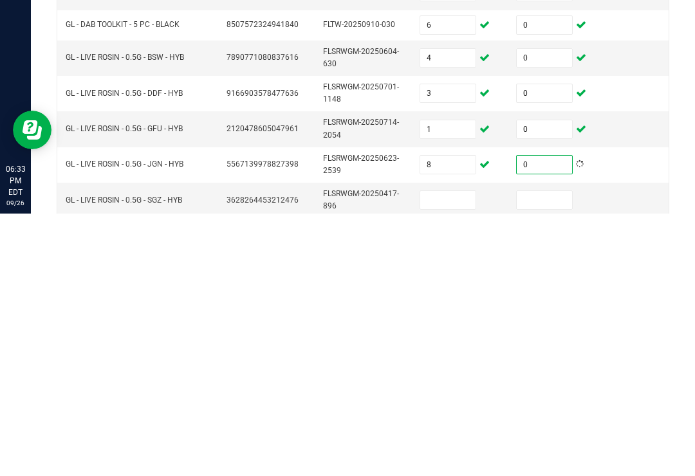
click at [452, 454] on input at bounding box center [447, 463] width 55 height 18
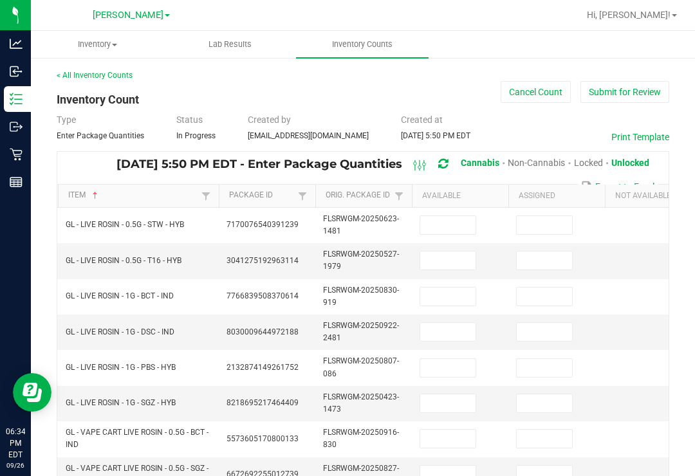
scroll to position [0, 0]
click at [454, 216] on input at bounding box center [447, 225] width 55 height 18
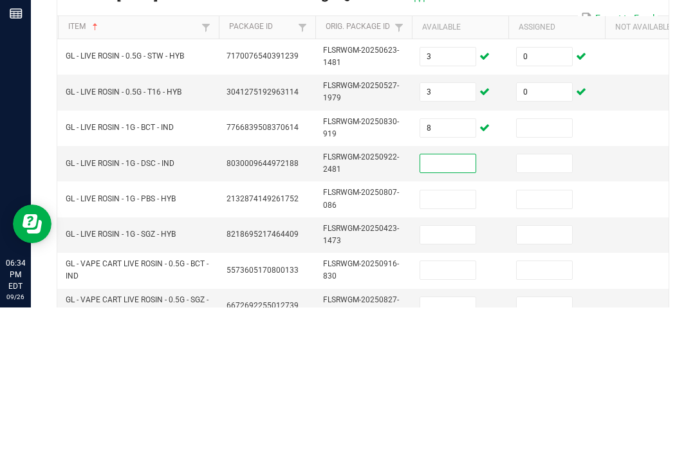
click at [550, 279] on td at bounding box center [556, 296] width 97 height 35
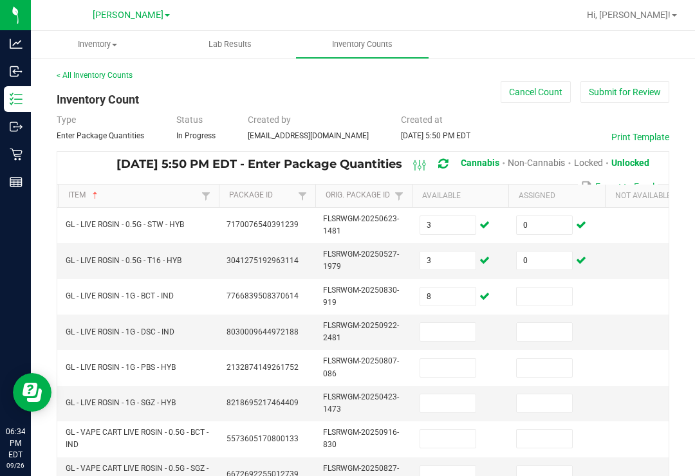
click at [563, 288] on input at bounding box center [544, 297] width 55 height 18
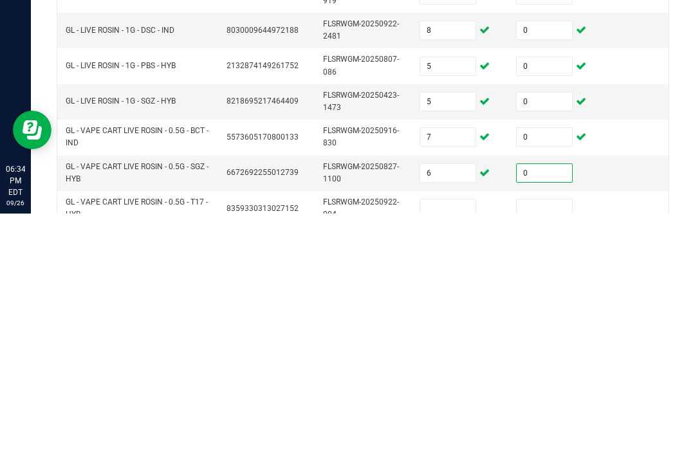
scroll to position [46, 0]
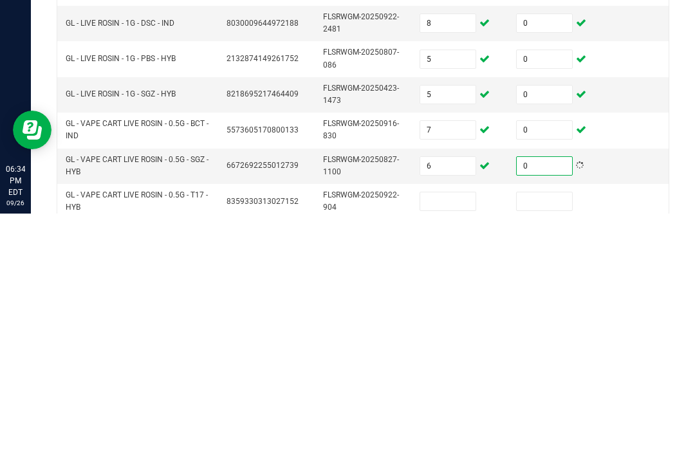
click at [448, 455] on input at bounding box center [447, 464] width 55 height 18
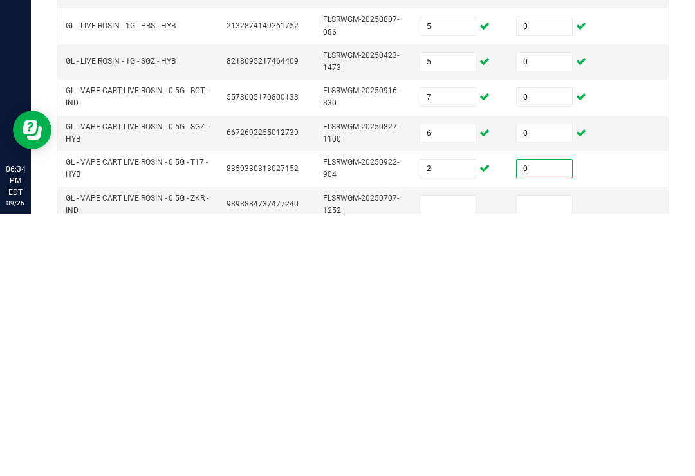
click at [459, 458] on input at bounding box center [447, 467] width 55 height 18
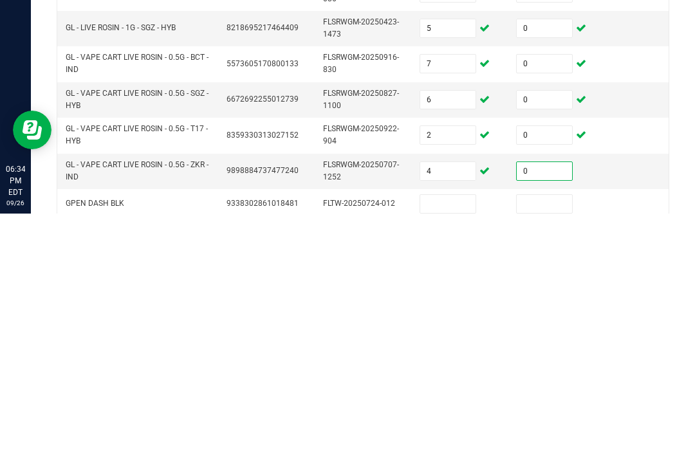
scroll to position [151, 0]
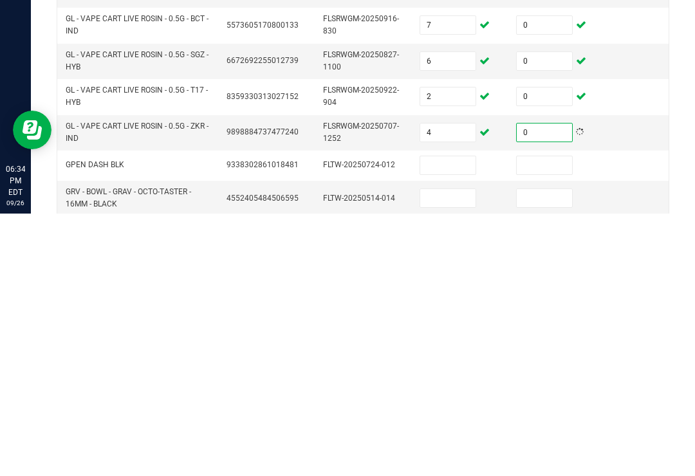
click at [458, 419] on input at bounding box center [447, 428] width 55 height 18
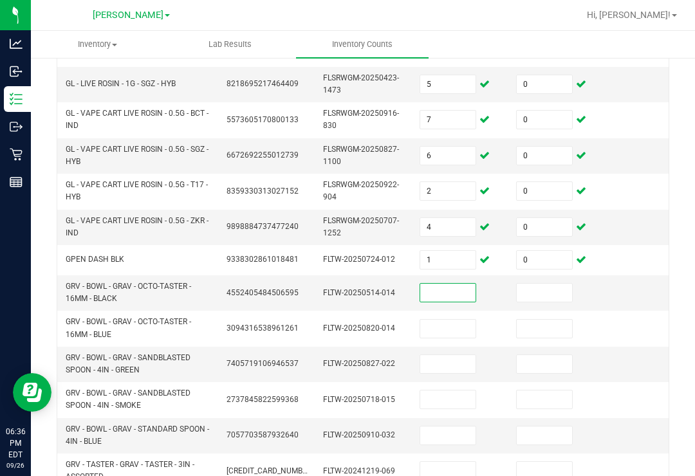
scroll to position [318, 0]
click at [453, 285] on input at bounding box center [447, 294] width 55 height 18
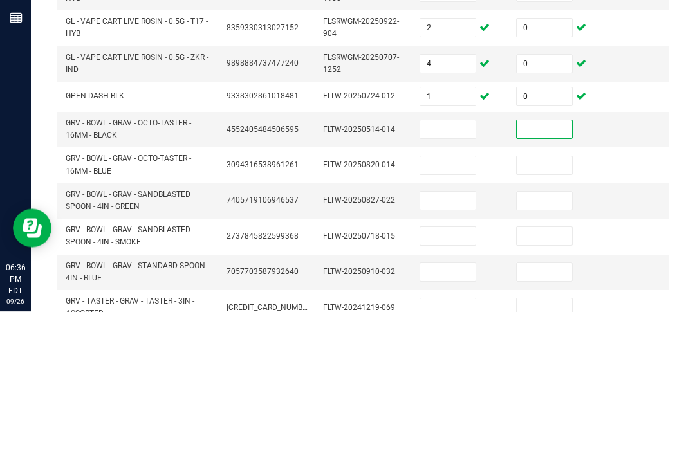
click at [454, 285] on input at bounding box center [447, 294] width 55 height 18
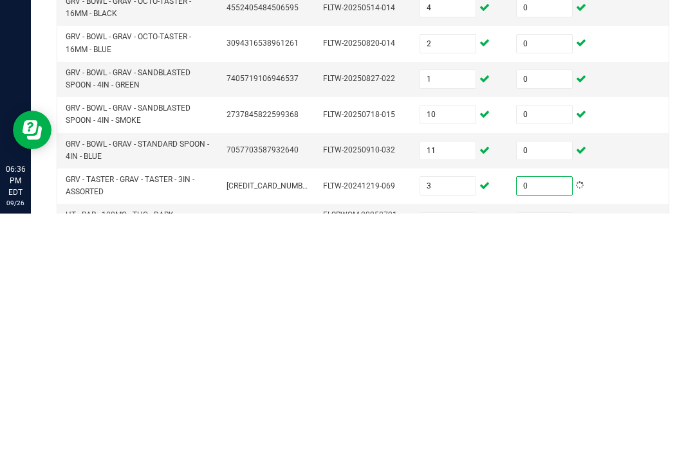
scroll to position [364, 0]
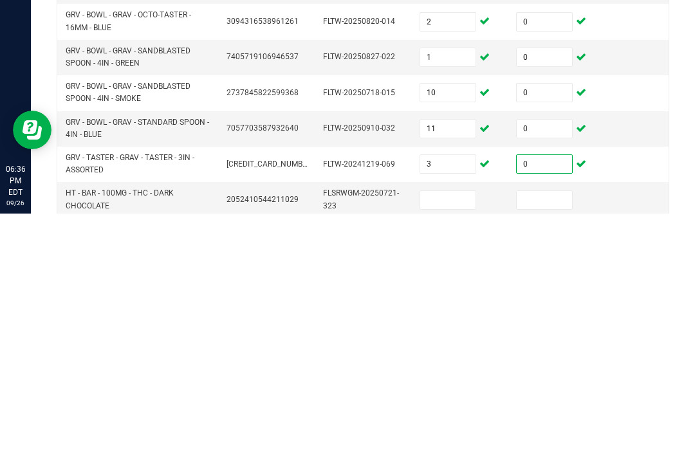
click at [457, 454] on input at bounding box center [447, 463] width 55 height 18
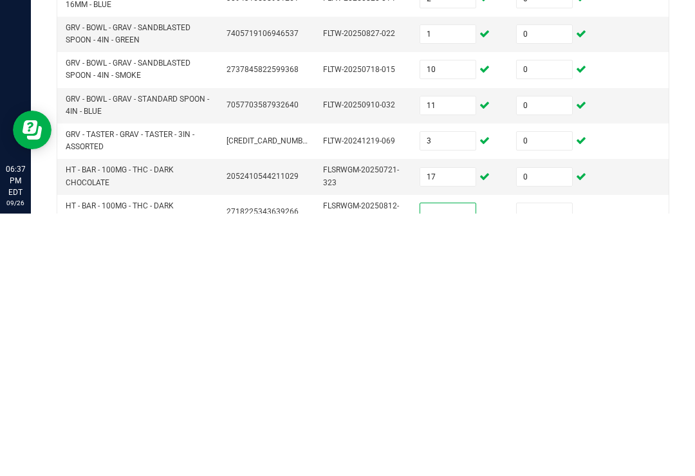
scroll to position [392, 0]
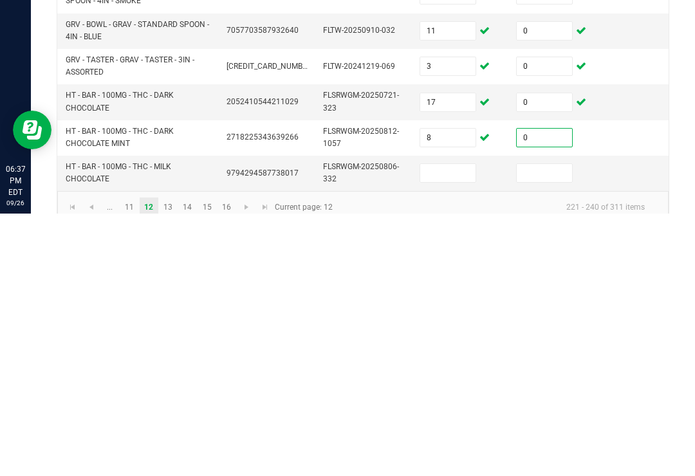
click at [447, 427] on input at bounding box center [447, 436] width 55 height 18
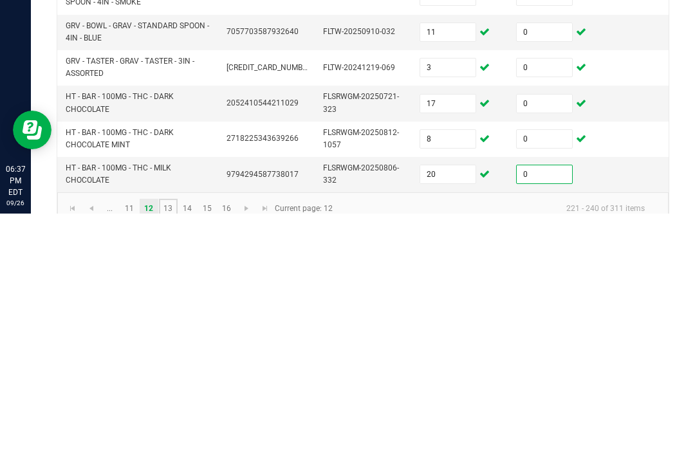
click at [165, 461] on link "13" at bounding box center [168, 470] width 19 height 19
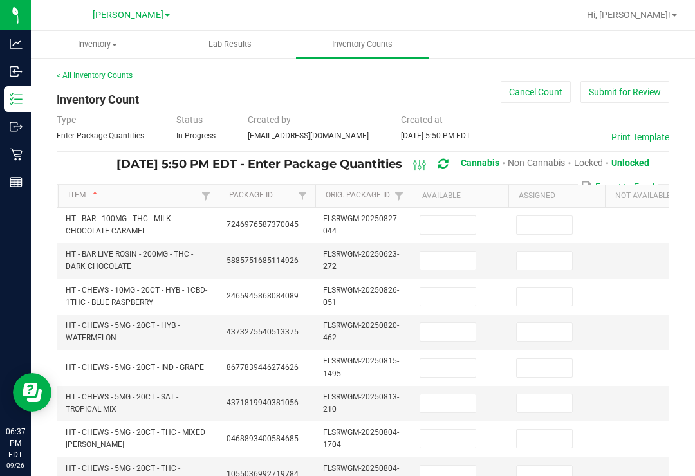
scroll to position [0, 0]
click at [455, 216] on input at bounding box center [447, 225] width 55 height 18
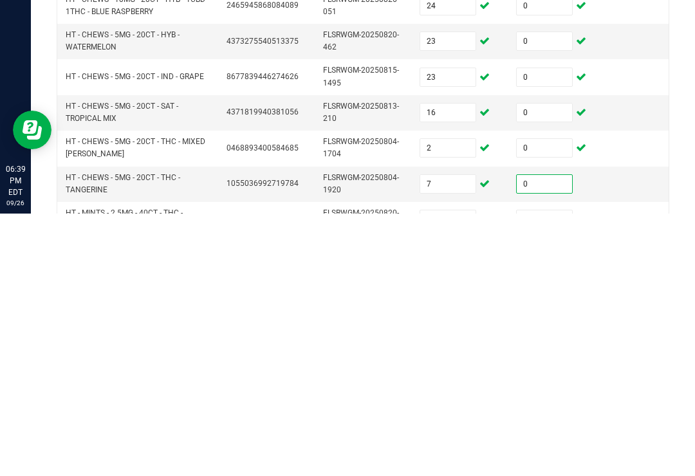
scroll to position [73, 0]
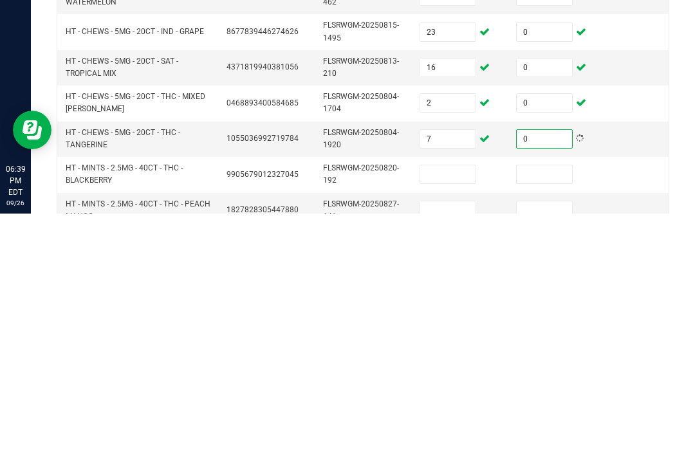
click at [448, 428] on input at bounding box center [447, 437] width 55 height 18
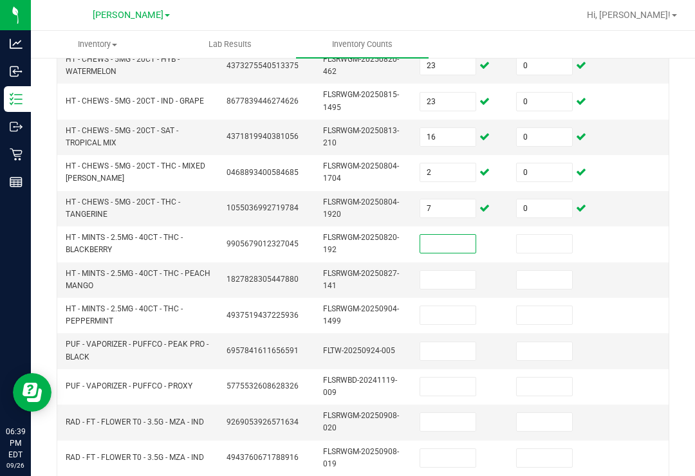
scroll to position [268, 0]
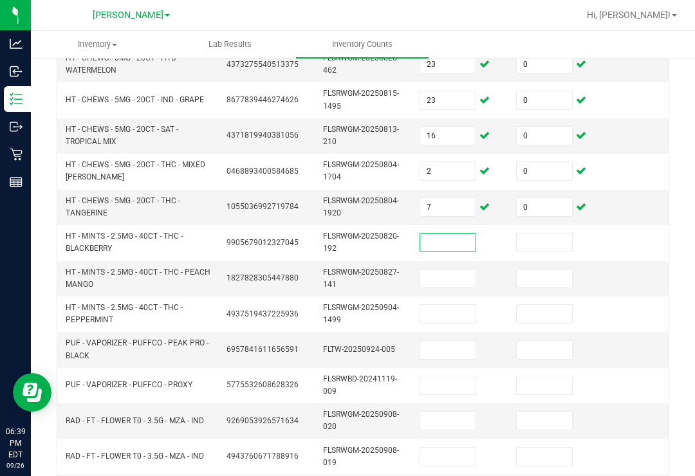
click at [459, 234] on input at bounding box center [447, 243] width 55 height 18
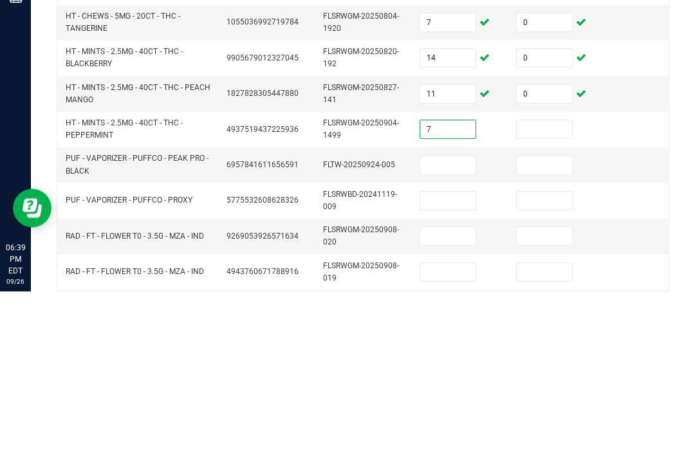
click at [668, 404] on td at bounding box center [653, 421] width 97 height 35
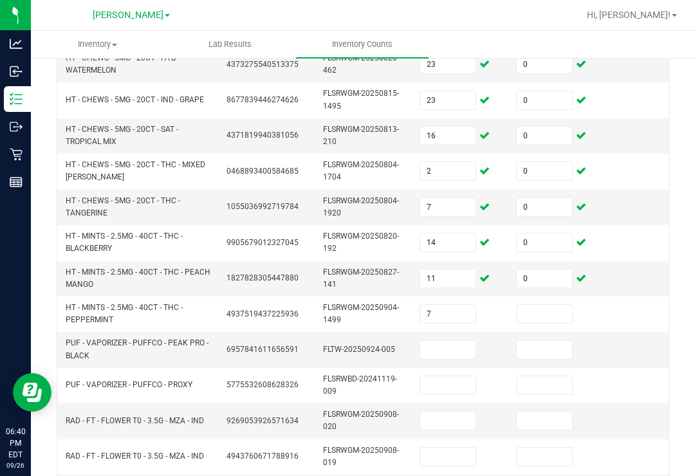
click at [546, 305] on input at bounding box center [544, 314] width 55 height 18
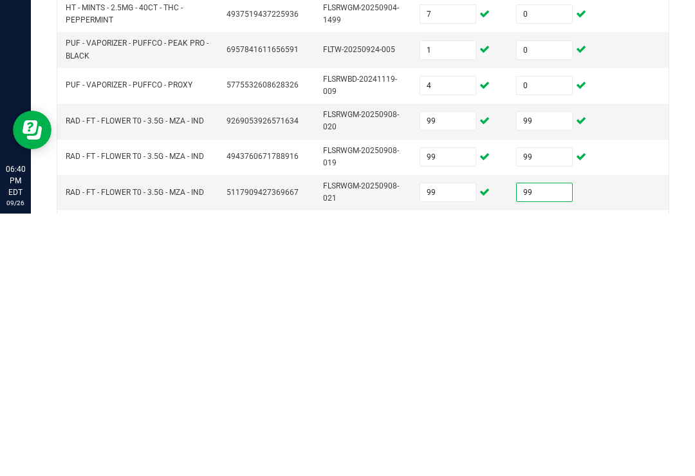
scroll to position [319, 0]
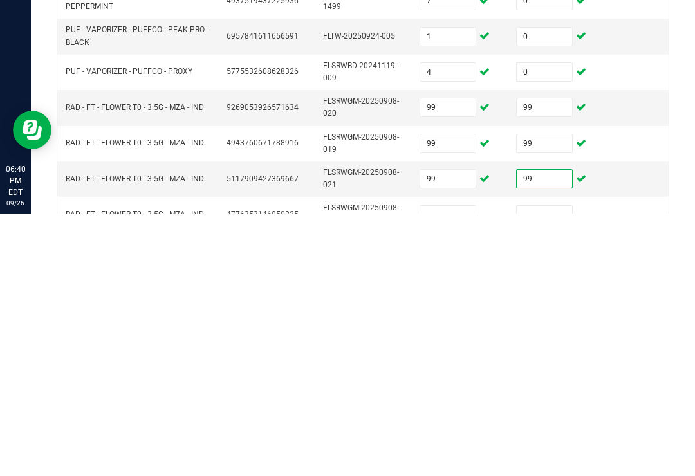
click at [462, 469] on input at bounding box center [447, 478] width 55 height 18
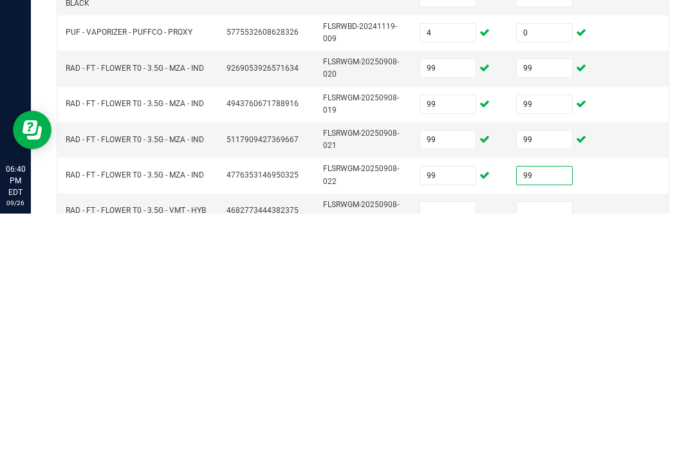
scroll to position [365, 0]
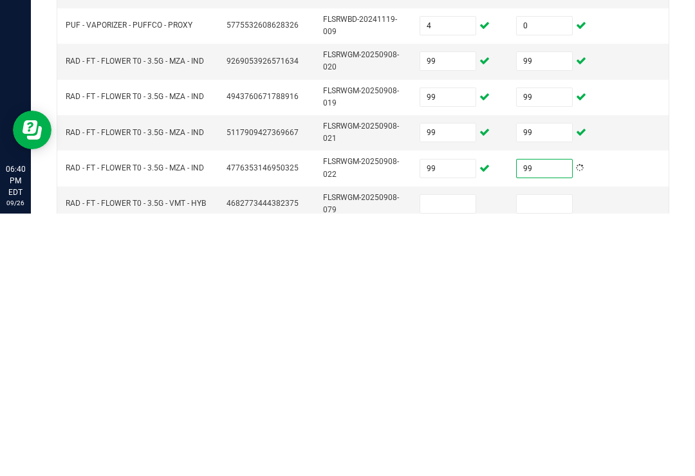
click at [456, 458] on input at bounding box center [447, 467] width 55 height 18
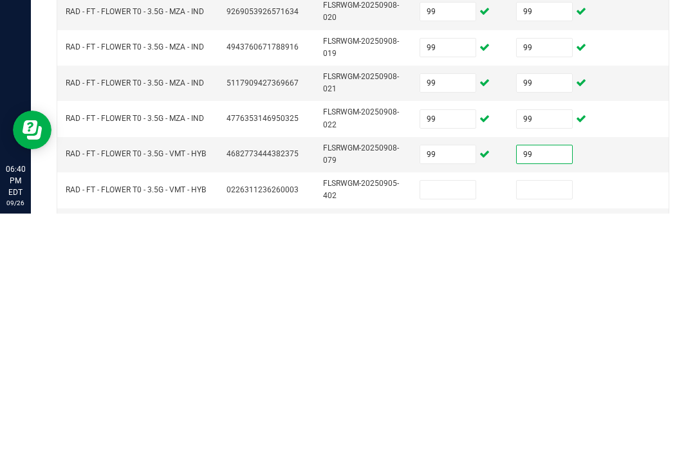
scroll to position [424, 0]
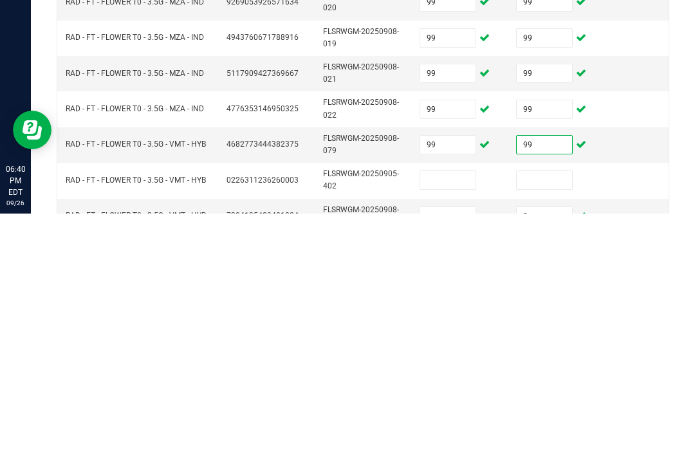
click at [444, 434] on input at bounding box center [447, 443] width 55 height 18
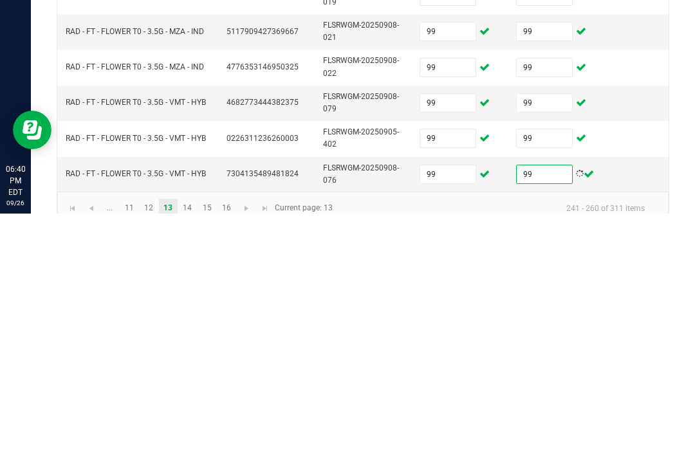
scroll to position [465, 0]
click at [189, 462] on link "14" at bounding box center [187, 471] width 19 height 19
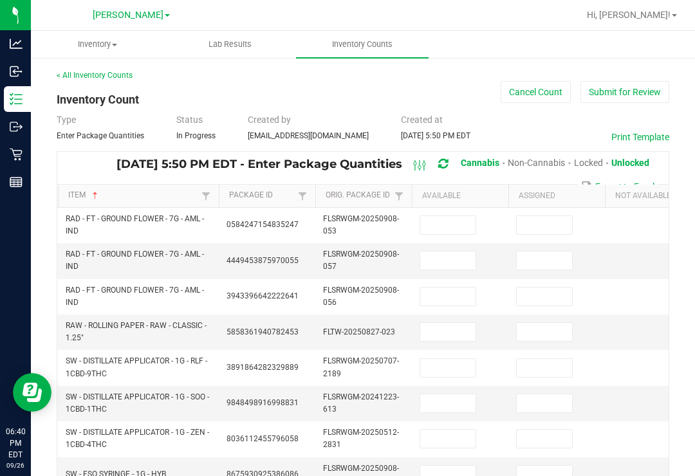
scroll to position [0, 0]
click at [458, 216] on input at bounding box center [447, 225] width 55 height 18
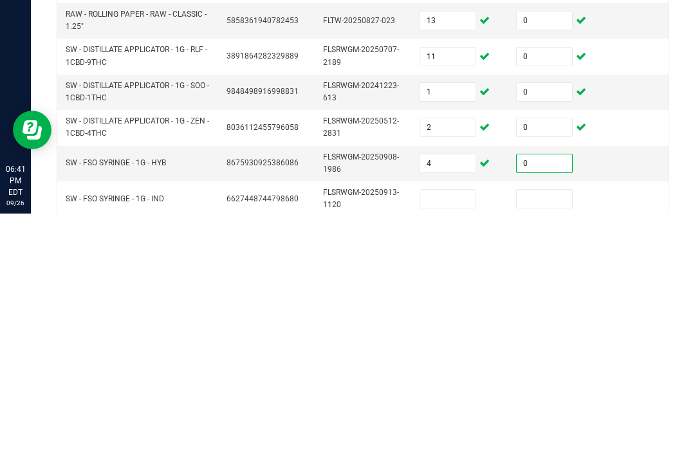
scroll to position [50, 0]
click at [455, 451] on input at bounding box center [447, 460] width 55 height 18
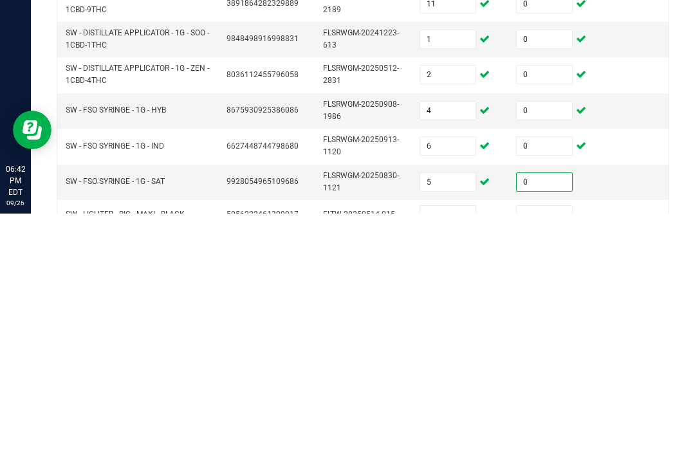
scroll to position [145, 0]
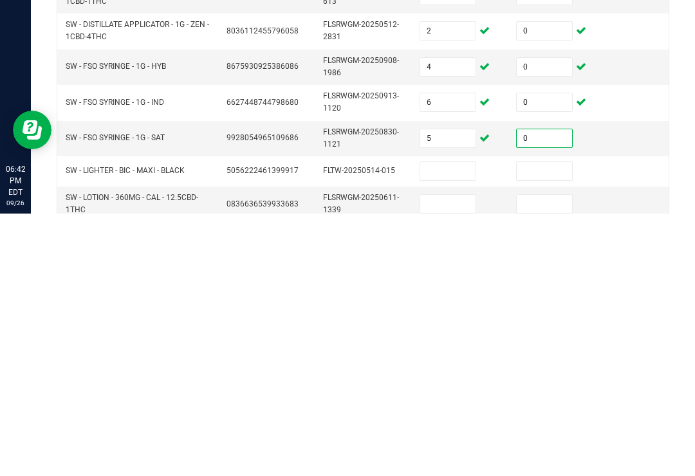
click at [474, 425] on input at bounding box center [447, 434] width 55 height 18
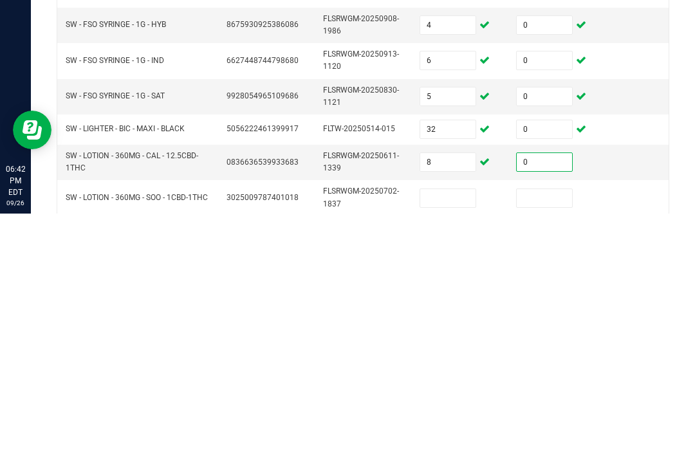
scroll to position [210, 0]
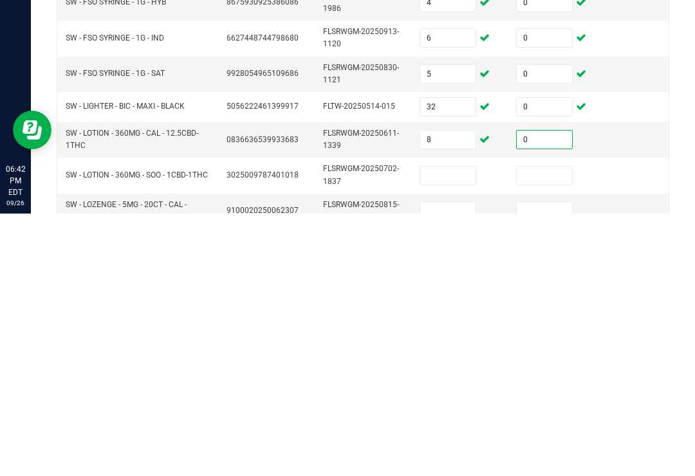
click at [451, 429] on input at bounding box center [447, 438] width 55 height 18
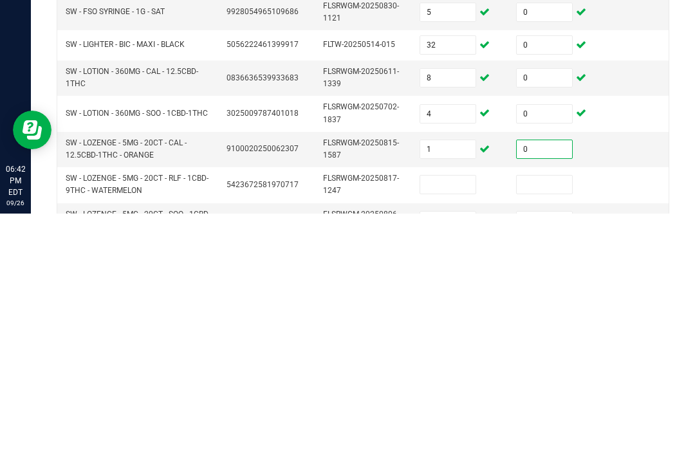
scroll to position [279, 0]
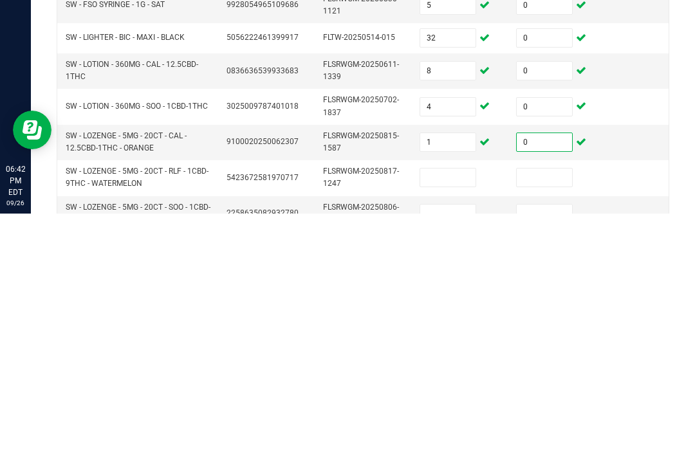
click at [442, 431] on input at bounding box center [447, 440] width 55 height 18
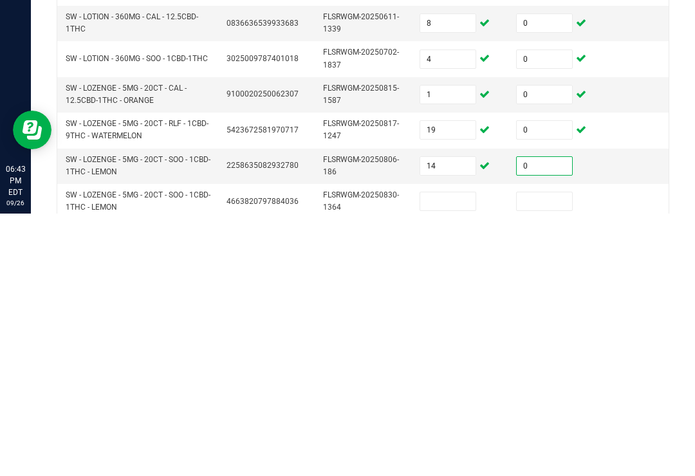
scroll to position [330, 0]
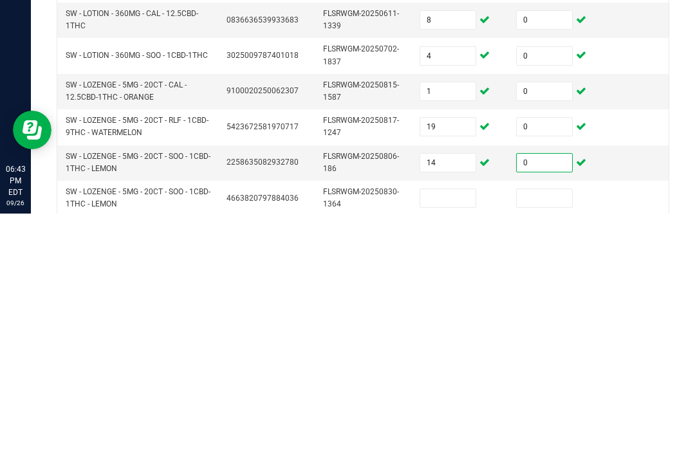
click at [453, 452] on input at bounding box center [447, 461] width 55 height 18
click at [443, 416] on input "14" at bounding box center [447, 425] width 55 height 18
click at [542, 416] on input "0" at bounding box center [544, 425] width 55 height 18
click at [454, 416] on input "9" at bounding box center [447, 425] width 55 height 18
click at [552, 416] on input "0" at bounding box center [544, 425] width 55 height 18
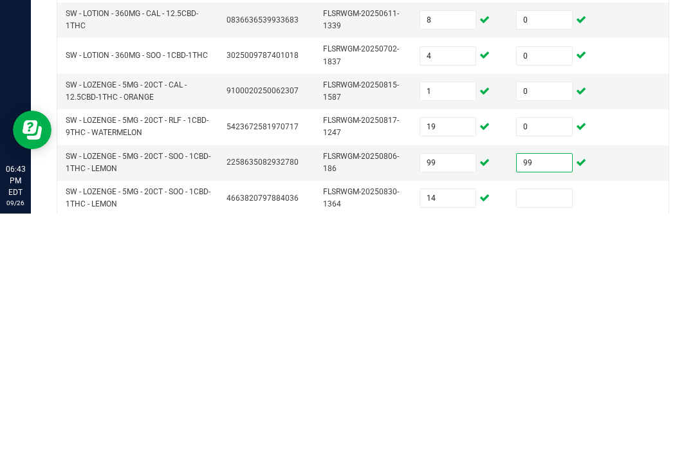
click at [555, 452] on input at bounding box center [544, 461] width 55 height 18
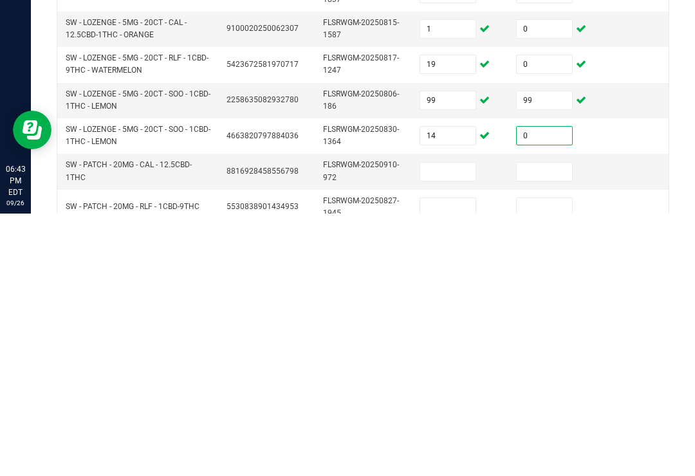
scroll to position [398, 0]
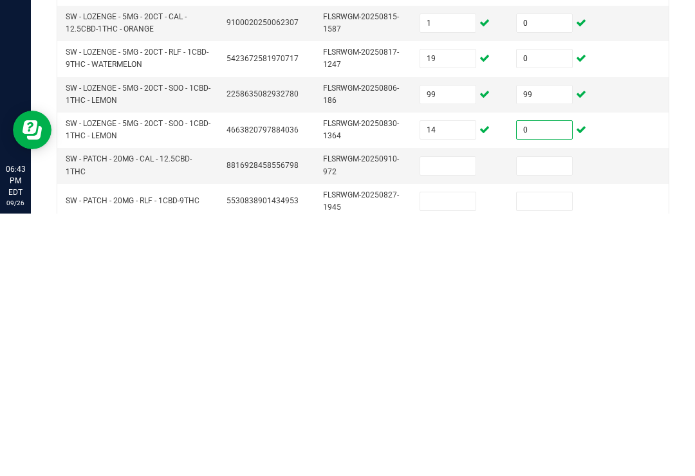
click at [445, 420] on input at bounding box center [447, 429] width 55 height 18
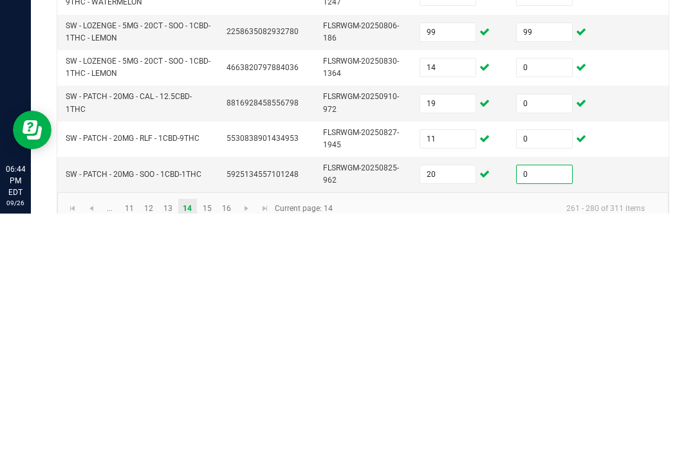
scroll to position [460, 0]
click at [200, 461] on link "15" at bounding box center [207, 470] width 19 height 19
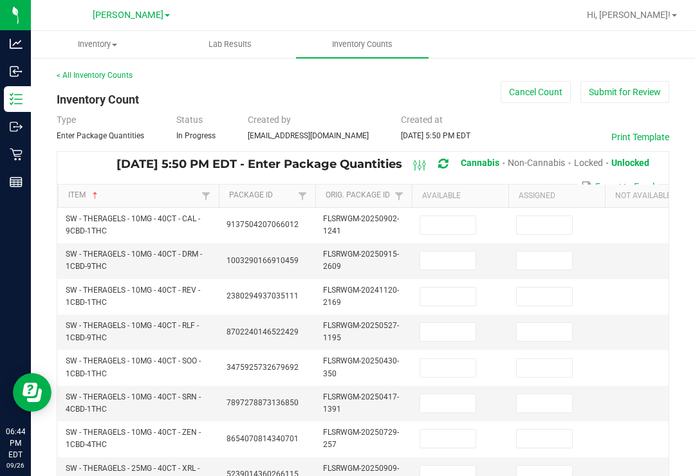
scroll to position [0, 0]
click at [450, 216] on input at bounding box center [447, 225] width 55 height 18
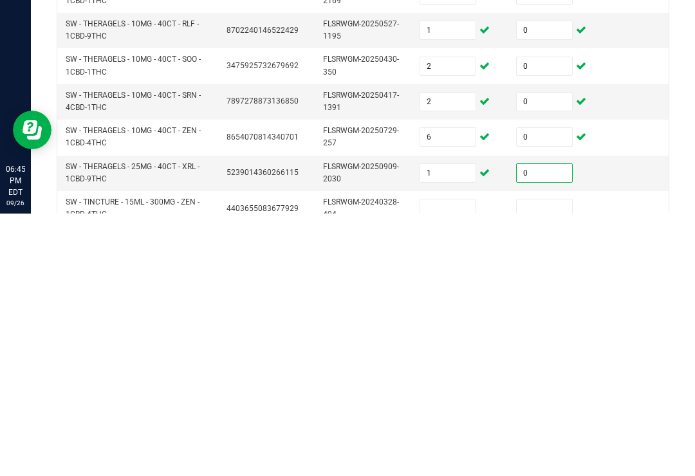
scroll to position [62, 0]
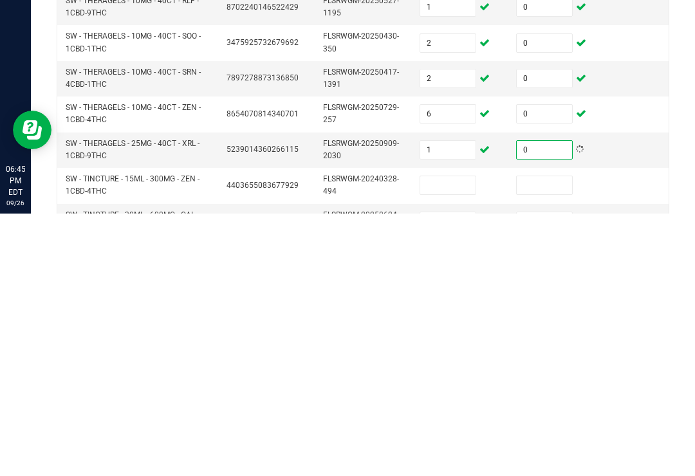
click at [442, 439] on input at bounding box center [447, 448] width 55 height 18
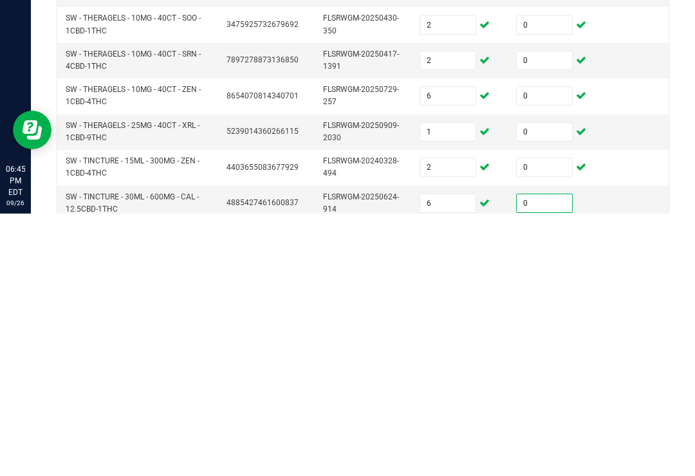
scroll to position [108, 0]
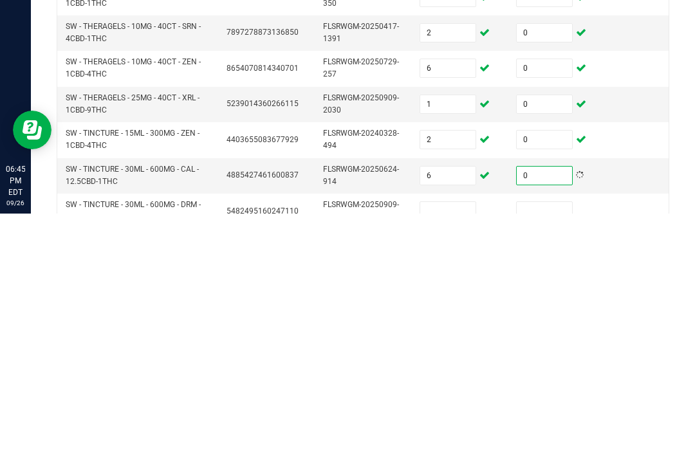
click at [452, 465] on input at bounding box center [447, 474] width 55 height 18
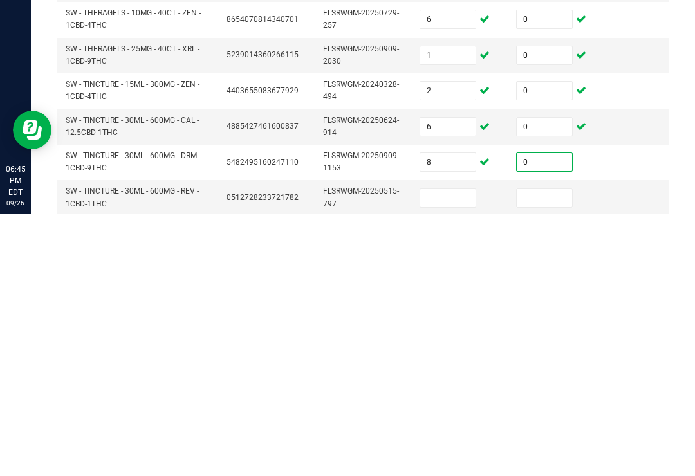
scroll to position [180, 0]
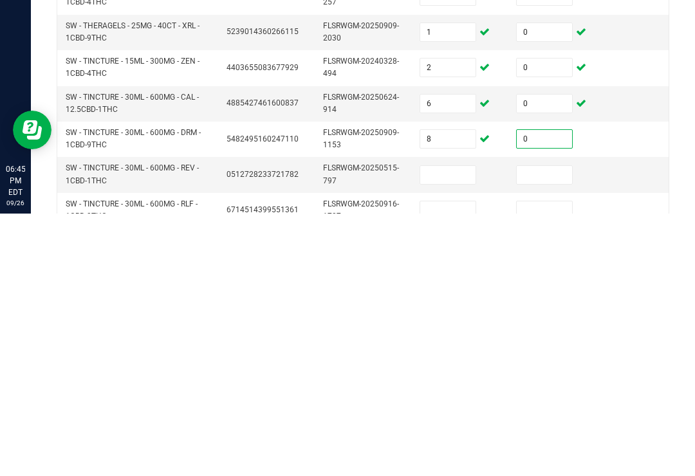
click at [461, 429] on input at bounding box center [447, 438] width 55 height 18
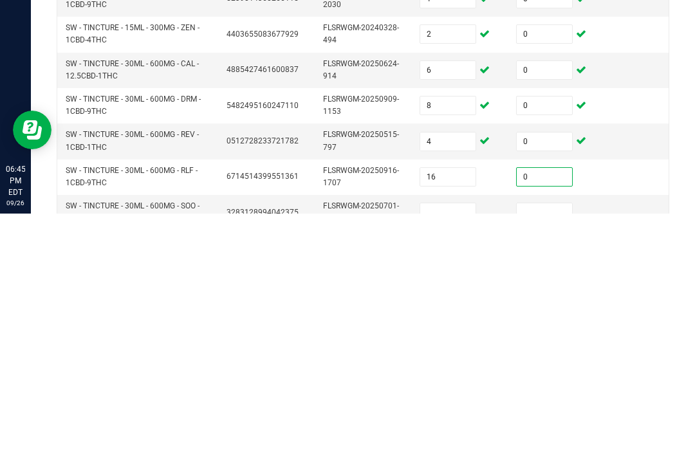
scroll to position [227, 0]
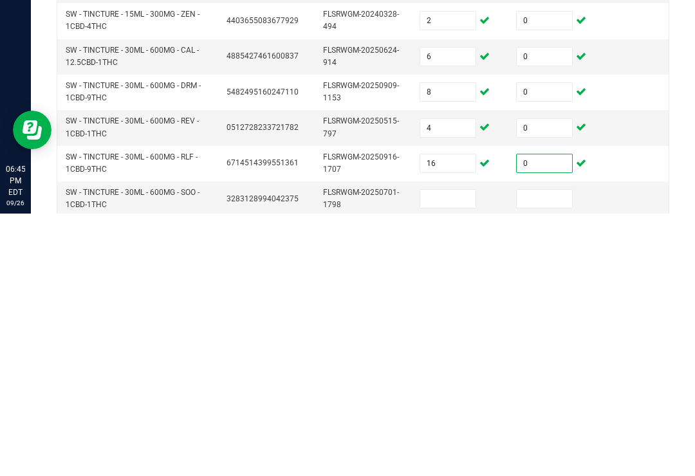
click at [448, 452] on input at bounding box center [447, 461] width 55 height 18
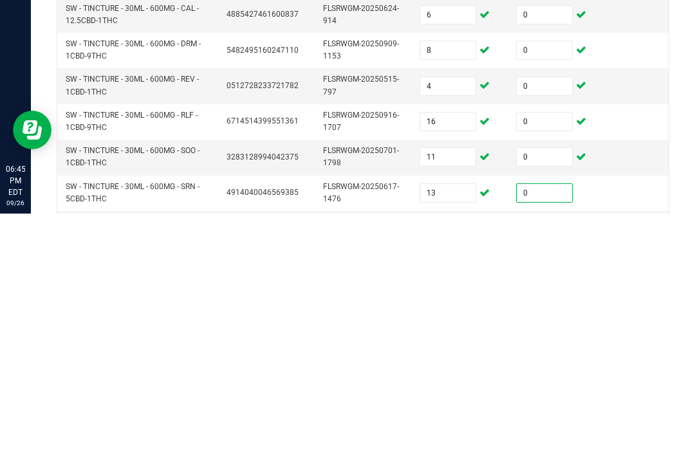
scroll to position [299, 0]
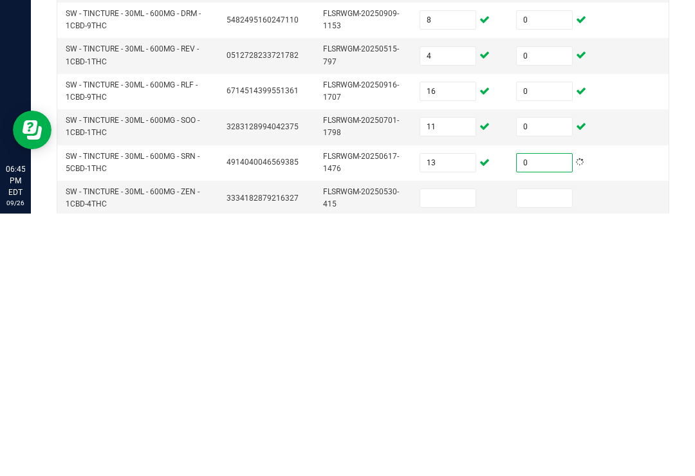
click at [457, 452] on input at bounding box center [447, 461] width 55 height 18
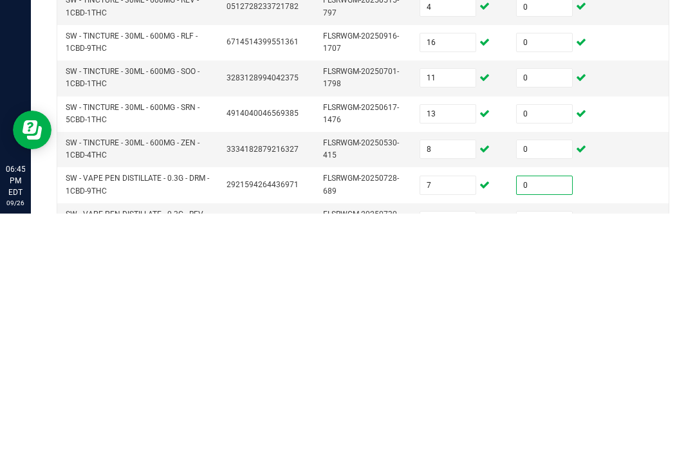
scroll to position [360, 0]
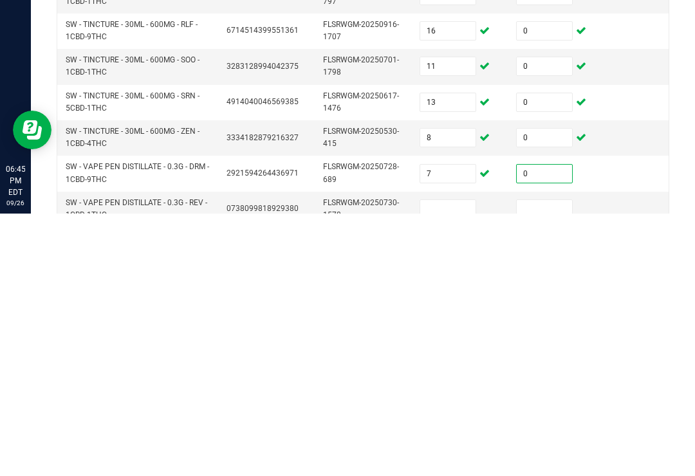
click at [447, 463] on input at bounding box center [447, 472] width 55 height 18
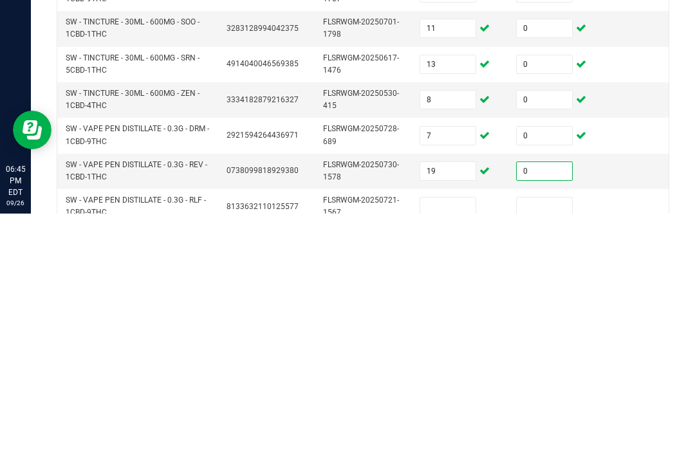
scroll to position [433, 0]
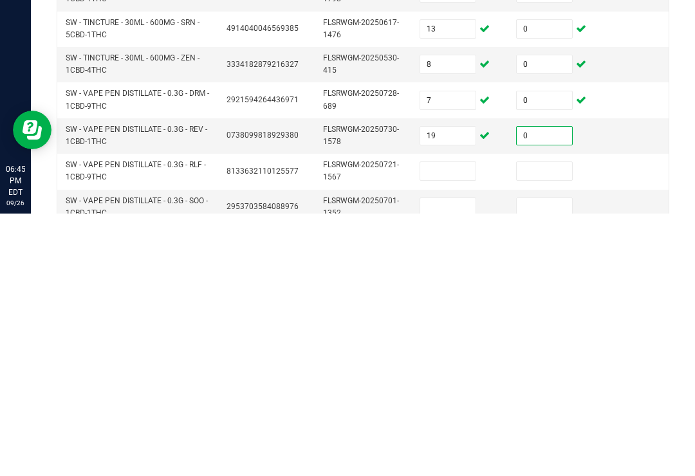
click at [454, 425] on input at bounding box center [447, 434] width 55 height 18
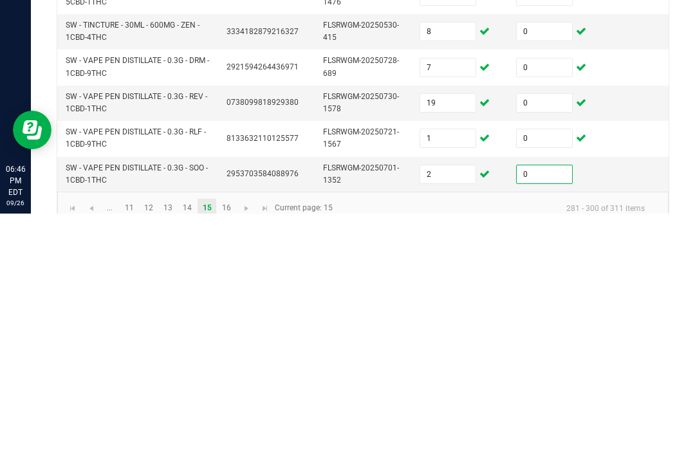
scroll to position [465, 0]
click at [218, 462] on link "16" at bounding box center [226, 471] width 19 height 19
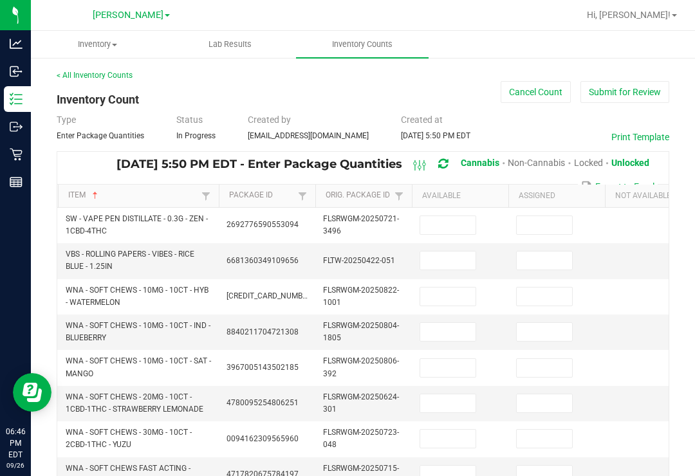
scroll to position [0, 0]
click at [452, 216] on input at bounding box center [447, 225] width 55 height 18
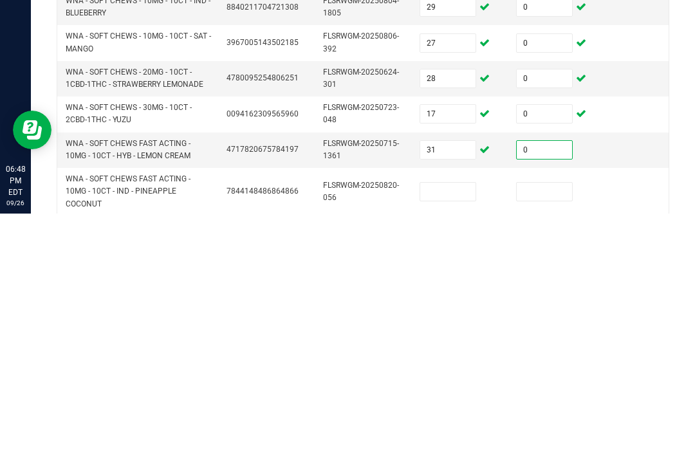
scroll to position [63, 0]
click at [451, 445] on input at bounding box center [447, 454] width 55 height 18
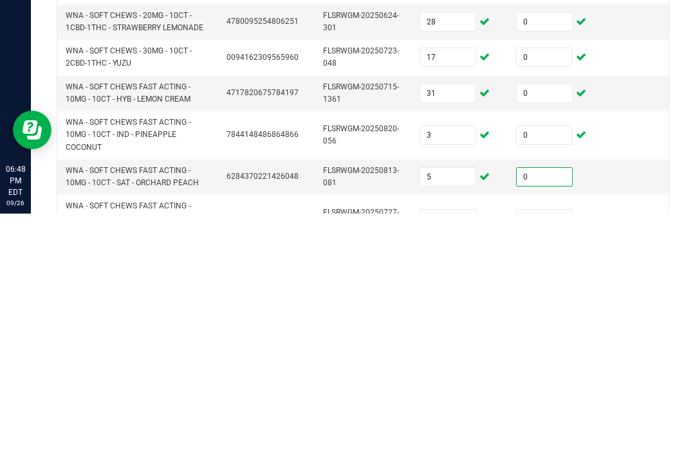
scroll to position [122, 0]
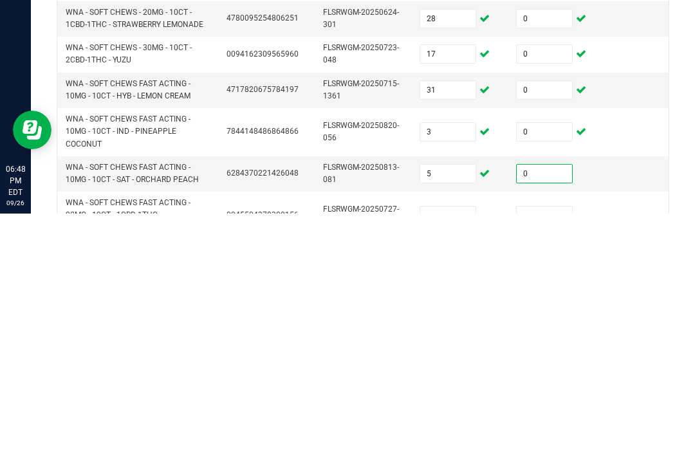
click at [446, 469] on input at bounding box center [447, 478] width 55 height 18
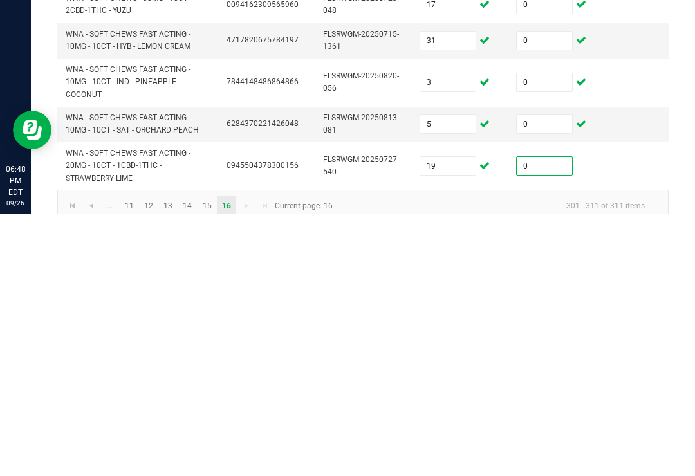
scroll to position [171, 0]
click at [684, 180] on div "< All Inventory Counts Inventory Count Cancel Count Submit for Review Type Ente…" at bounding box center [363, 192] width 664 height 614
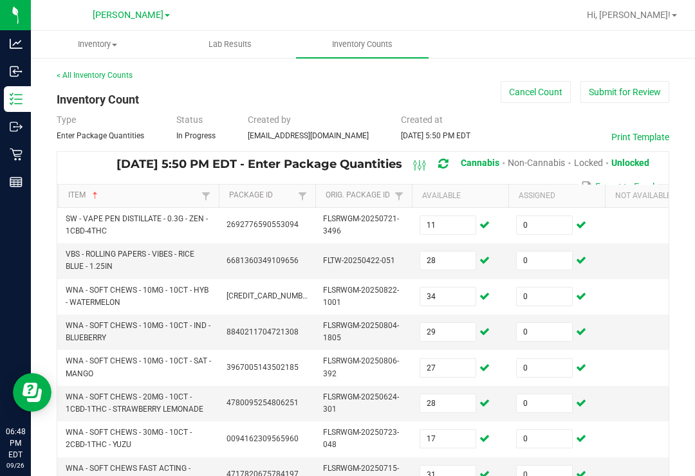
scroll to position [0, 0]
click at [15, 148] on icon at bounding box center [16, 154] width 13 height 13
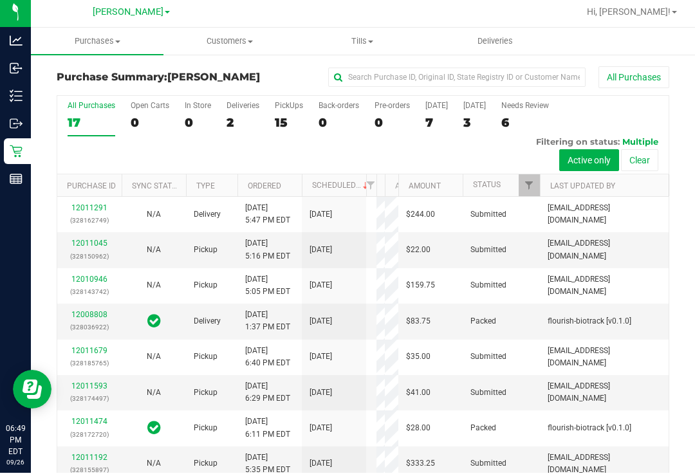
scroll to position [3, 0]
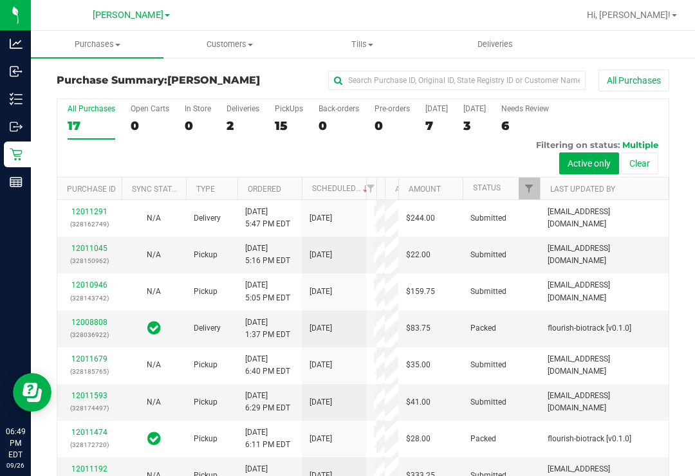
click at [658, 10] on span "Hi, [PERSON_NAME]!" at bounding box center [629, 15] width 84 height 10
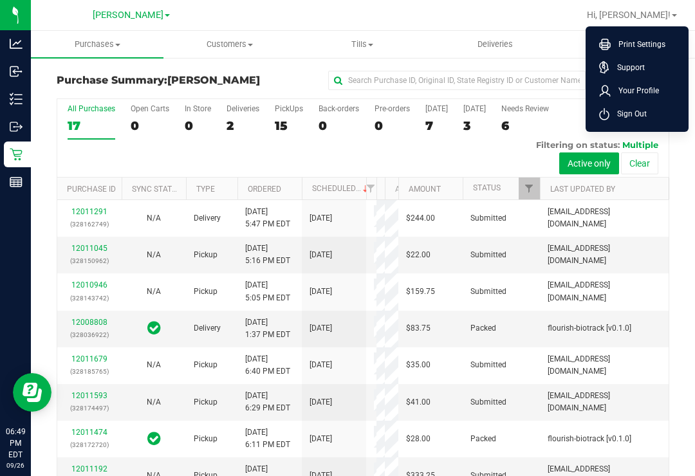
click at [650, 109] on li "Sign Out" at bounding box center [637, 113] width 97 height 23
